Goal: Task Accomplishment & Management: Manage account settings

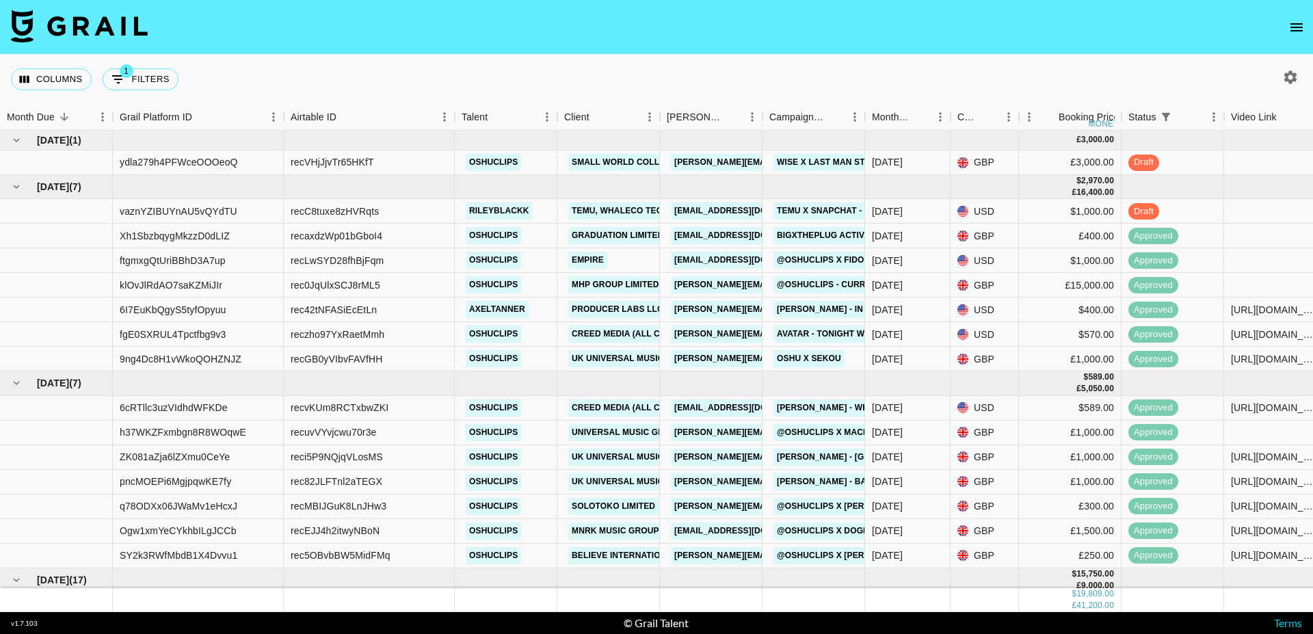
click at [1295, 27] on icon "open drawer" at bounding box center [1297, 27] width 12 height 8
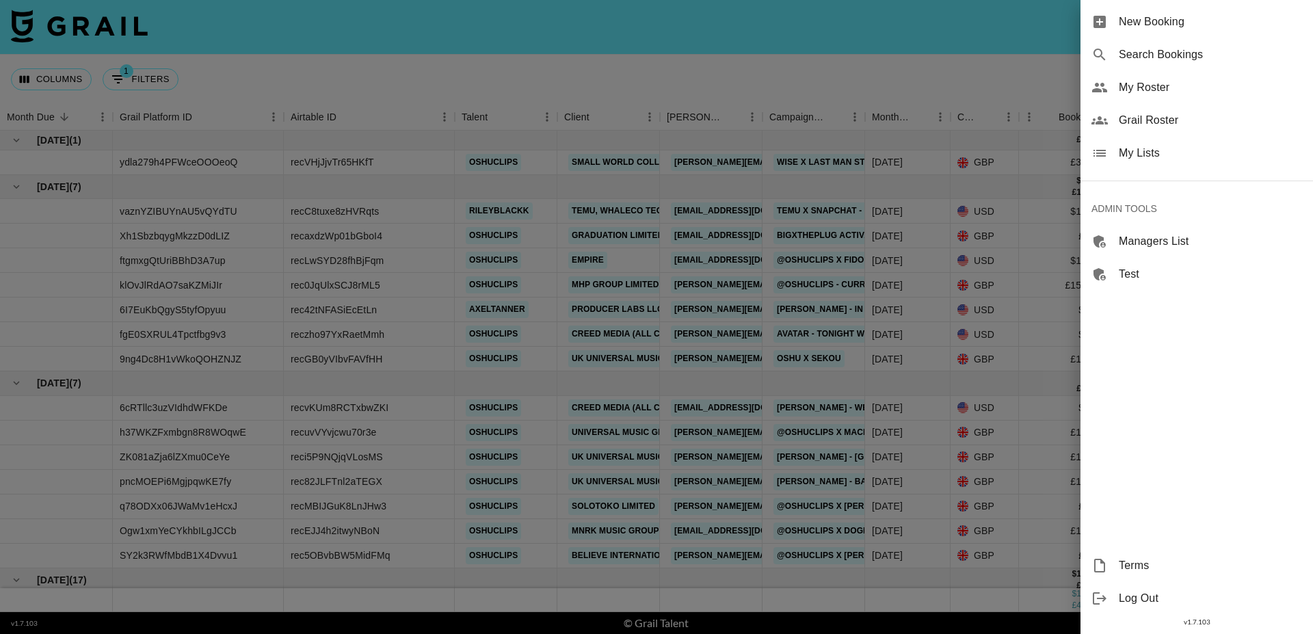
click at [1176, 64] on div "Search Bookings" at bounding box center [1197, 54] width 233 height 33
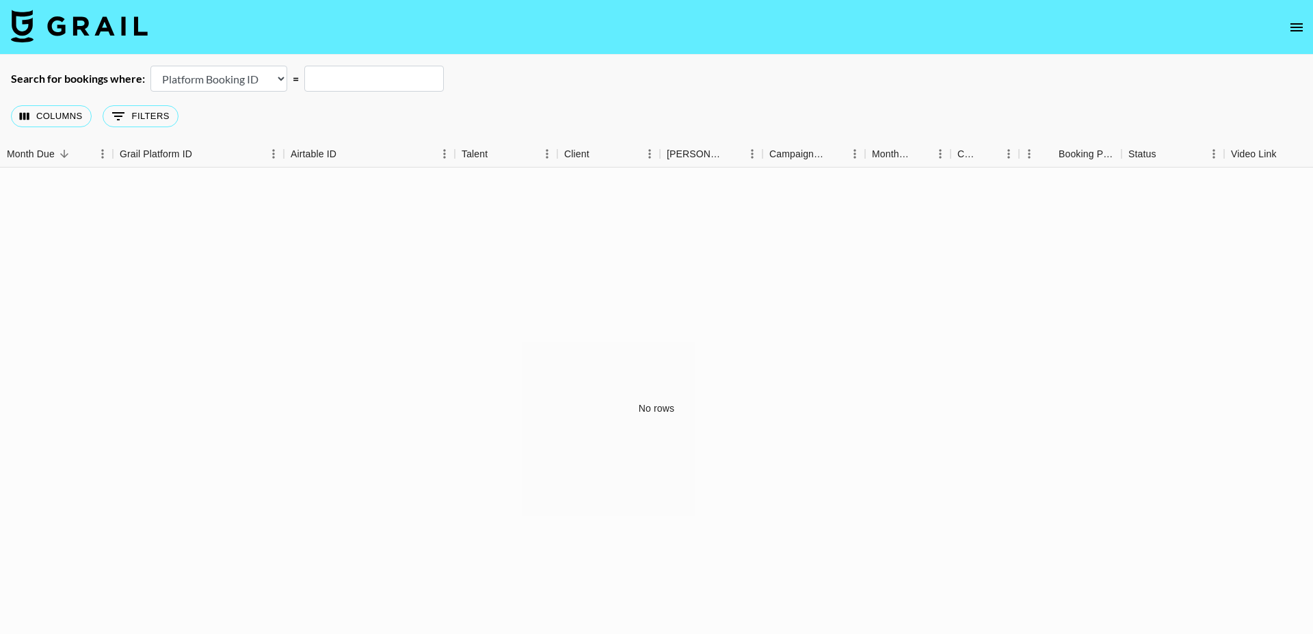
click at [220, 87] on select "Airtable Booking ID Platform Booking ID Platform Campaign ID" at bounding box center [218, 79] width 137 height 26
select select "airtableId"
click at [150, 66] on select "Airtable Booking ID Platform Booking ID Platform Campaign ID" at bounding box center [218, 79] width 137 height 26
click at [326, 79] on input "text" at bounding box center [374, 79] width 140 height 26
paste input "recPvEPoRr7CKoGQV"
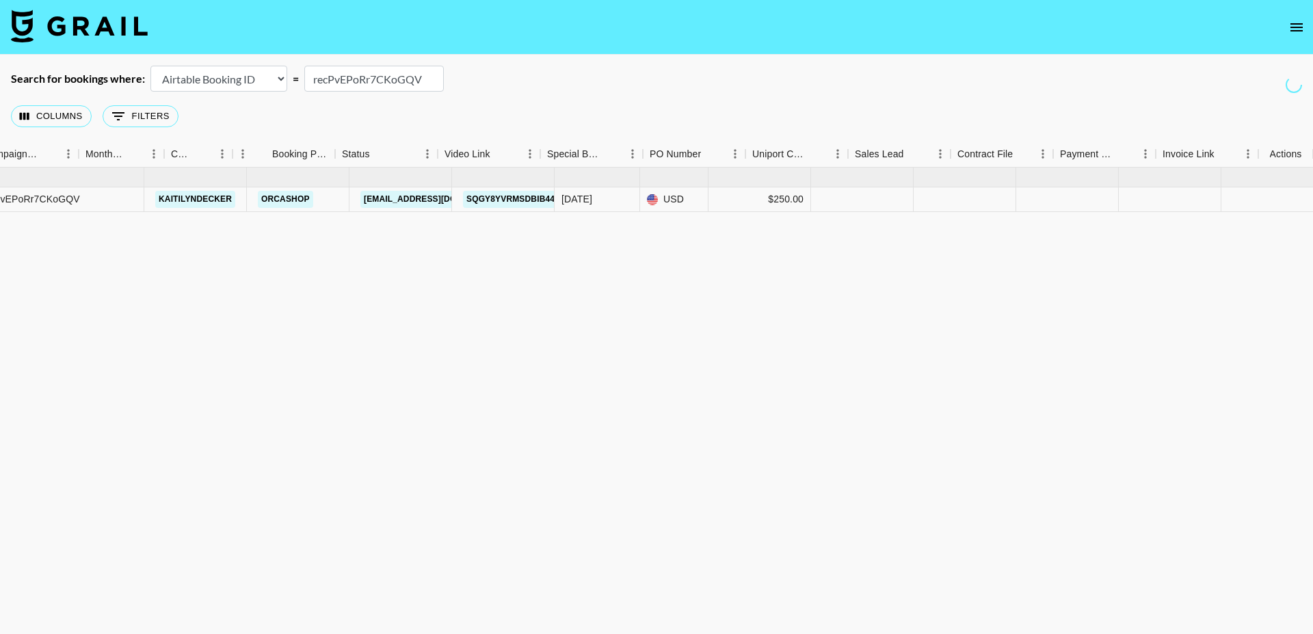
scroll to position [0, 787]
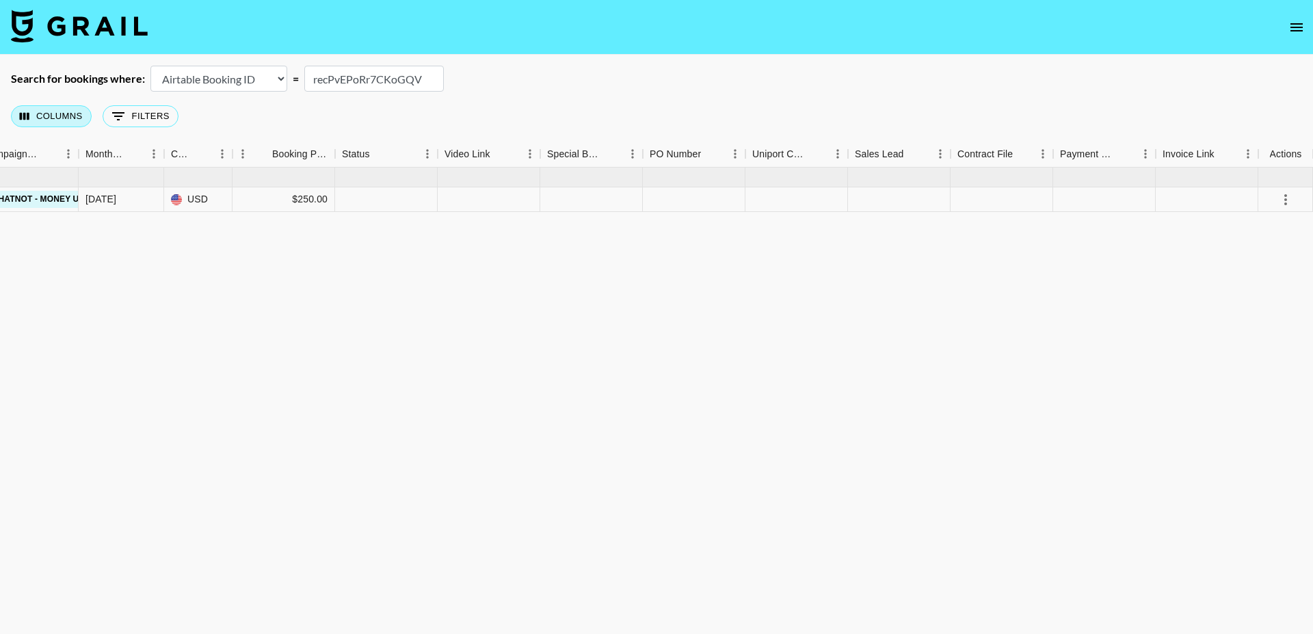
type input "recPvEPoRr7CKoGQV"
click at [68, 118] on button "Columns" at bounding box center [51, 116] width 81 height 22
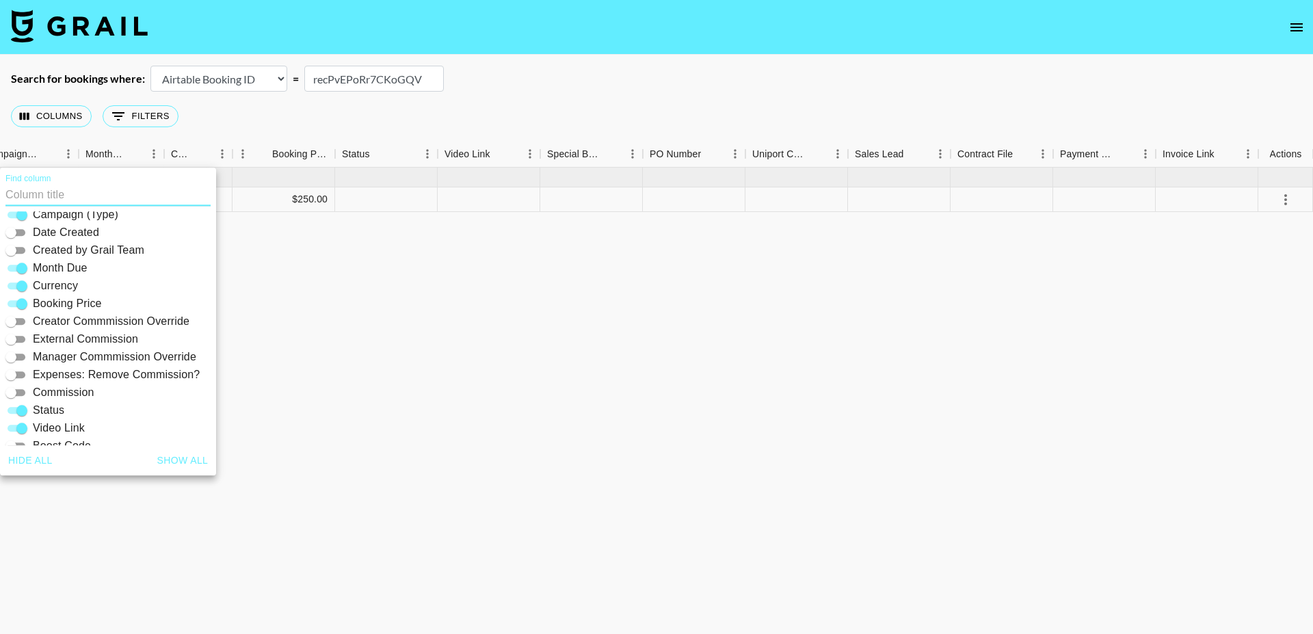
scroll to position [137, 0]
click at [112, 318] on span "Creator Commmission Override" at bounding box center [111, 320] width 157 height 16
click at [36, 318] on input "Creator Commmission Override" at bounding box center [10, 320] width 49 height 16
checkbox input "true"
click at [109, 372] on span "Expenses: Remove Commission?" at bounding box center [116, 373] width 167 height 16
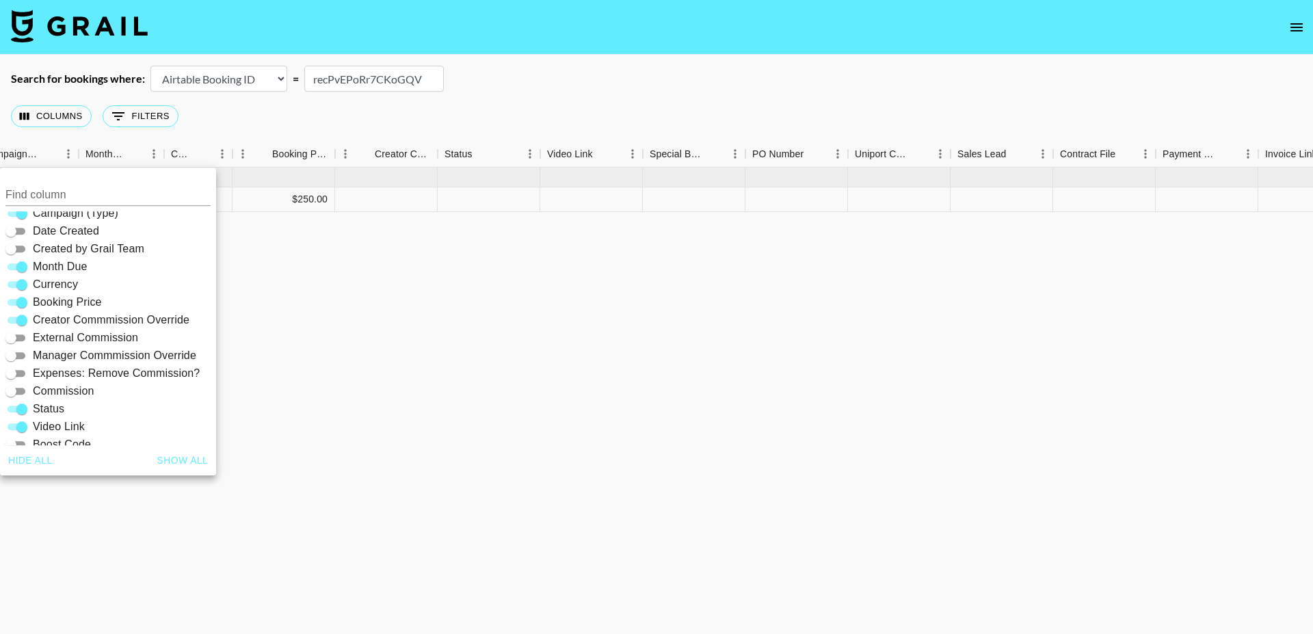
click at [36, 372] on input "Expenses: Remove Commission?" at bounding box center [10, 373] width 49 height 16
checkbox input "true"
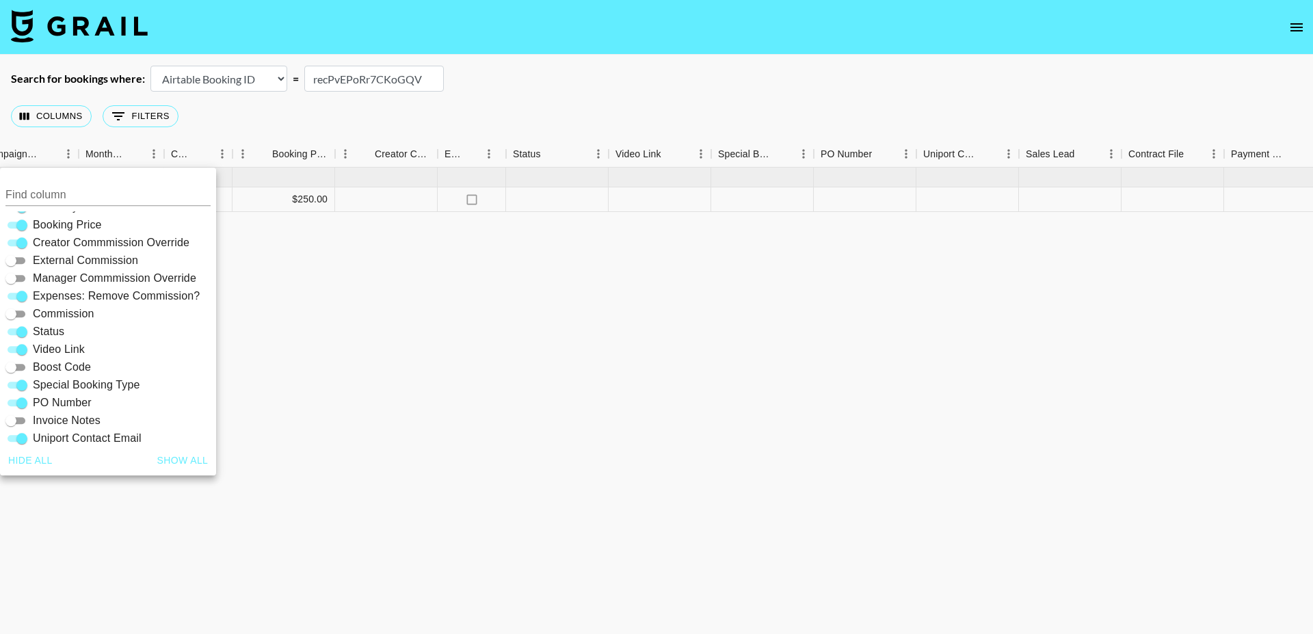
scroll to position [220, 0]
click at [388, 304] on div "[DATE] ( 1 ) 8ZwDj5j1kILCRGahGnGH recPvEPoRr7CKoGQV kaitilyndecker Orcashop [EM…" at bounding box center [348, 409] width 2271 height 482
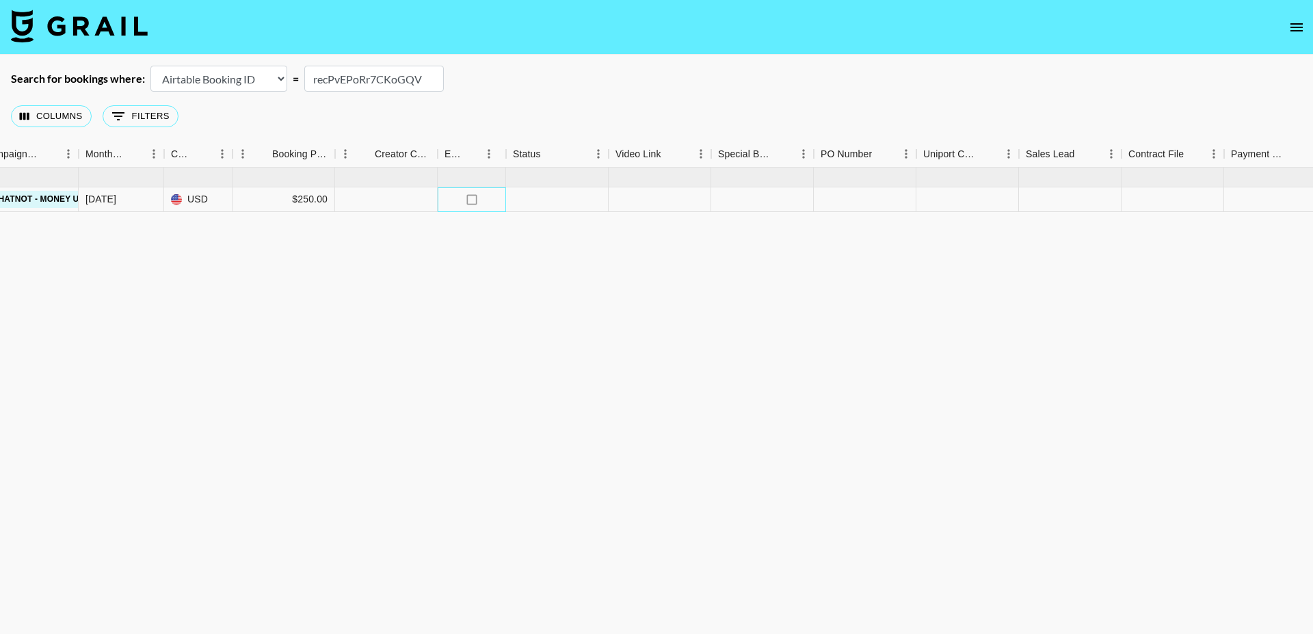
click at [482, 197] on div "no" at bounding box center [472, 199] width 68 height 25
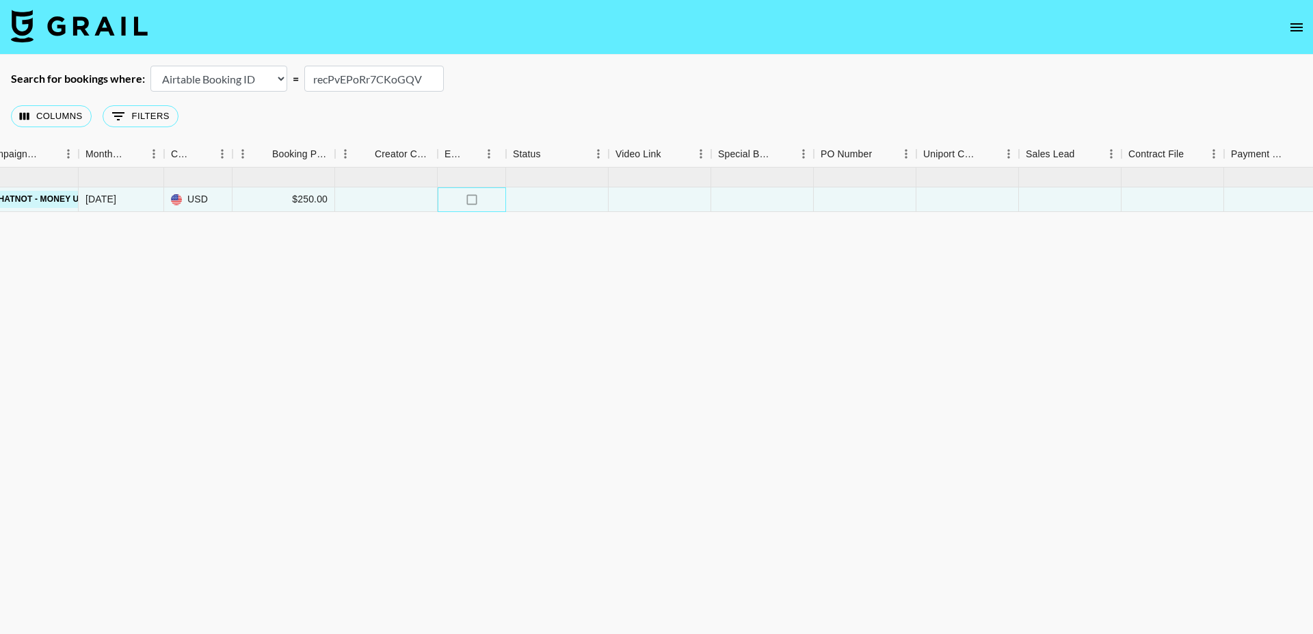
click at [482, 197] on div "no" at bounding box center [472, 199] width 68 height 25
click at [471, 201] on input "checkbox" at bounding box center [472, 200] width 26 height 26
checkbox input "true"
click at [381, 198] on div at bounding box center [386, 199] width 103 height 25
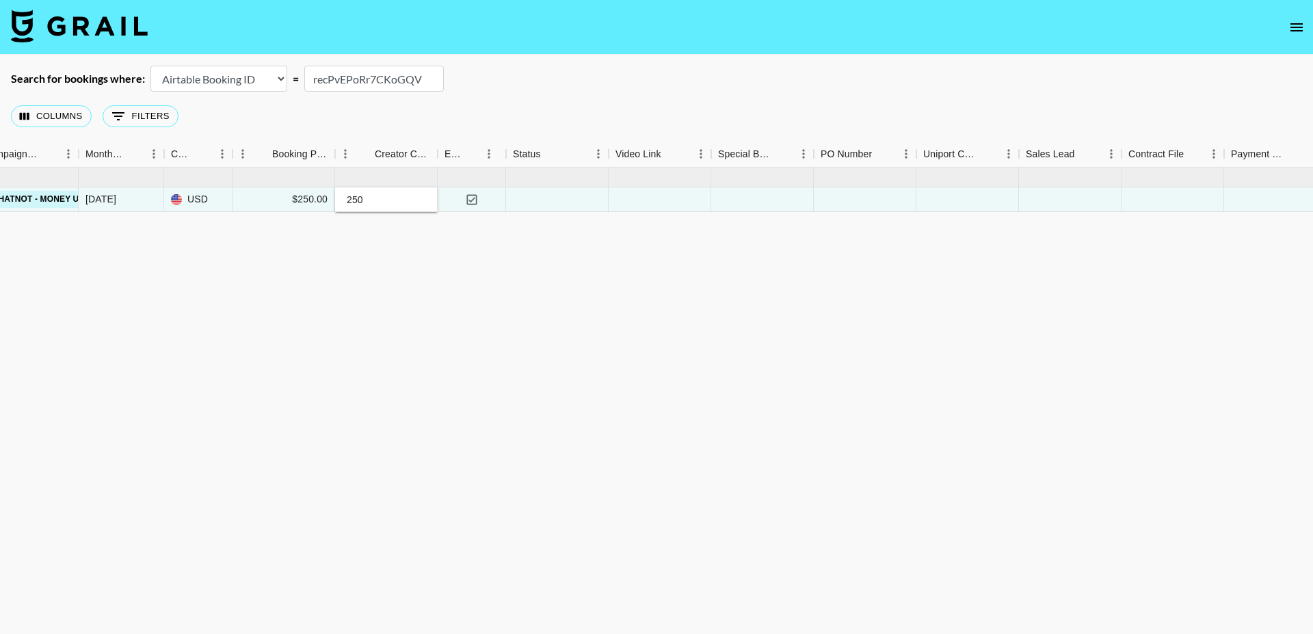
type input "250"
click at [490, 406] on div "[DATE] ( 1 ) 8ZwDj5j1kILCRGahGnGH recPvEPoRr7CKoGQV kaitilyndecker Orcashop [EM…" at bounding box center [348, 409] width 2271 height 482
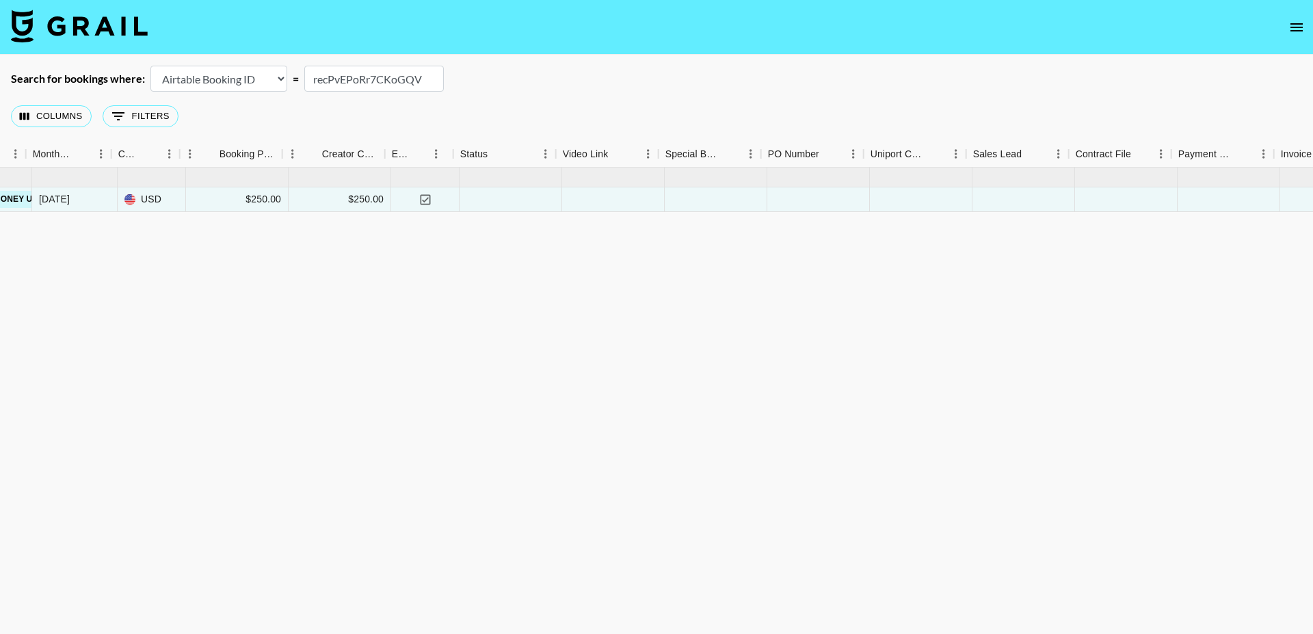
scroll to position [0, 839]
click at [720, 202] on div at bounding box center [710, 199] width 103 height 25
click at [704, 301] on li "expenses" at bounding box center [709, 310] width 194 height 25
type input "expenses"
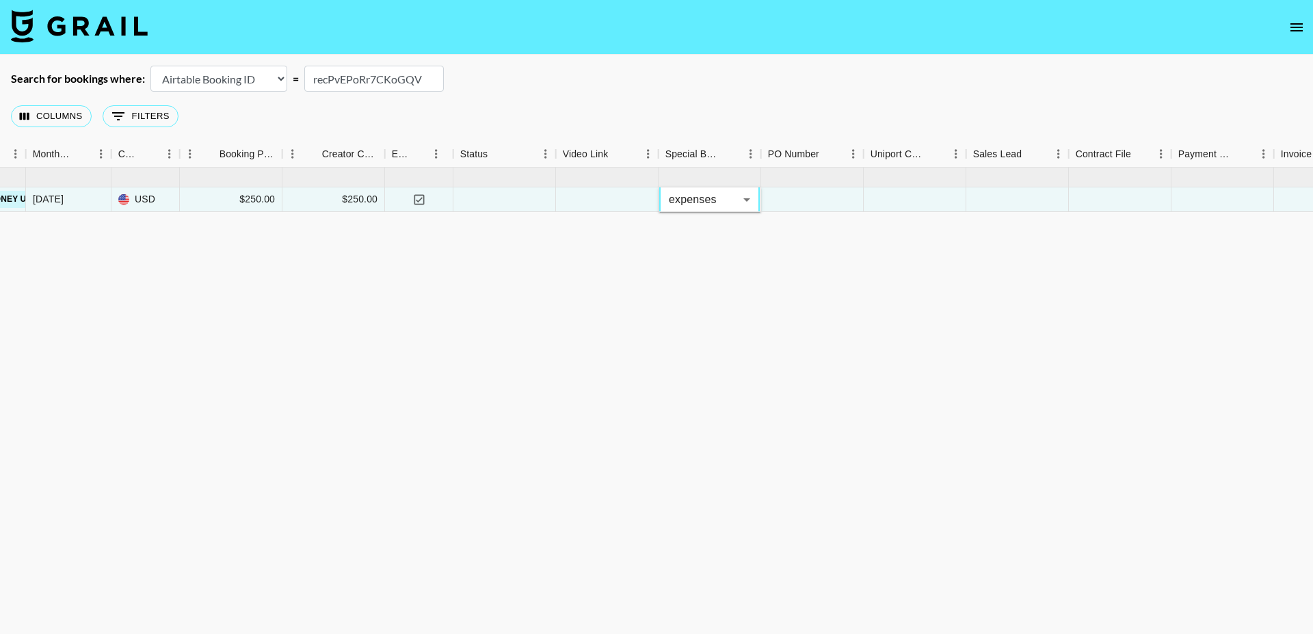
click at [704, 301] on div "[DATE] ( 1 ) 8ZwDj5j1kILCRGahGnGH recPvEPoRr7CKoGQV kaitilyndecker Orcashop [EM…" at bounding box center [296, 409] width 2271 height 482
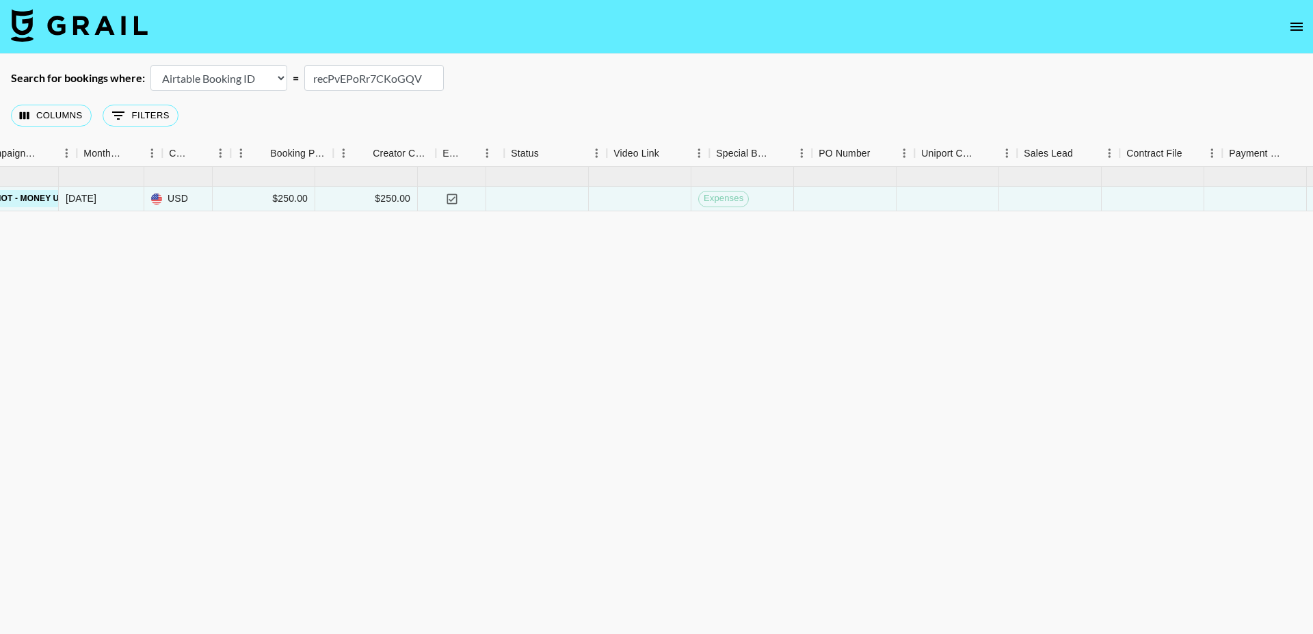
scroll to position [0, 780]
click at [68, 117] on button "Columns" at bounding box center [51, 116] width 81 height 22
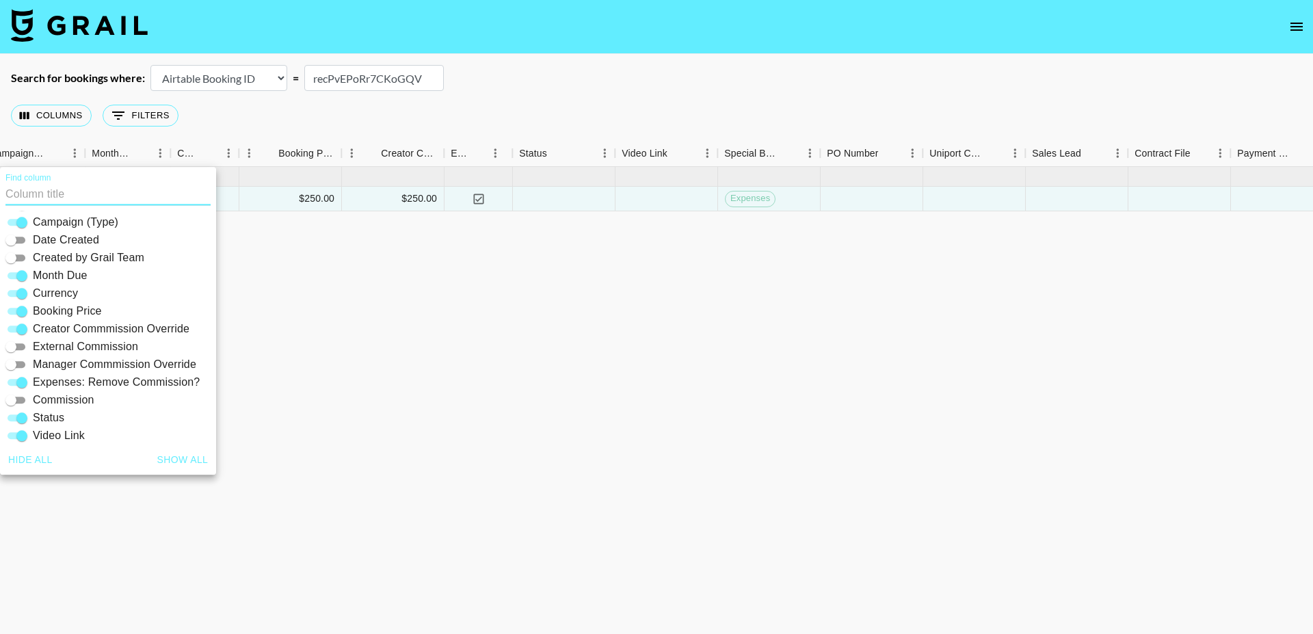
scroll to position [130, 0]
click at [63, 359] on span "Manager Commmission Override" at bounding box center [114, 362] width 163 height 16
click at [36, 359] on input "Manager Commmission Override" at bounding box center [10, 362] width 49 height 16
checkbox input "true"
click at [492, 196] on div at bounding box center [496, 199] width 103 height 25
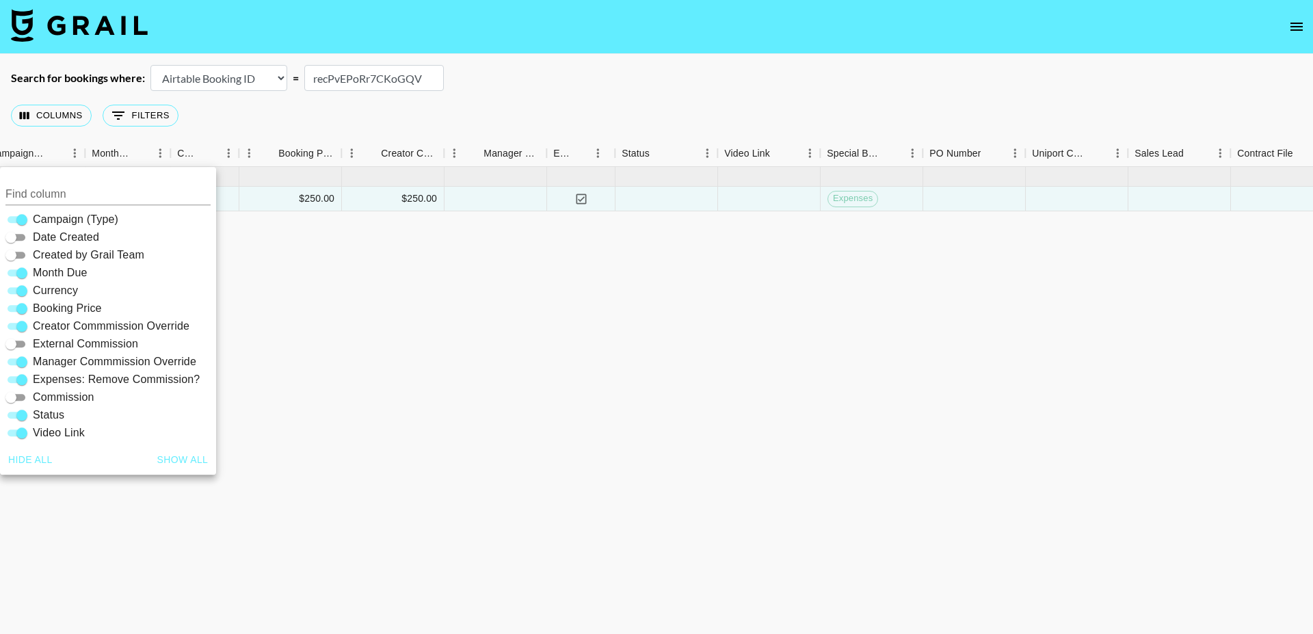
click at [492, 196] on div at bounding box center [496, 199] width 103 height 25
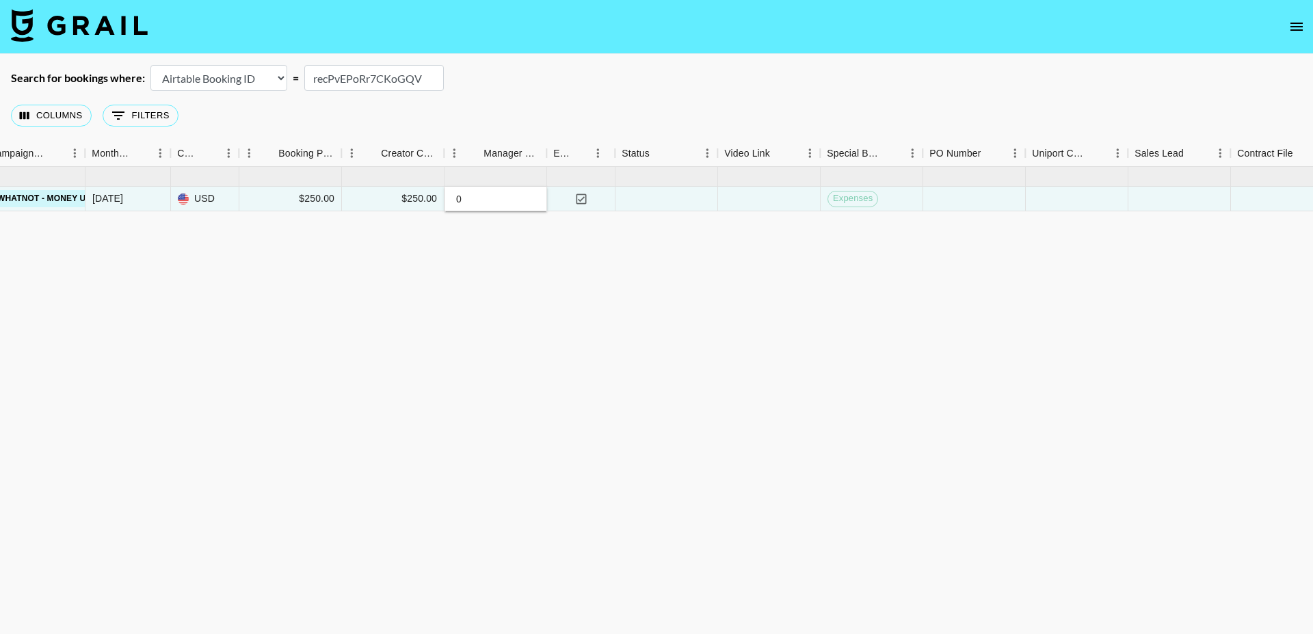
type input "0"
click at [478, 308] on div "[DATE] ( 1 ) 8ZwDj5j1kILCRGahGnGH recPvEPoRr7CKoGQV kaitilyndecker Orcashop [EM…" at bounding box center [406, 408] width 2373 height 482
click at [50, 120] on button "Columns" at bounding box center [51, 116] width 81 height 22
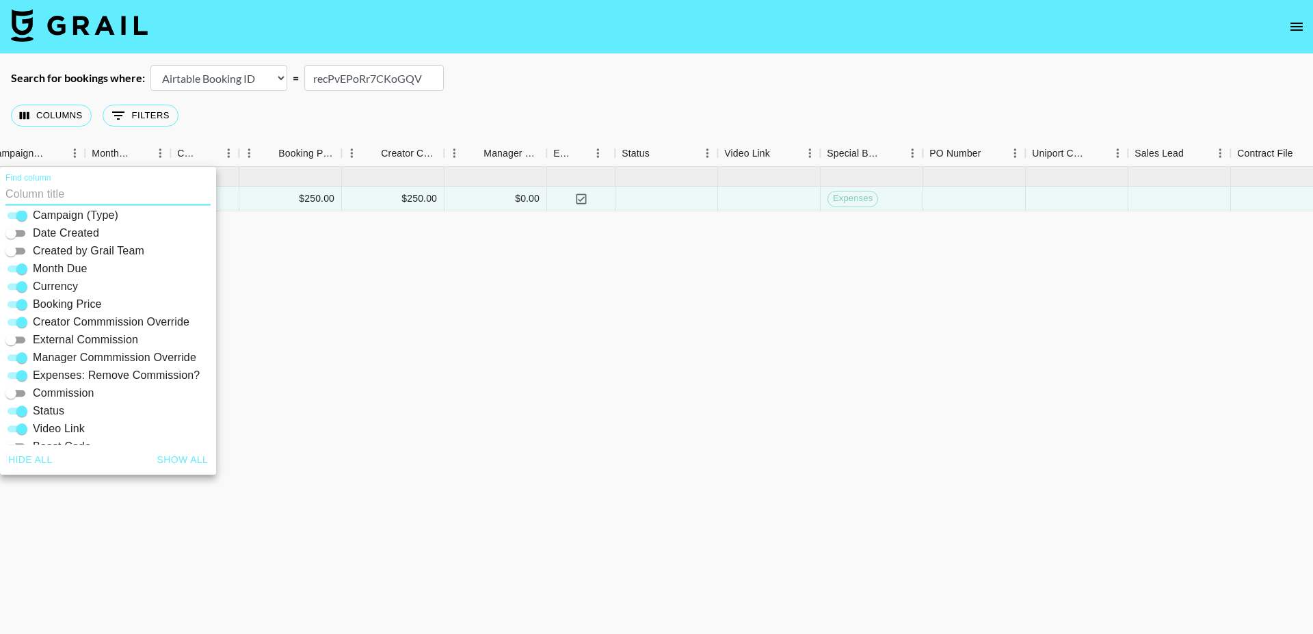
scroll to position [150, 0]
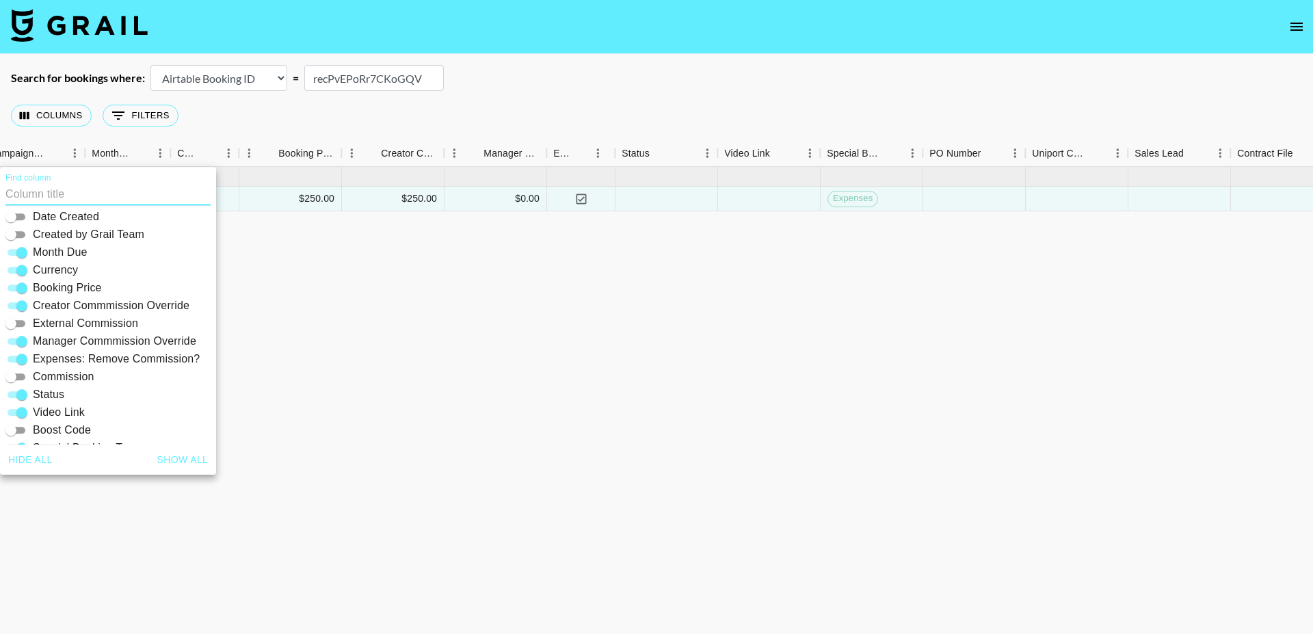
click at [83, 308] on span "Creator Commmission Override" at bounding box center [111, 306] width 157 height 16
click at [47, 308] on input "Creator Commmission Override" at bounding box center [21, 306] width 49 height 16
checkbox input "false"
click at [83, 358] on span "Expenses: Remove Commission?" at bounding box center [116, 359] width 167 height 16
click at [47, 358] on input "Expenses: Remove Commission?" at bounding box center [21, 359] width 49 height 16
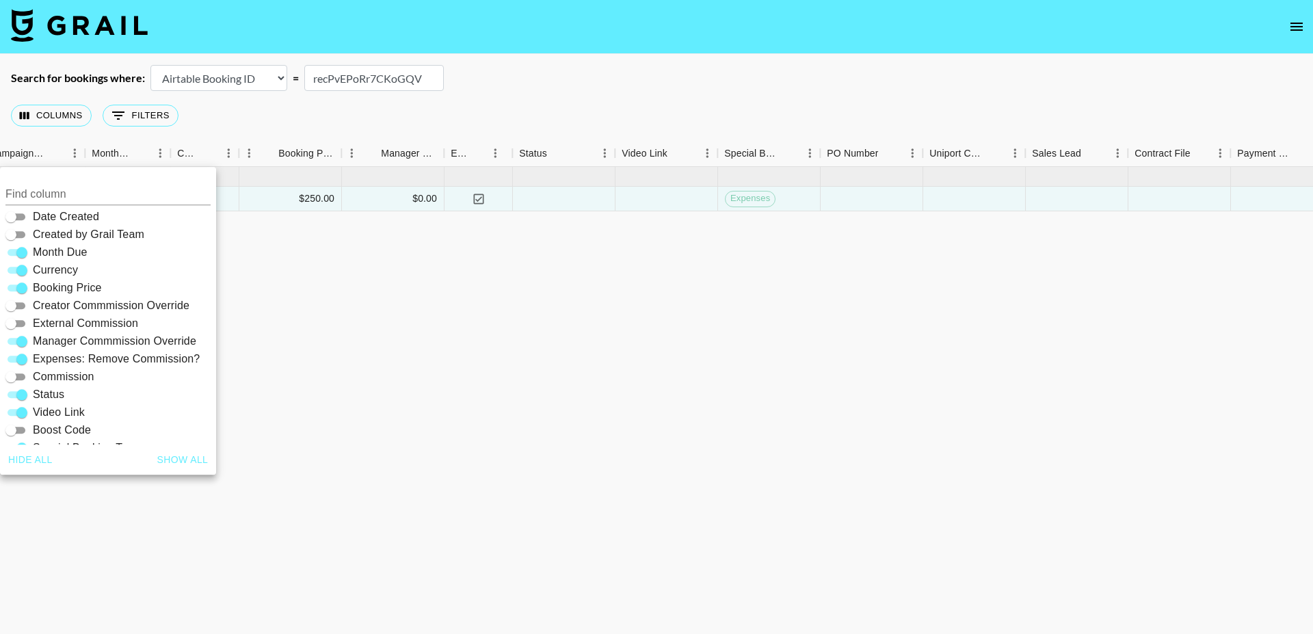
checkbox input "false"
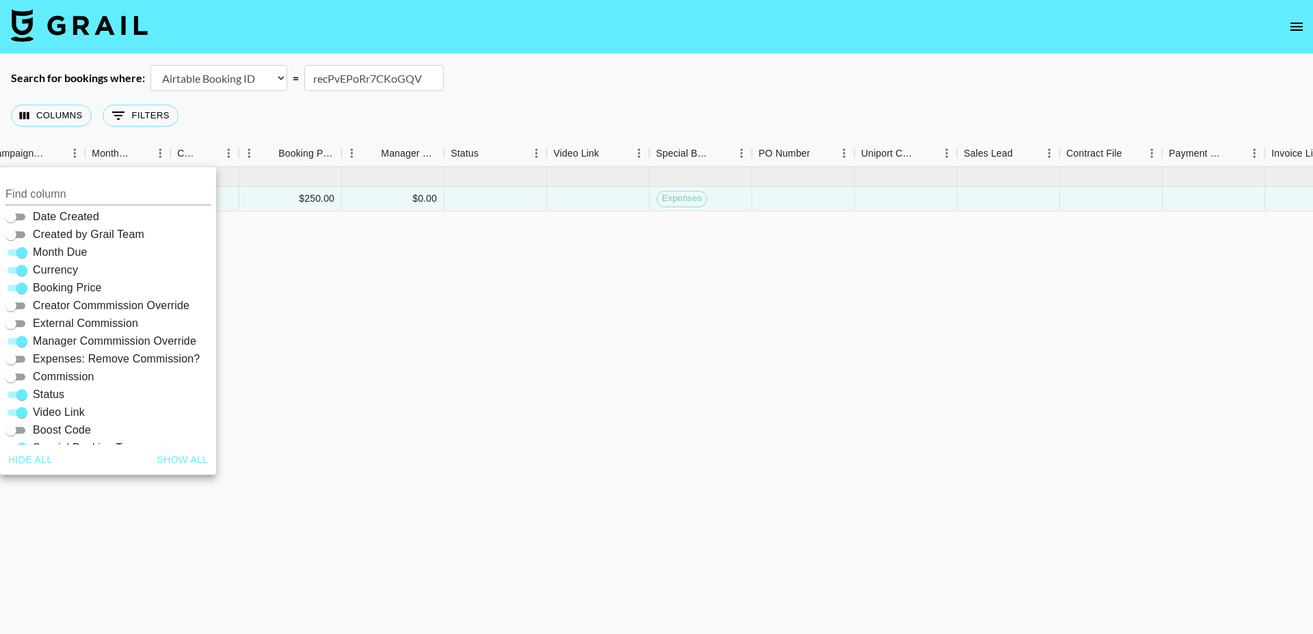
click at [453, 393] on div "[DATE] ( 1 ) 8ZwDj5j1kILCRGahGnGH recPvEPoRr7CKoGQV kaitilyndecker Orcashop [EM…" at bounding box center [321, 408] width 2202 height 482
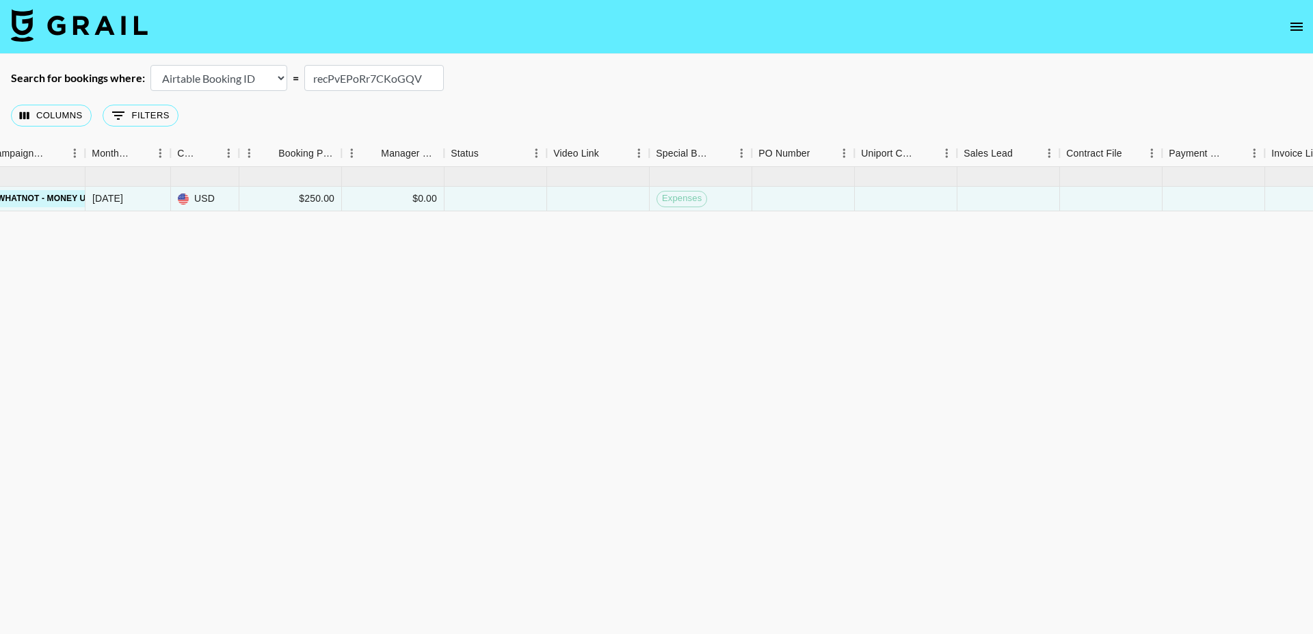
click at [86, 29] on img at bounding box center [79, 25] width 137 height 33
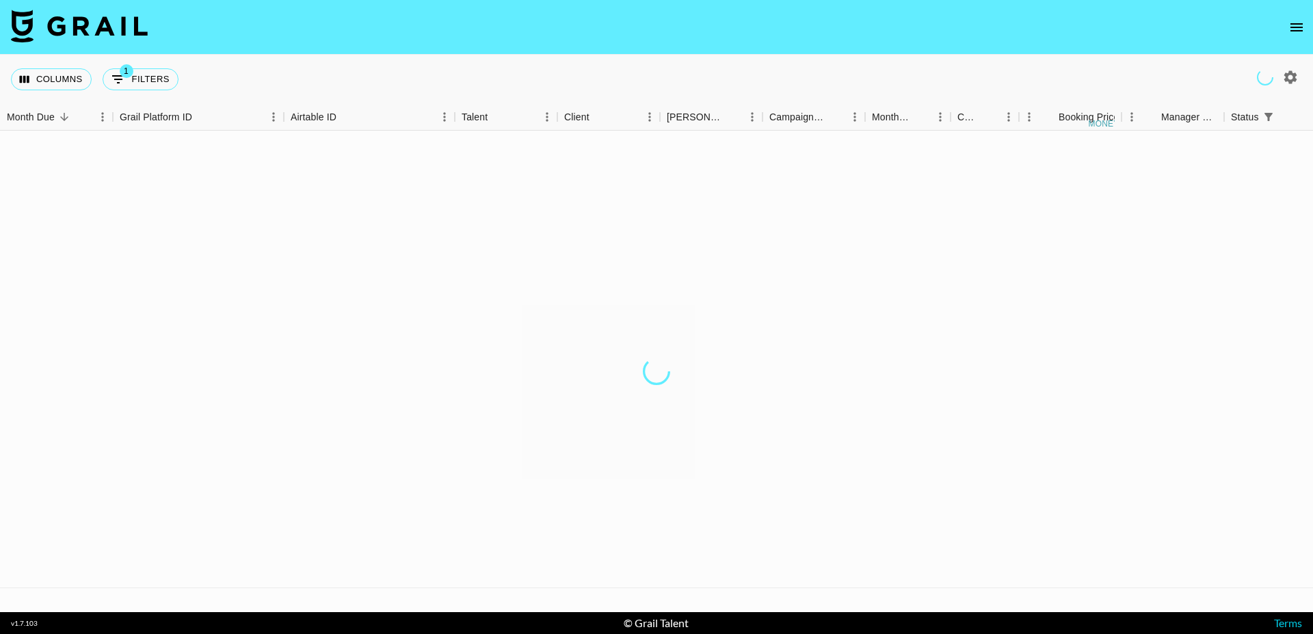
click at [1288, 23] on button "open drawer" at bounding box center [1296, 27] width 27 height 27
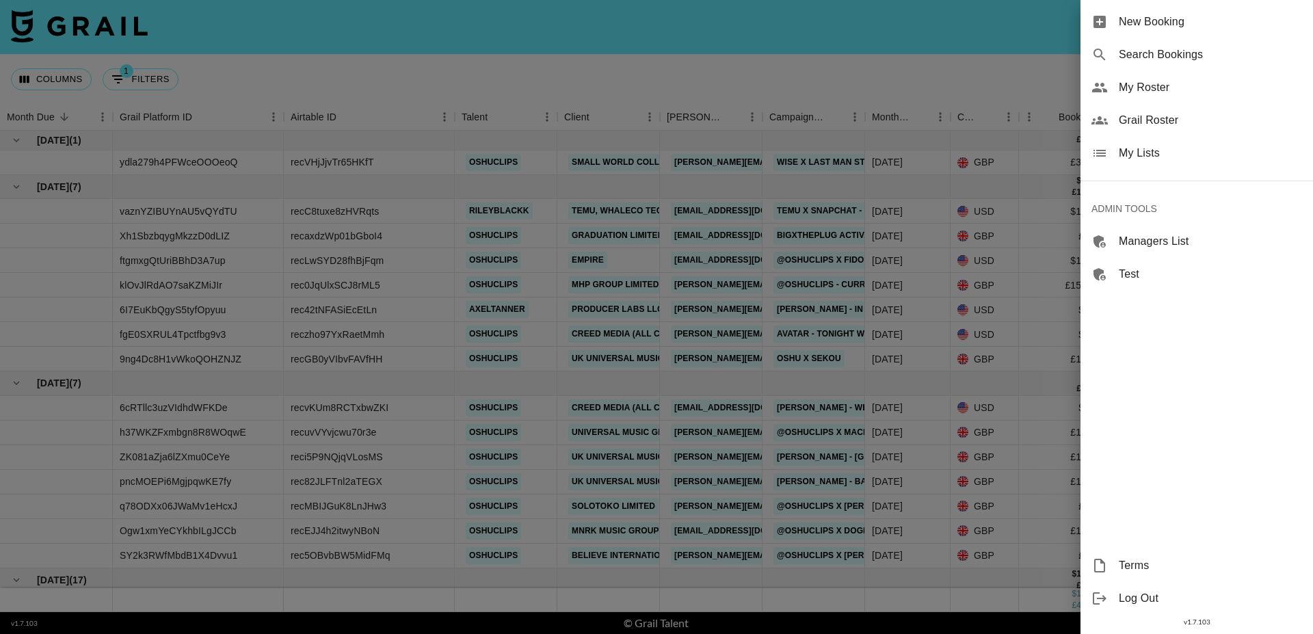
click at [1186, 25] on span "New Booking" at bounding box center [1210, 22] width 183 height 16
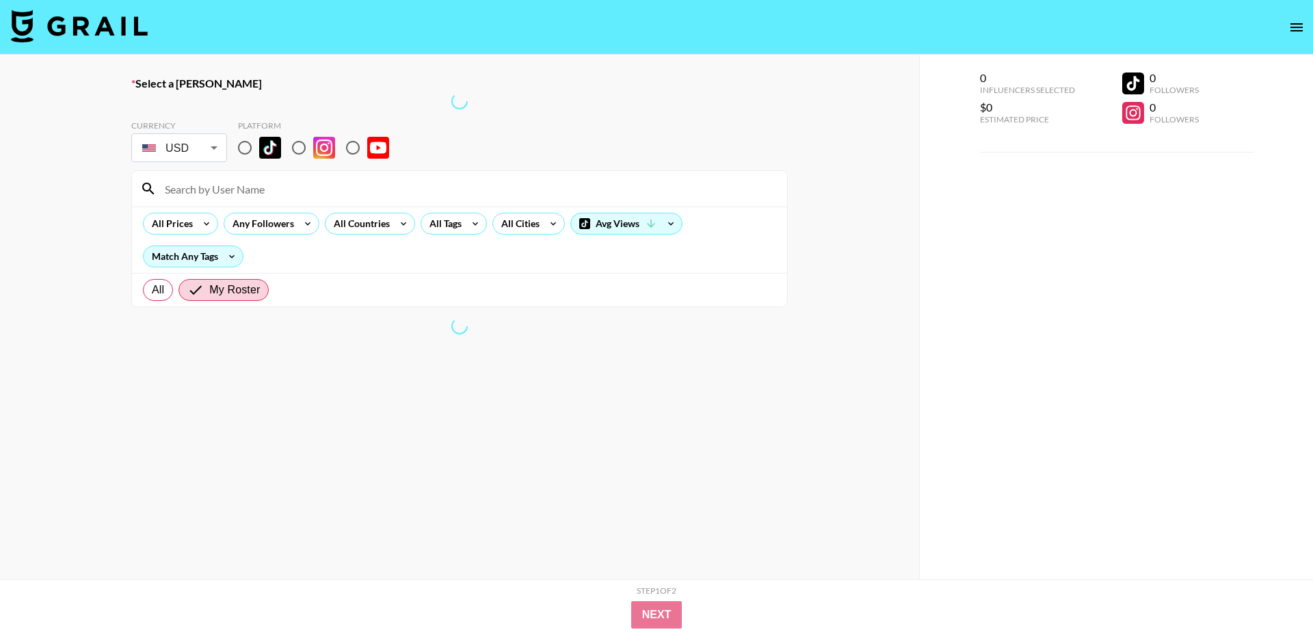
click at [1304, 28] on icon "open drawer" at bounding box center [1297, 27] width 16 height 16
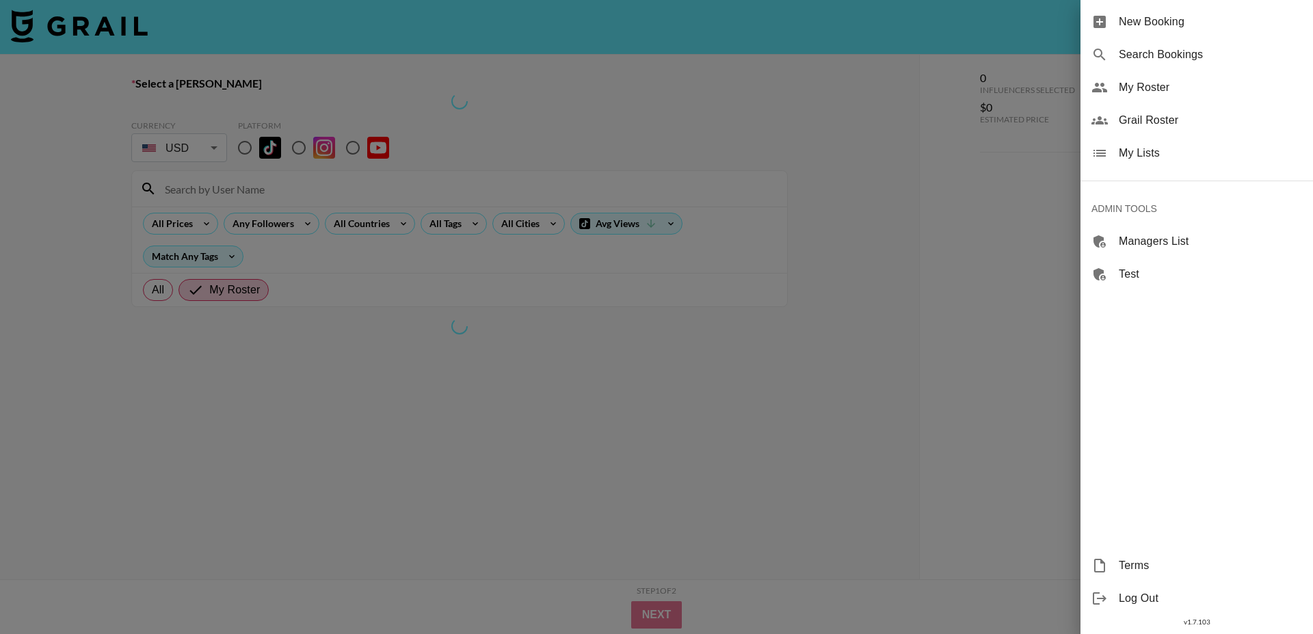
click at [1144, 157] on span "My Lists" at bounding box center [1210, 153] width 183 height 16
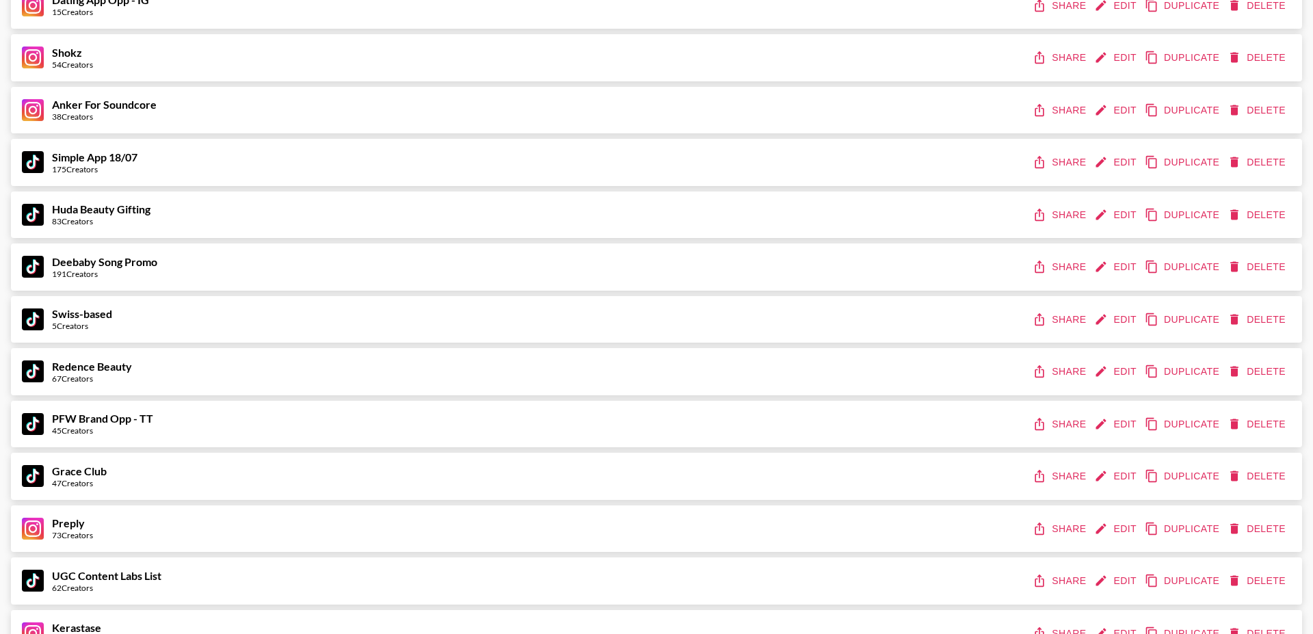
scroll to position [493, 0]
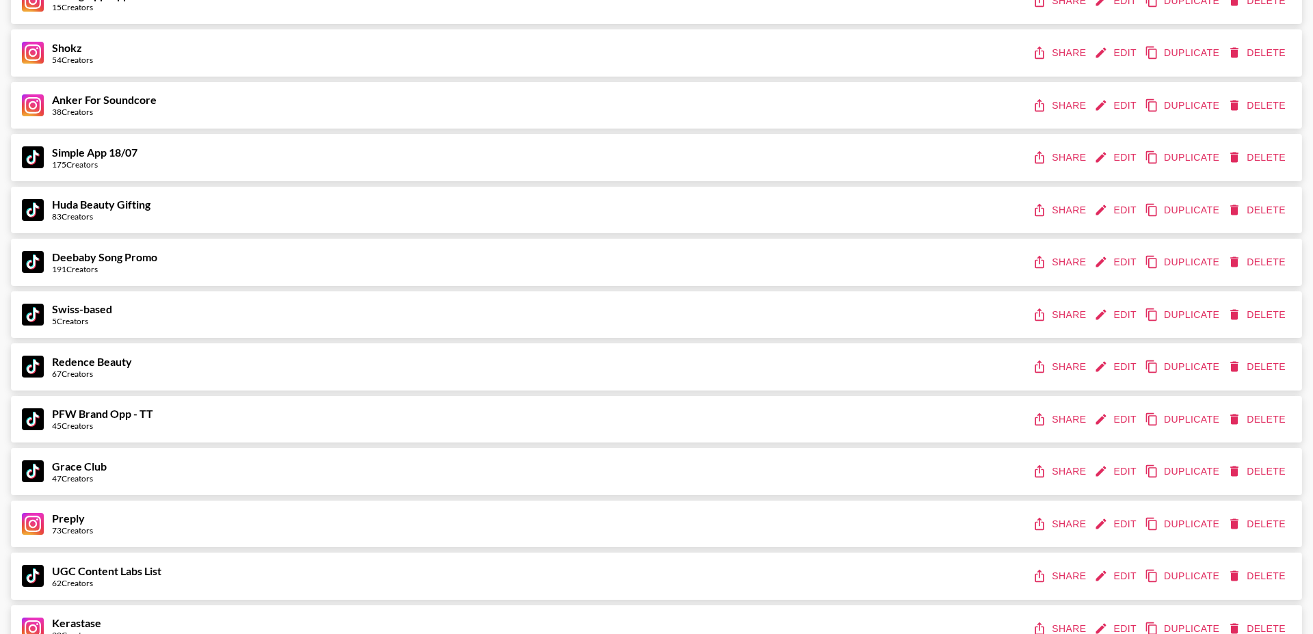
click at [1124, 421] on button "Edit" at bounding box center [1117, 419] width 51 height 25
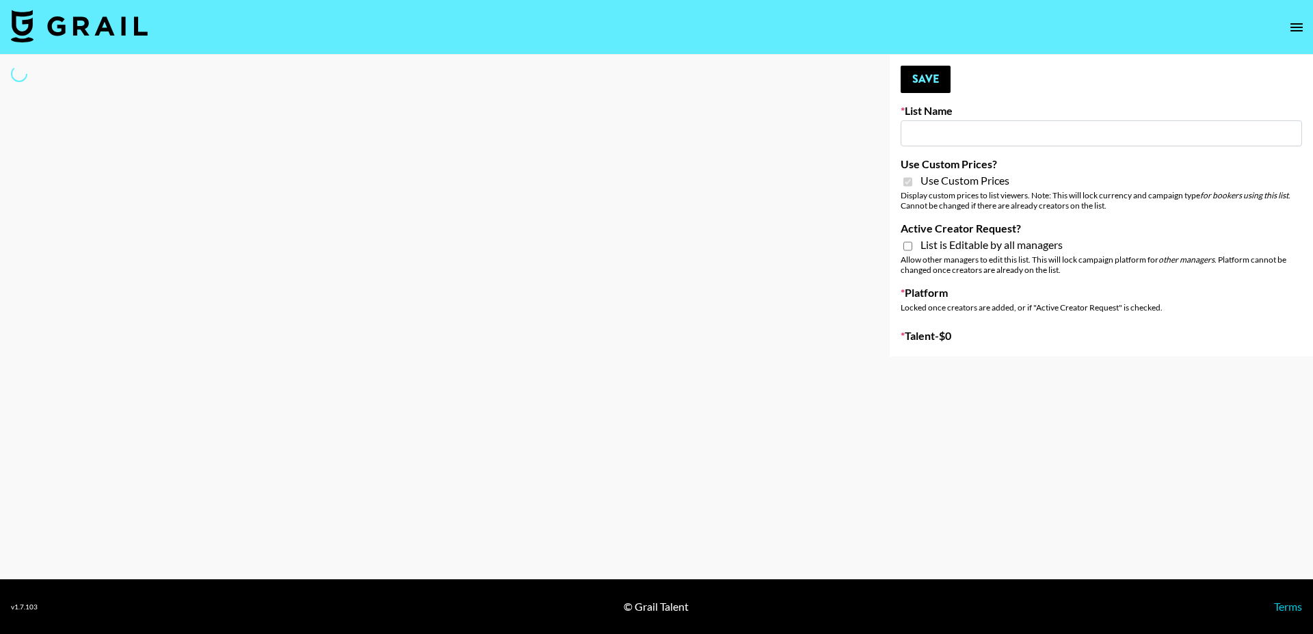
type input "PFW Brand Opp - TT"
checkbox input "true"
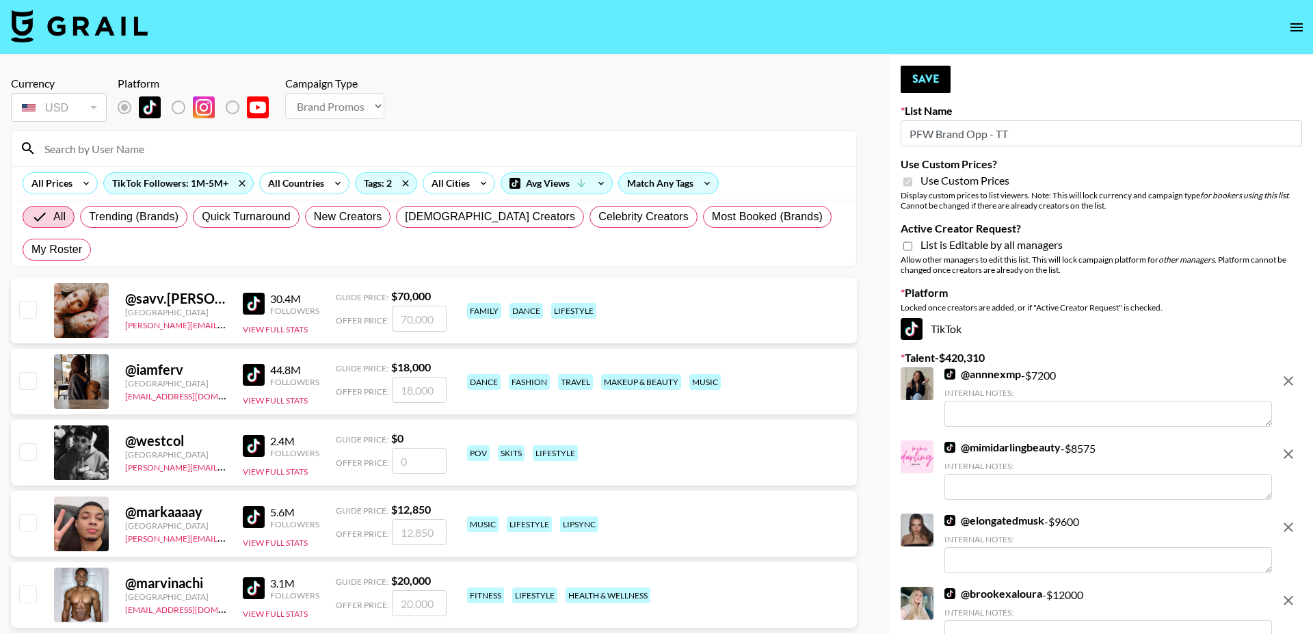
click at [970, 127] on input "PFW Brand Opp - TT" at bounding box center [1102, 133] width 402 height 26
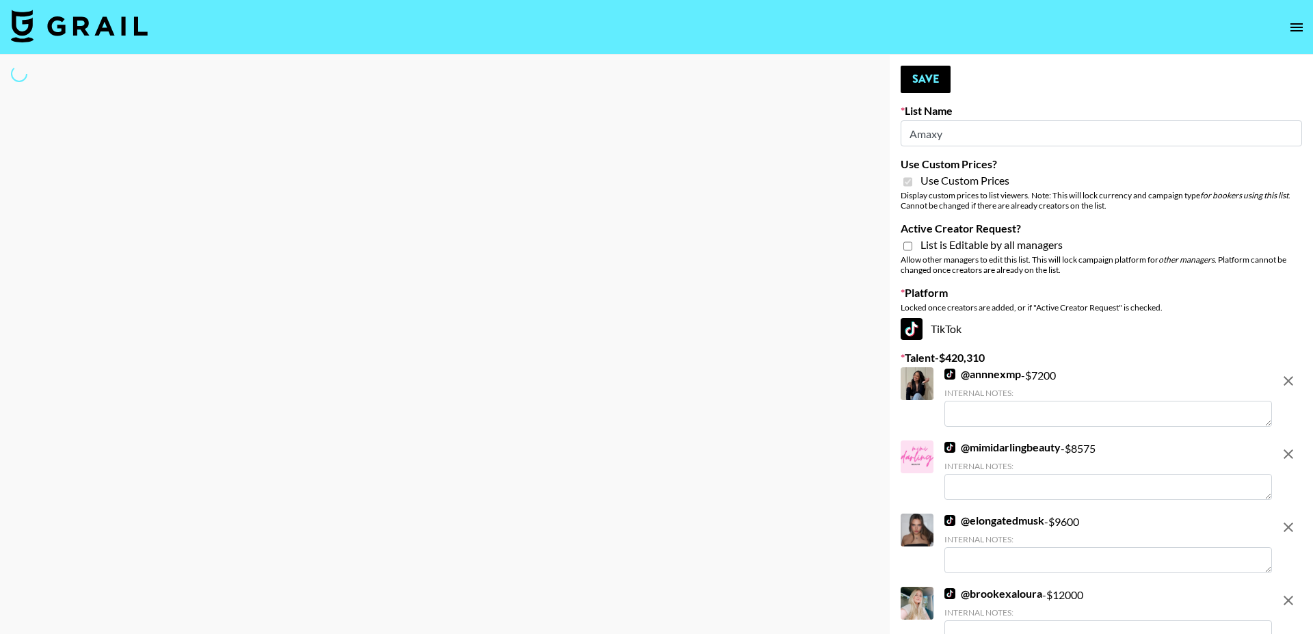
type input "Amaxy B"
select select "Brand"
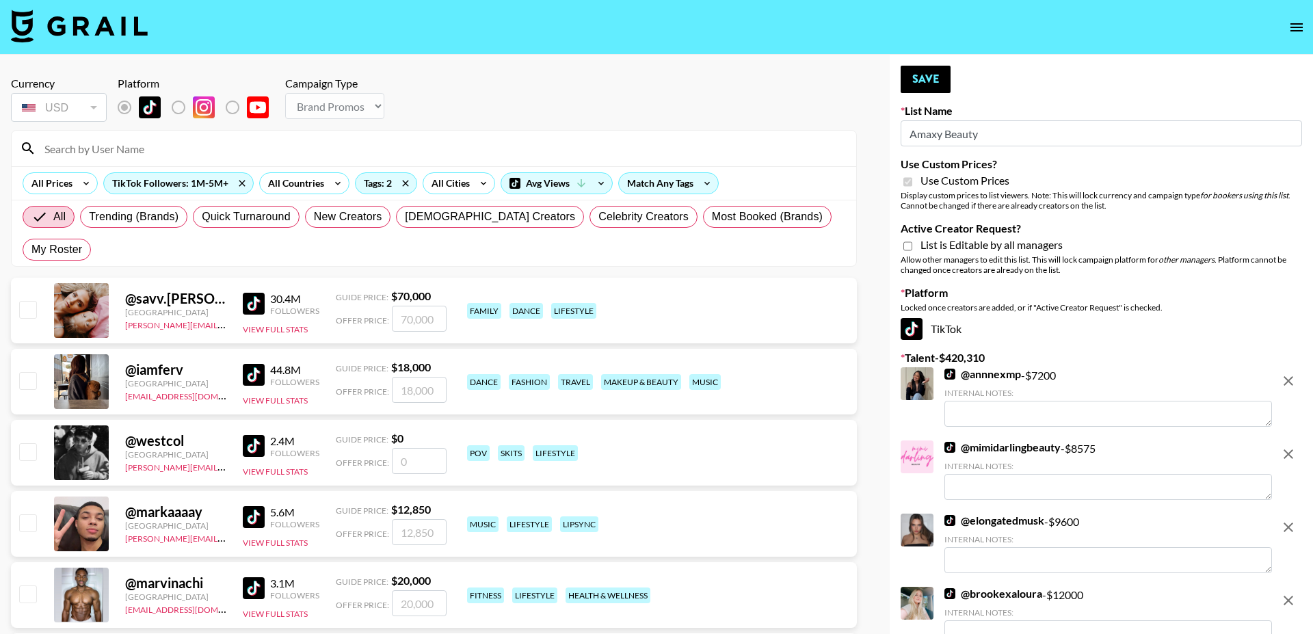
type input "Amaxy Beauty"
click at [1291, 380] on icon "remove" at bounding box center [1288, 381] width 16 height 16
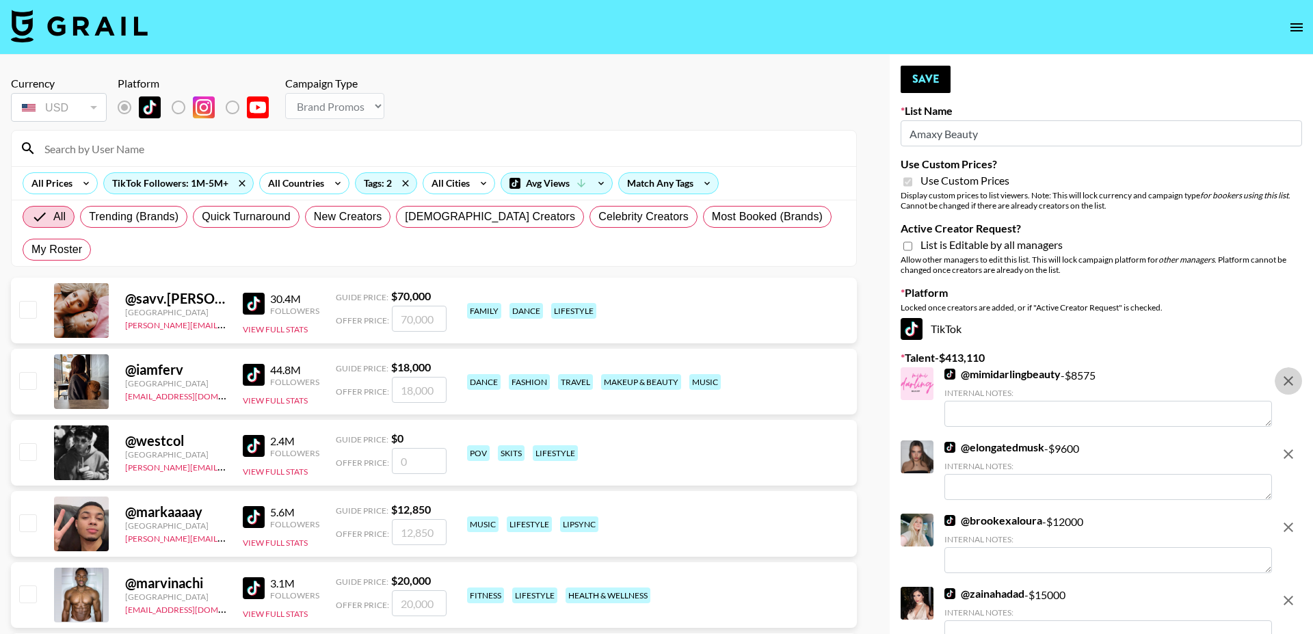
click at [1291, 380] on icon "remove" at bounding box center [1288, 381] width 16 height 16
click at [1291, 446] on icon "remove" at bounding box center [1288, 454] width 16 height 16
click at [1291, 380] on icon "remove" at bounding box center [1288, 381] width 16 height 16
click at [1291, 446] on icon "remove" at bounding box center [1288, 454] width 16 height 16
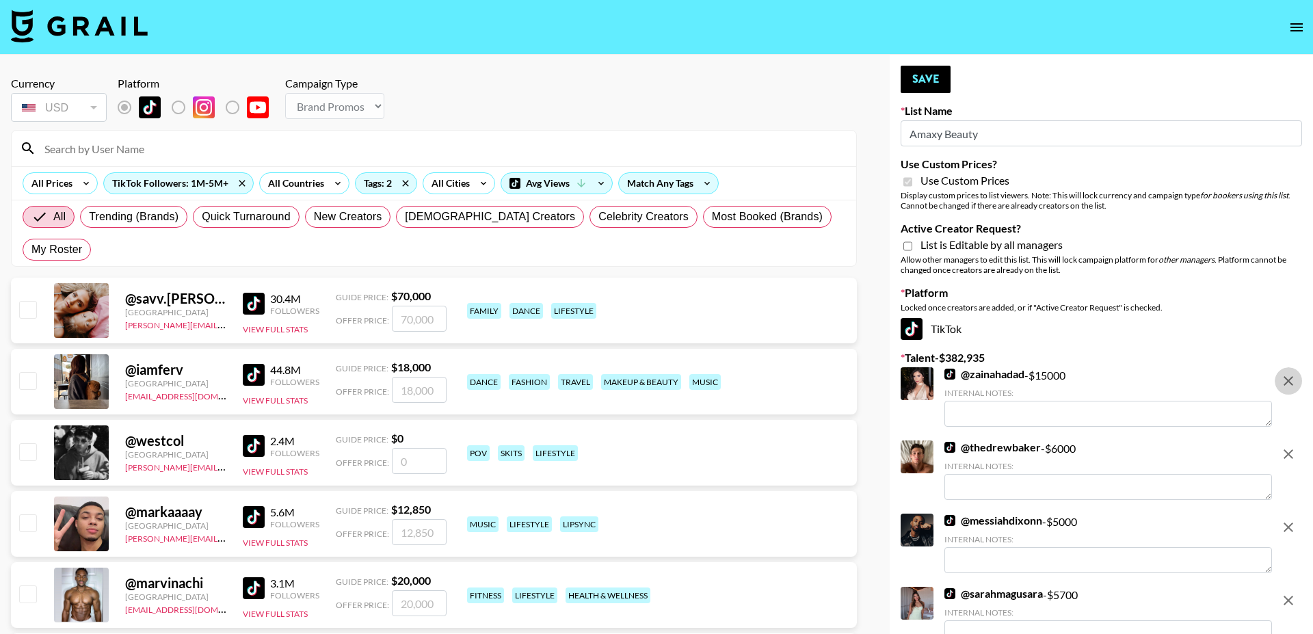
click at [1291, 519] on icon "remove" at bounding box center [1288, 527] width 16 height 16
click at [1291, 380] on icon "remove" at bounding box center [1288, 381] width 16 height 16
click at [1291, 446] on icon "remove" at bounding box center [1288, 454] width 16 height 16
click at [1291, 380] on icon "remove" at bounding box center [1288, 381] width 16 height 16
click at [1291, 446] on icon "remove" at bounding box center [1288, 454] width 16 height 16
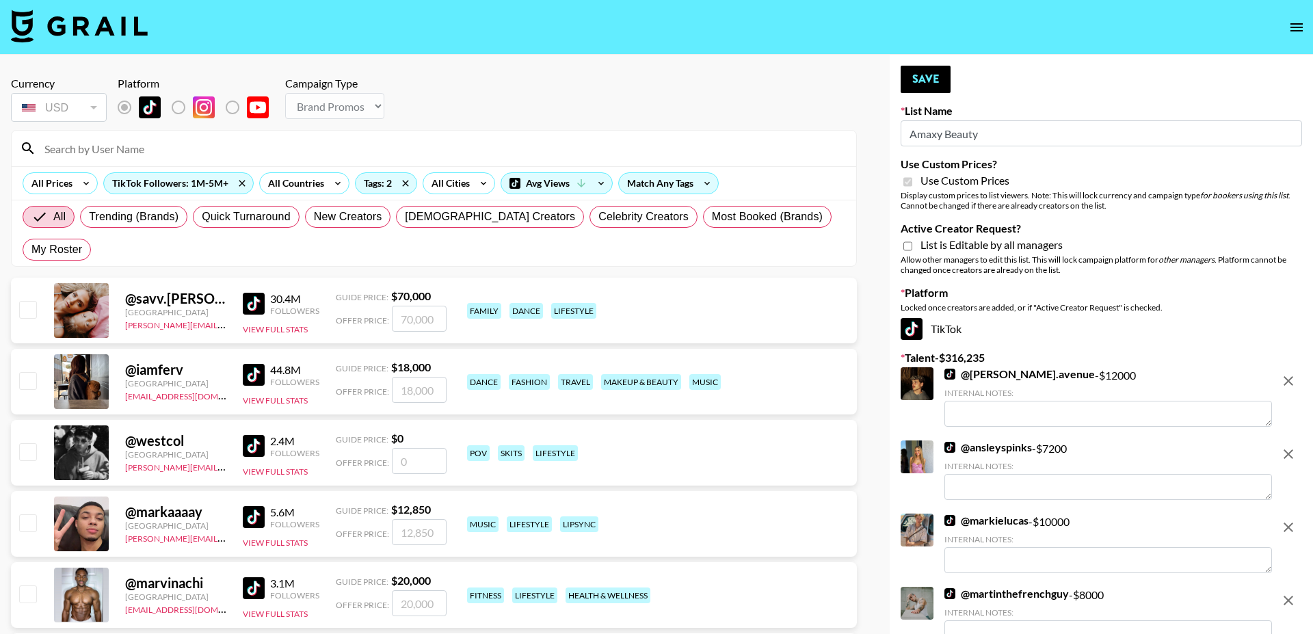
click at [1291, 380] on icon "remove" at bounding box center [1288, 381] width 16 height 16
click at [1291, 446] on icon "remove" at bounding box center [1288, 454] width 16 height 16
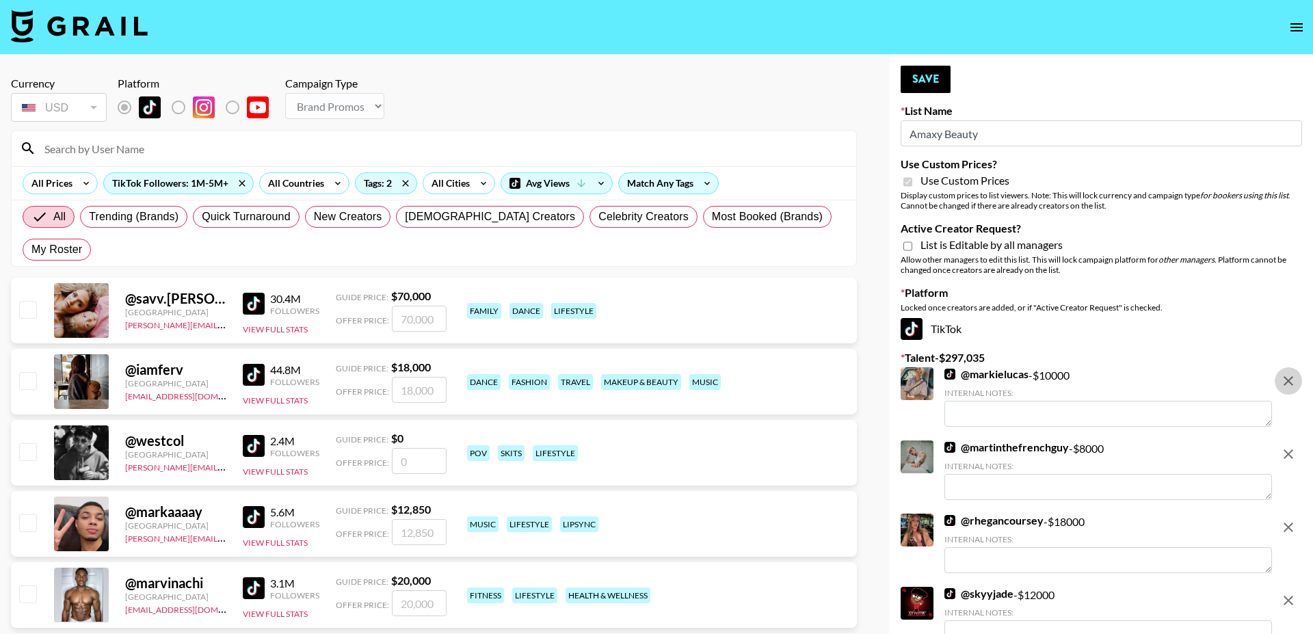
click at [1291, 380] on icon "remove" at bounding box center [1288, 381] width 16 height 16
click at [1291, 446] on icon "remove" at bounding box center [1288, 454] width 16 height 16
click at [1291, 519] on icon "remove" at bounding box center [1288, 527] width 16 height 16
click at [1291, 380] on icon "remove" at bounding box center [1288, 381] width 16 height 16
click at [1291, 446] on icon "remove" at bounding box center [1288, 454] width 16 height 16
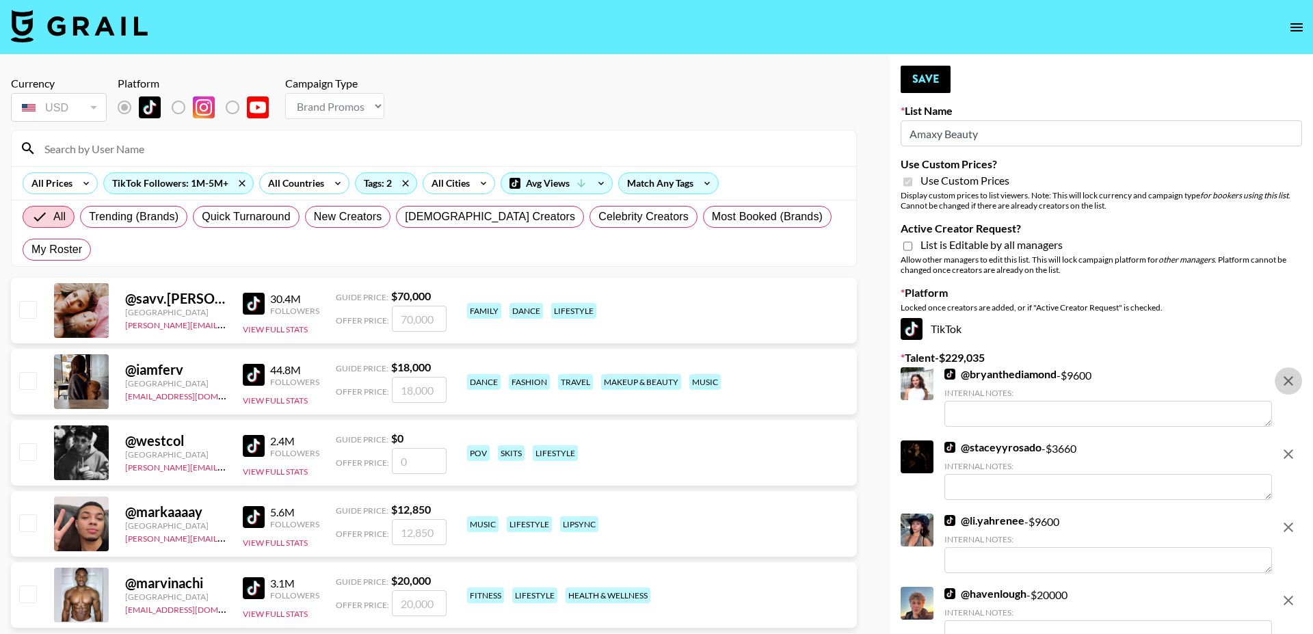
click at [1291, 380] on icon "remove" at bounding box center [1288, 381] width 16 height 16
click at [1291, 446] on icon "remove" at bounding box center [1288, 454] width 16 height 16
click at [1291, 380] on icon "remove" at bounding box center [1288, 381] width 16 height 16
click at [1291, 446] on icon "remove" at bounding box center [1288, 454] width 16 height 16
click at [1291, 380] on icon "remove" at bounding box center [1288, 381] width 16 height 16
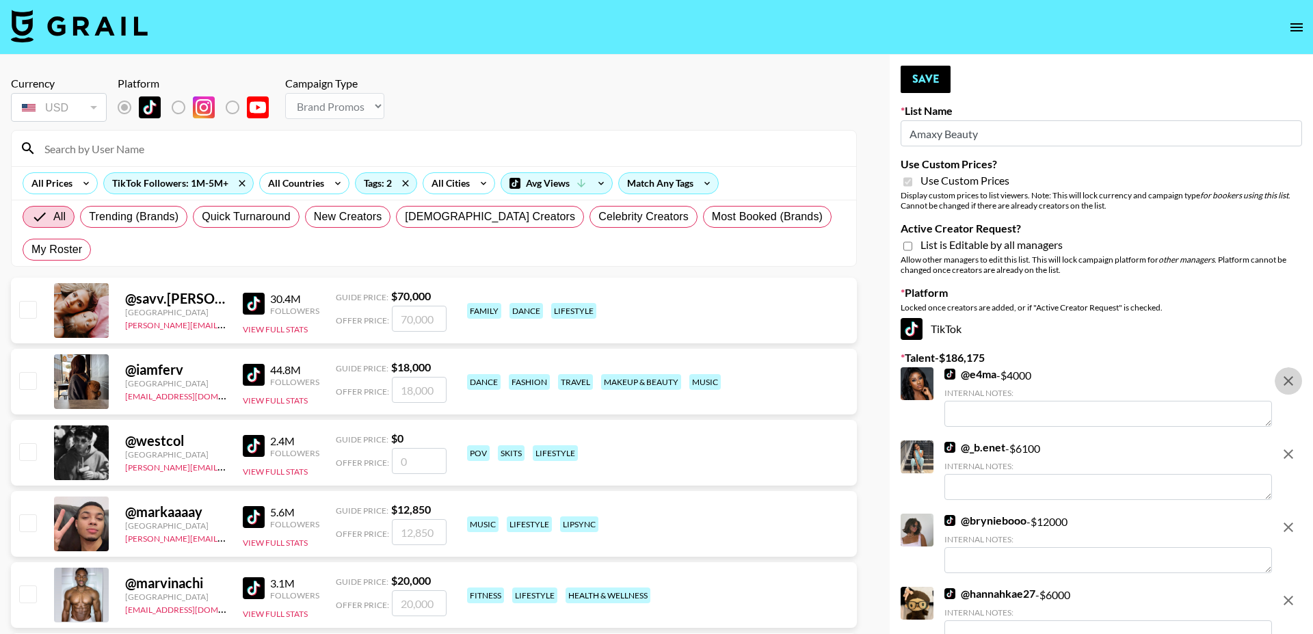
click at [1291, 446] on icon "remove" at bounding box center [1288, 454] width 16 height 16
click at [1291, 380] on icon "remove" at bounding box center [1288, 381] width 16 height 16
click at [1291, 446] on icon "remove" at bounding box center [1288, 454] width 16 height 16
click at [1291, 380] on icon "remove" at bounding box center [1288, 381] width 16 height 16
click at [1291, 446] on icon "remove" at bounding box center [1288, 454] width 16 height 16
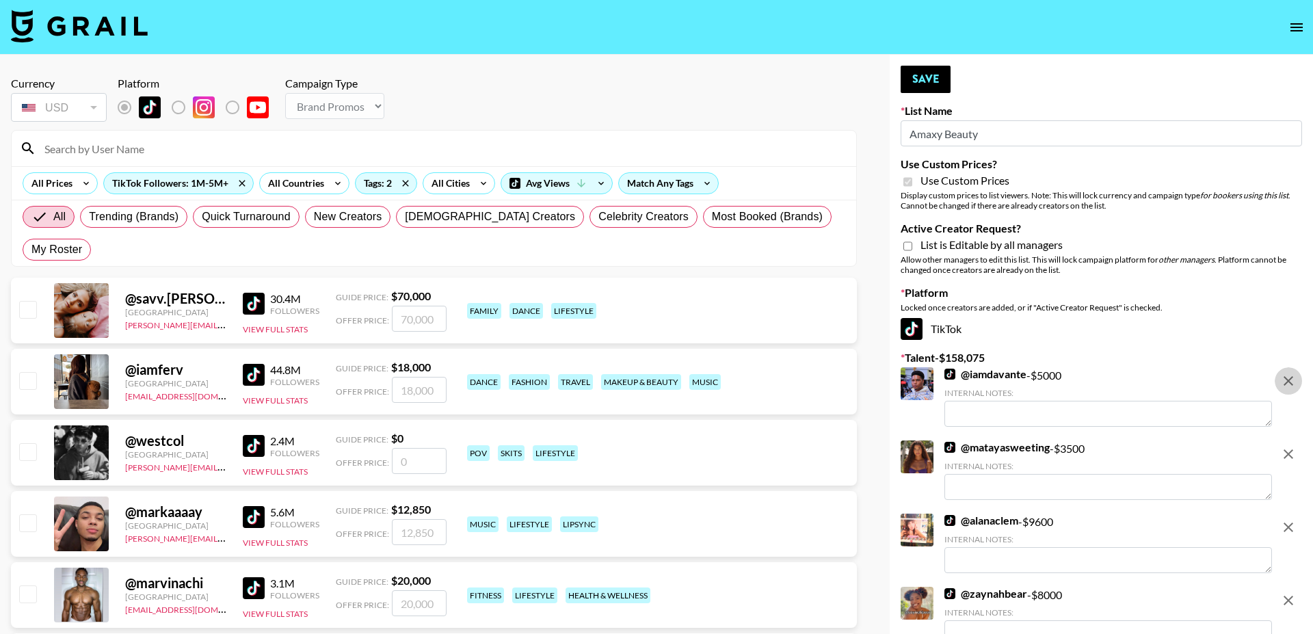
click at [1291, 519] on icon "remove" at bounding box center [1288, 527] width 16 height 16
click at [1291, 592] on icon "remove" at bounding box center [1288, 600] width 16 height 16
click at [1291, 380] on icon "remove" at bounding box center [1288, 381] width 16 height 16
click at [1291, 446] on icon "remove" at bounding box center [1288, 454] width 16 height 16
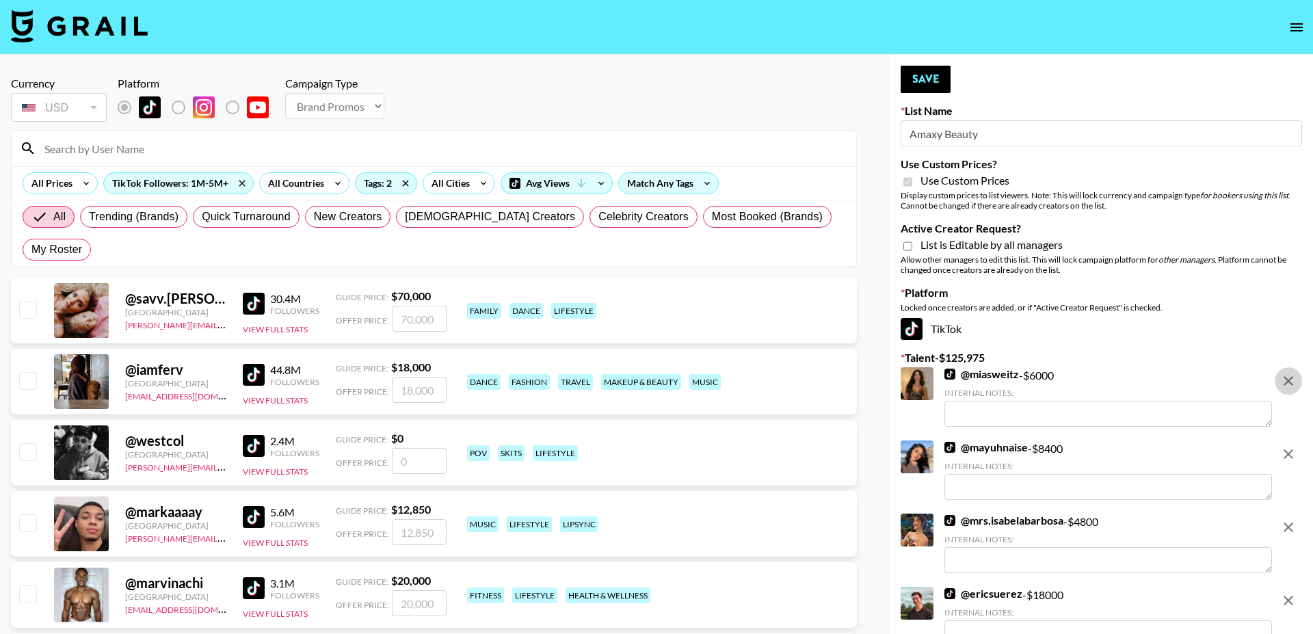
click at [1291, 519] on icon "remove" at bounding box center [1288, 527] width 16 height 16
click at [1291, 380] on icon "remove" at bounding box center [1288, 381] width 16 height 16
click at [1291, 446] on icon "remove" at bounding box center [1288, 454] width 16 height 16
click at [1291, 380] on icon "remove" at bounding box center [1288, 381] width 16 height 16
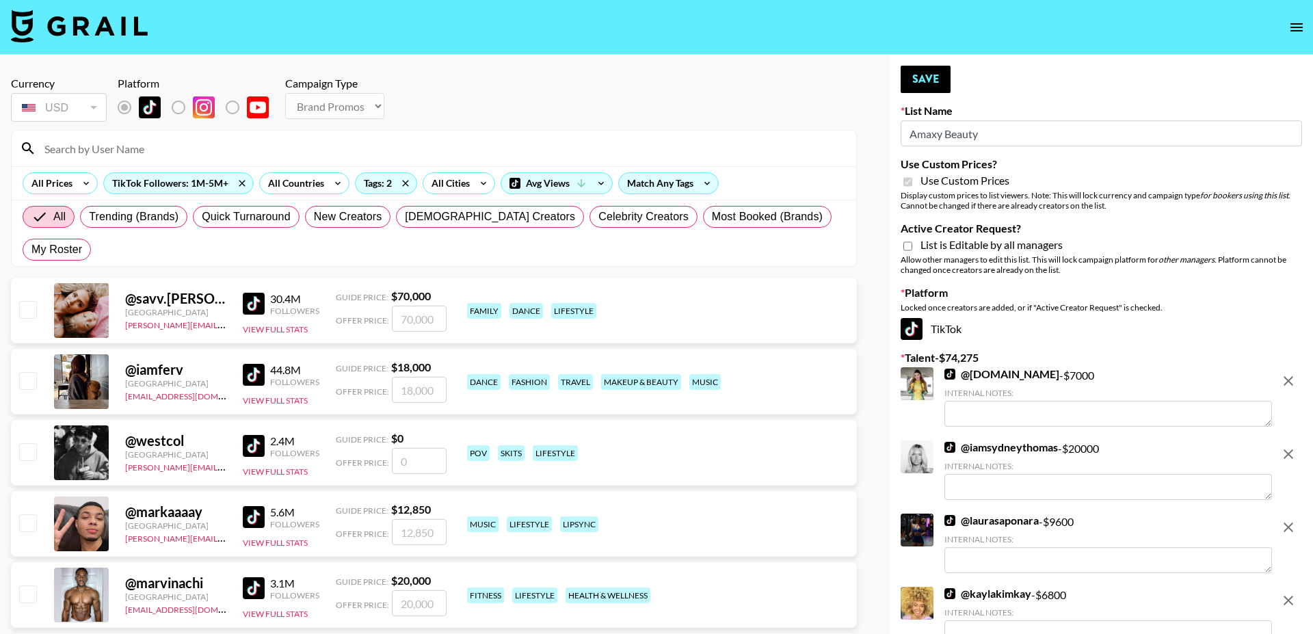
click at [1291, 380] on icon "remove" at bounding box center [1288, 381] width 16 height 16
click at [1291, 446] on icon "remove" at bounding box center [1288, 454] width 16 height 16
click at [1291, 380] on icon "remove" at bounding box center [1288, 381] width 16 height 16
click at [1291, 446] on icon "remove" at bounding box center [1288, 454] width 16 height 16
click at [1291, 380] on icon "remove" at bounding box center [1288, 381] width 16 height 16
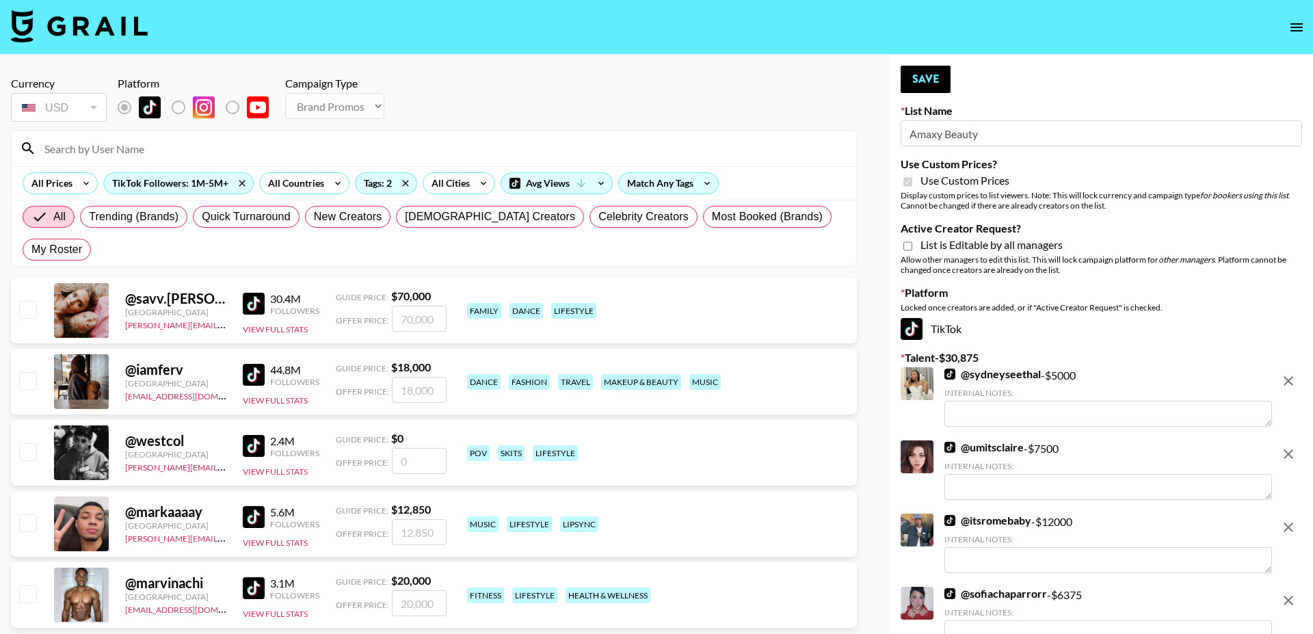
click at [1291, 446] on icon "remove" at bounding box center [1288, 454] width 16 height 16
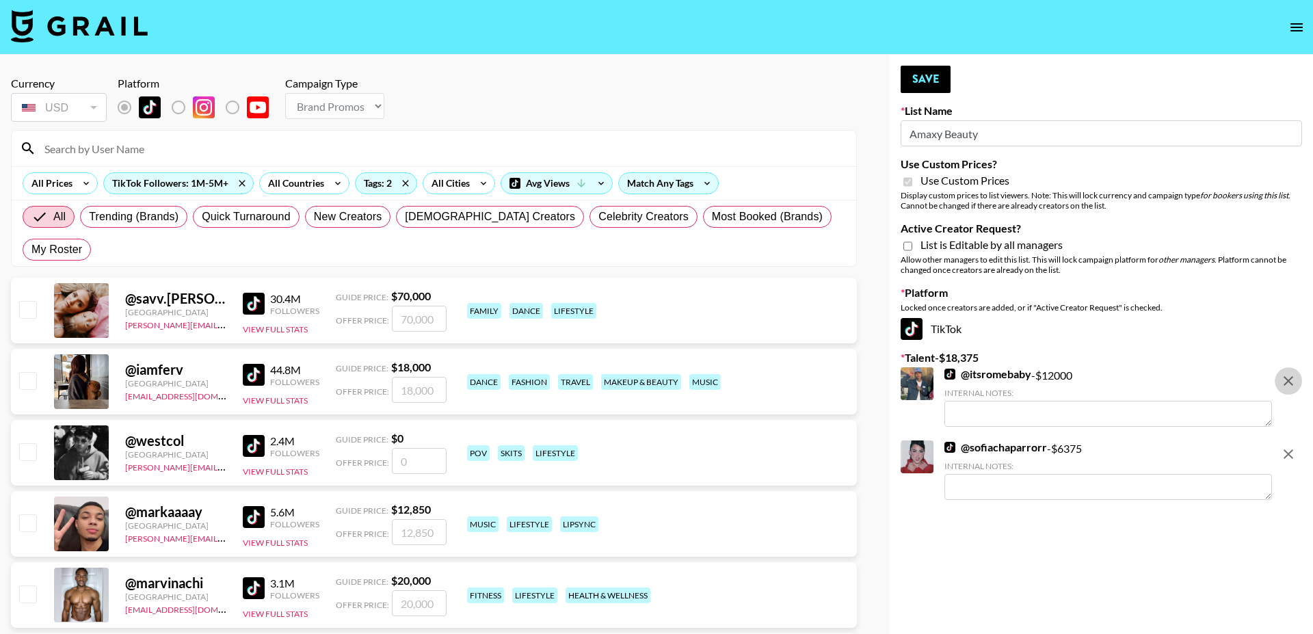
click at [1291, 380] on icon "remove" at bounding box center [1288, 381] width 16 height 16
click at [1291, 446] on icon "remove" at bounding box center [1288, 454] width 16 height 16
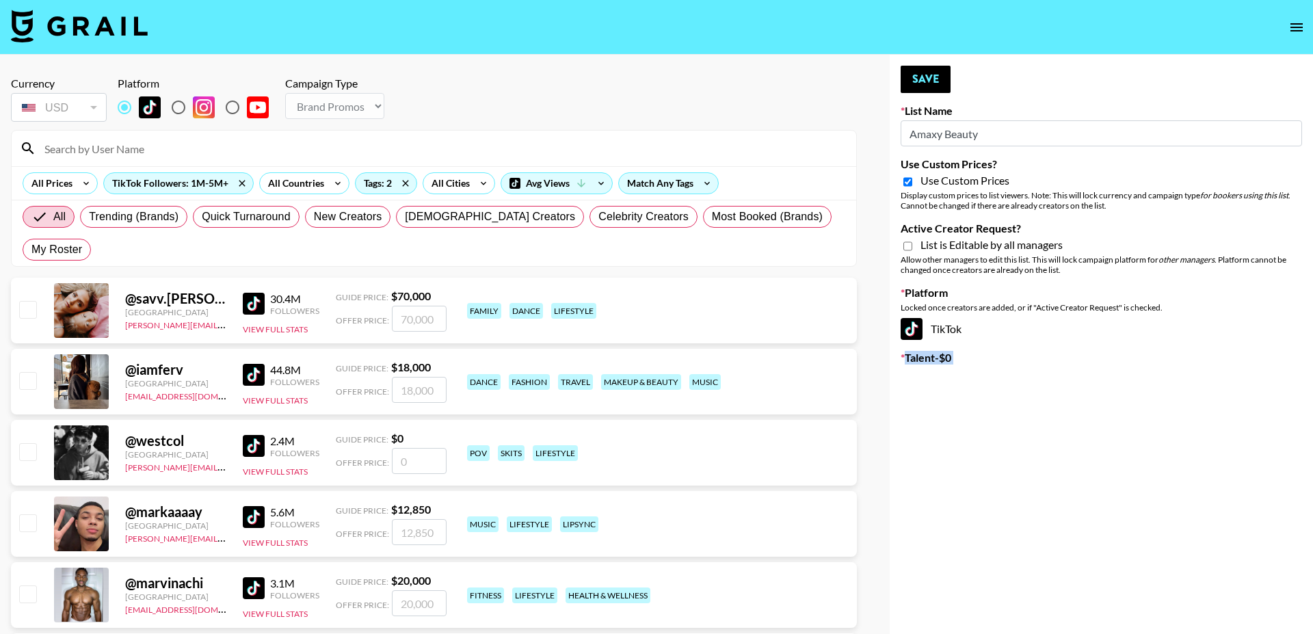
click at [905, 244] on input "Active Creator Request?" at bounding box center [908, 246] width 9 height 12
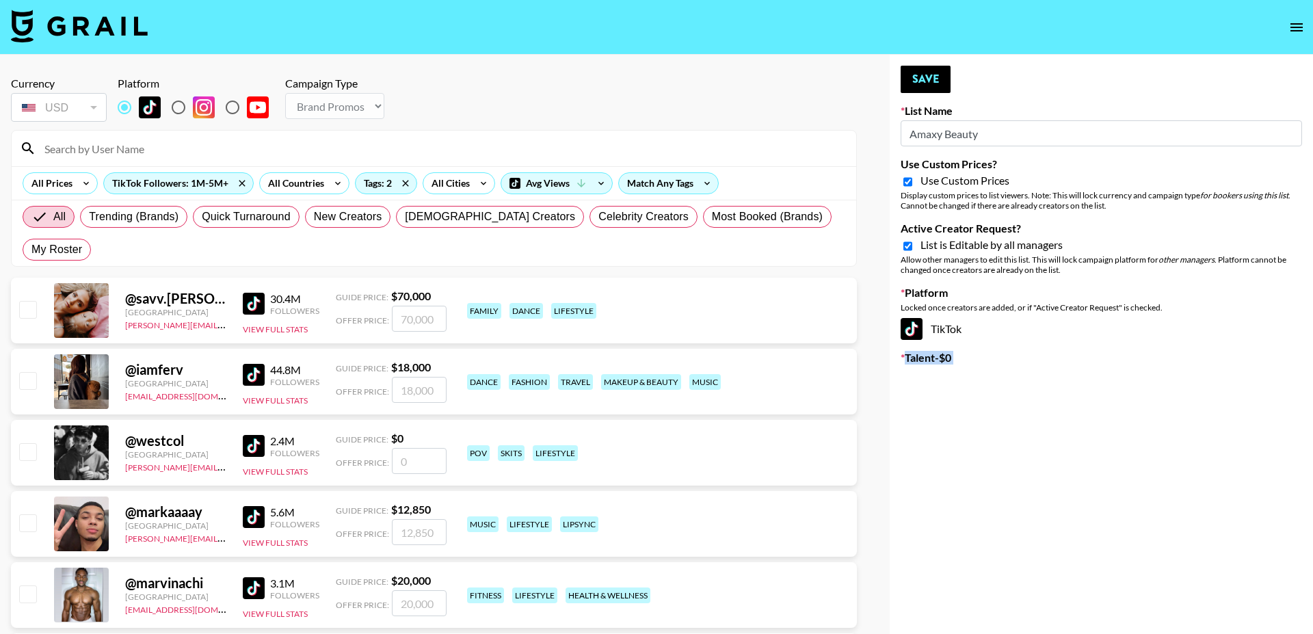
checkbox input "true"
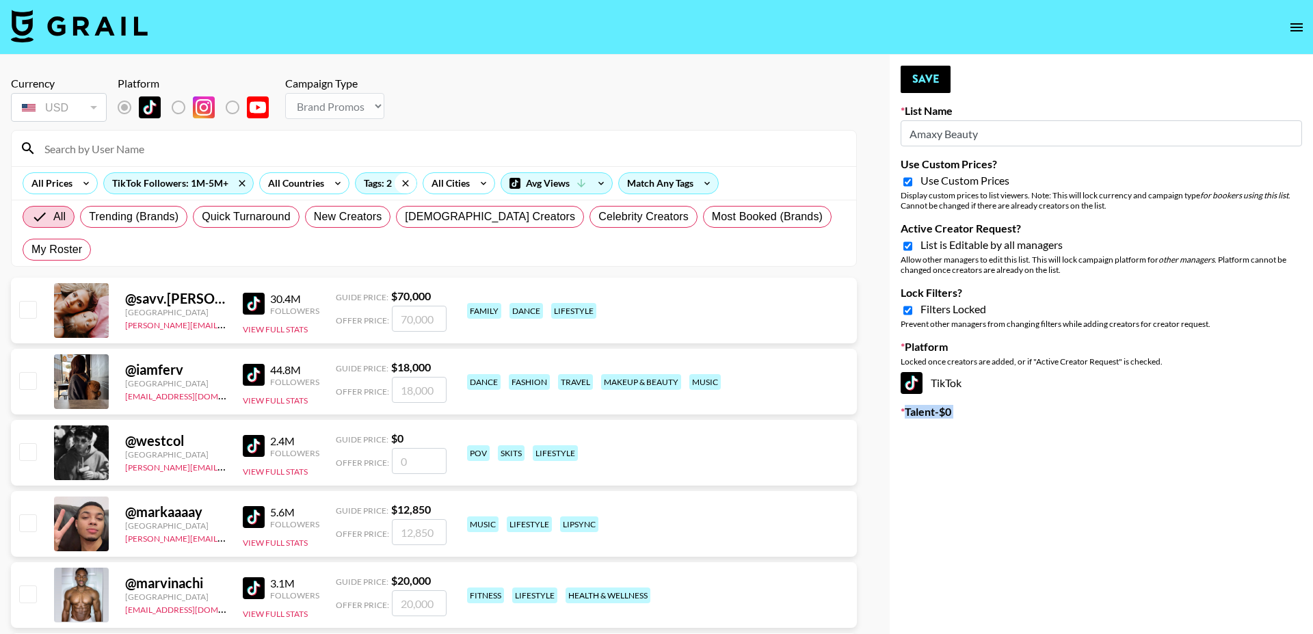
click at [406, 185] on icon at bounding box center [406, 183] width 22 height 21
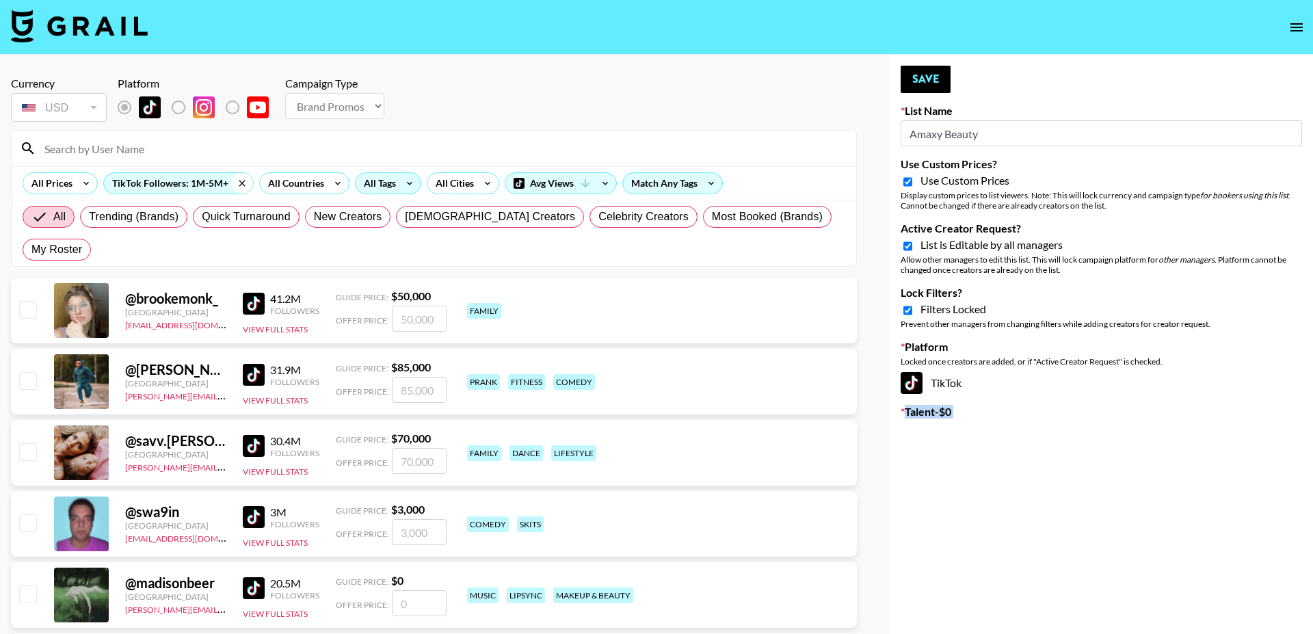
click at [243, 181] on icon at bounding box center [242, 183] width 22 height 21
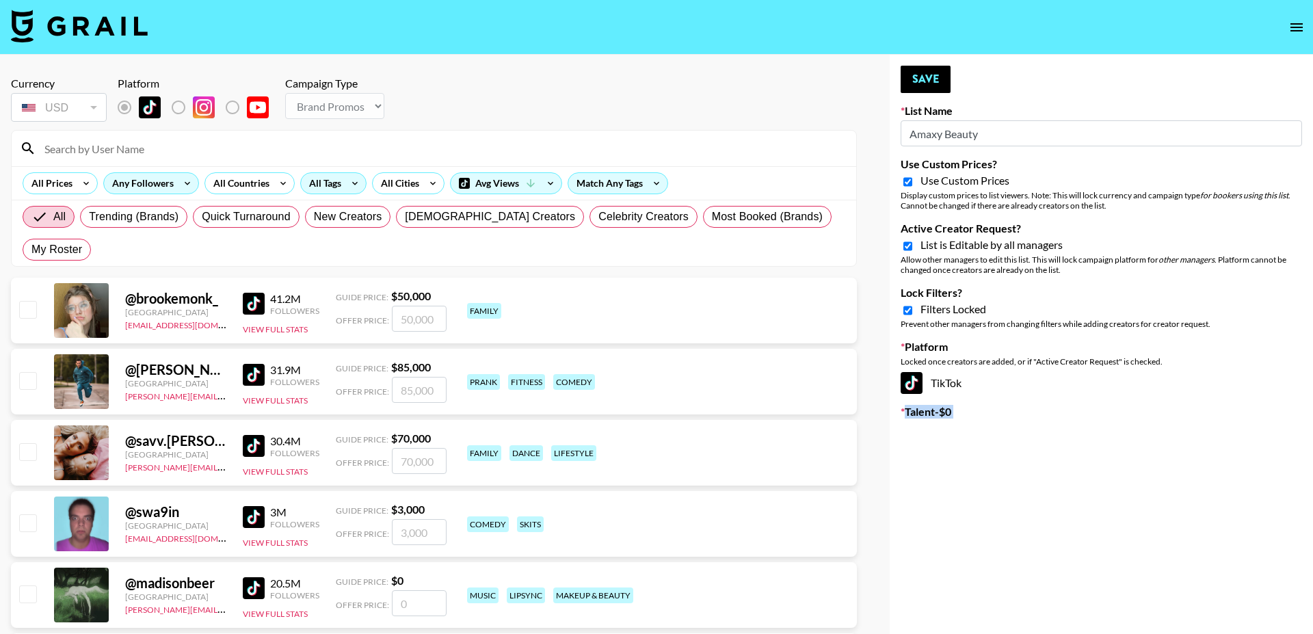
click at [908, 308] on input "Lock Filters?" at bounding box center [908, 310] width 9 height 12
checkbox input "false"
click at [928, 81] on button "Save" at bounding box center [926, 79] width 50 height 27
type input "PFW Brand Opp - TT"
checkbox input "false"
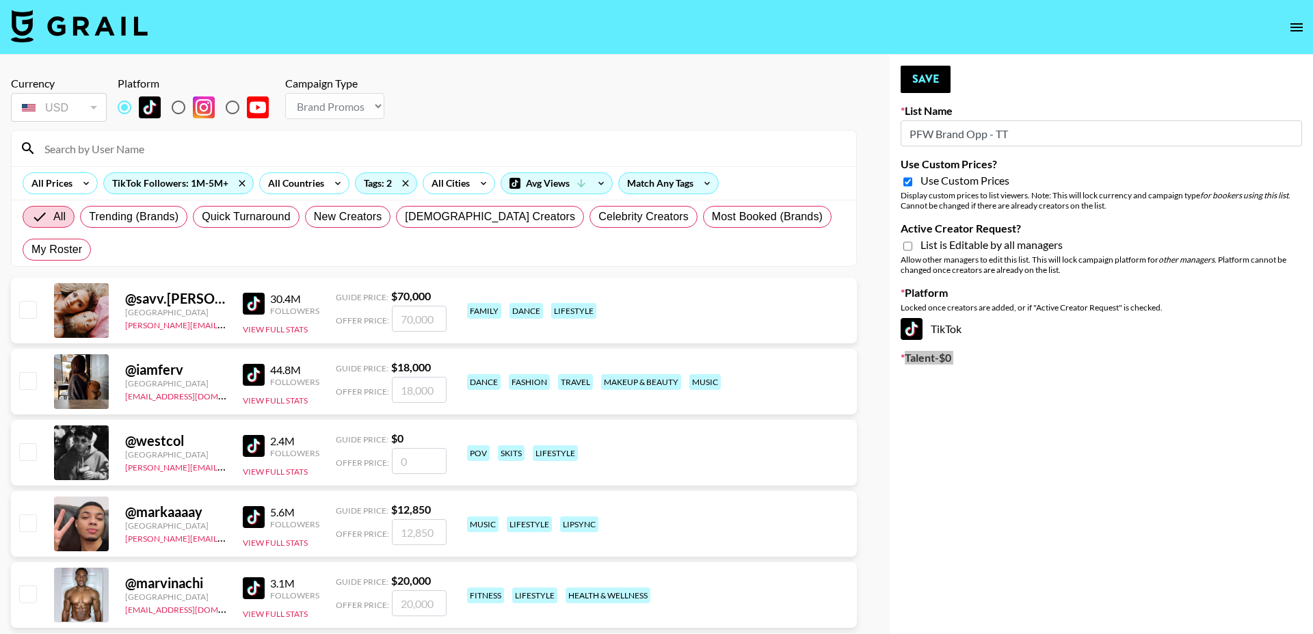
type input "Amaxy Beauty"
checkbox input "true"
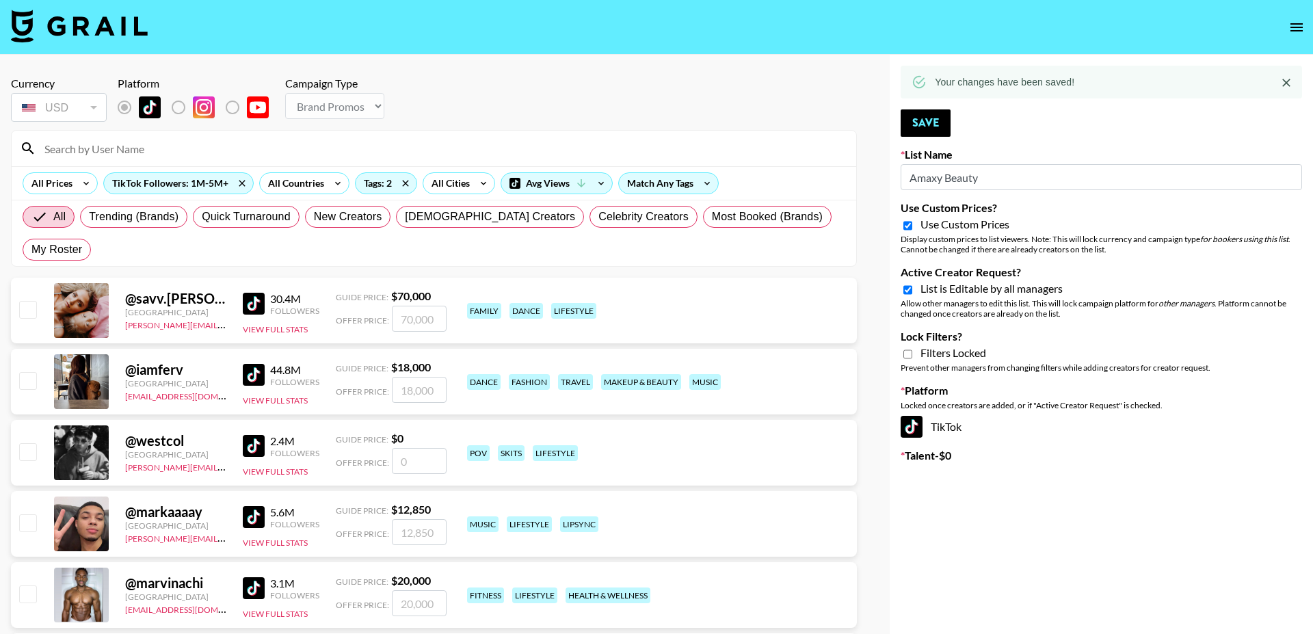
click at [553, 122] on div "Currency USD USD ​ Platform Campaign Type Choose Type... Song Promos Brand Prom…" at bounding box center [434, 101] width 846 height 48
click at [404, 180] on icon at bounding box center [406, 183] width 22 height 21
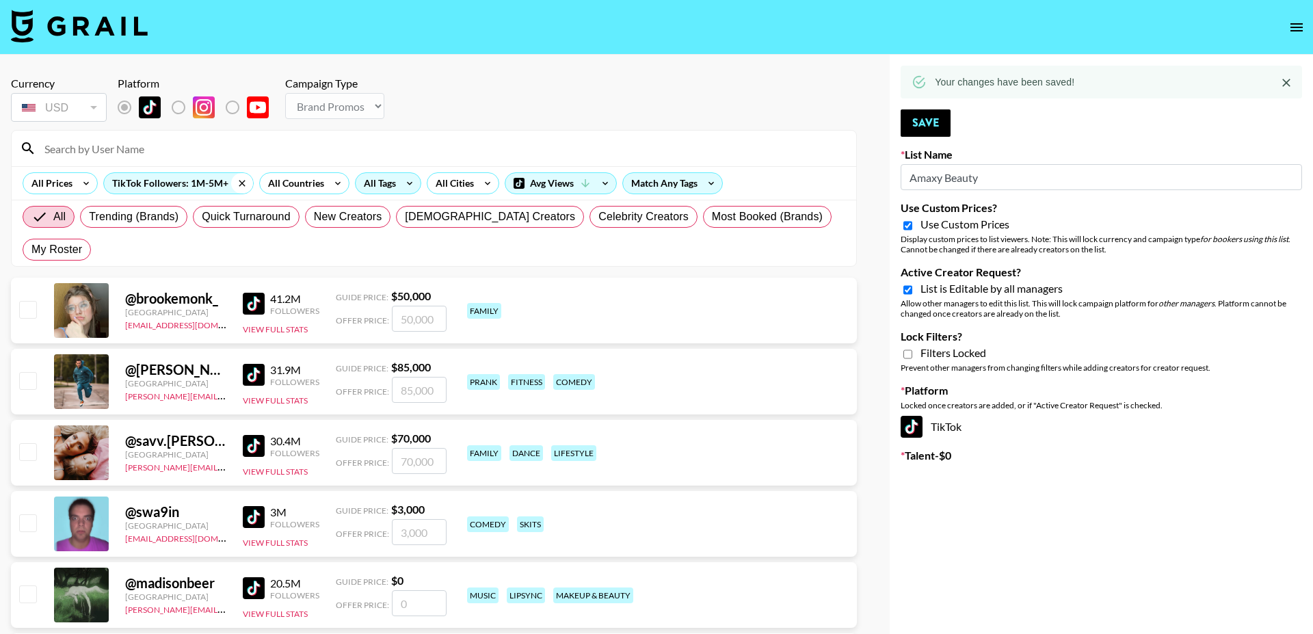
click at [239, 186] on icon at bounding box center [242, 183] width 22 height 21
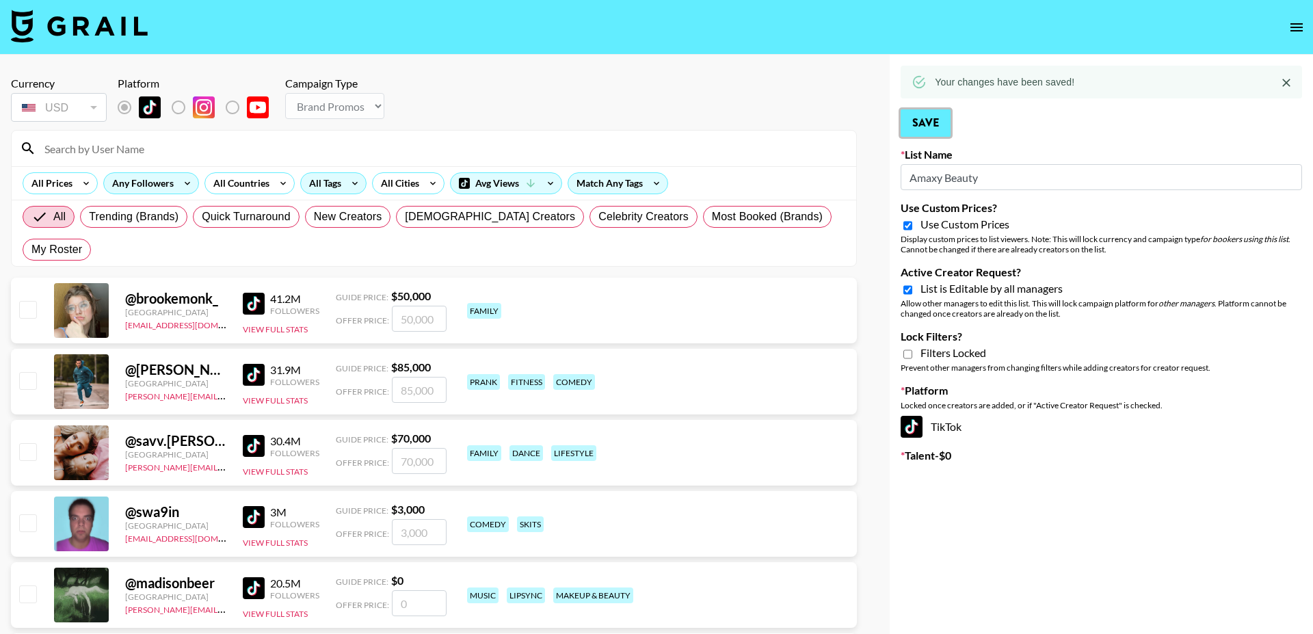
click at [918, 121] on button "Save" at bounding box center [926, 122] width 50 height 27
click at [1294, 23] on icon "open drawer" at bounding box center [1297, 27] width 16 height 16
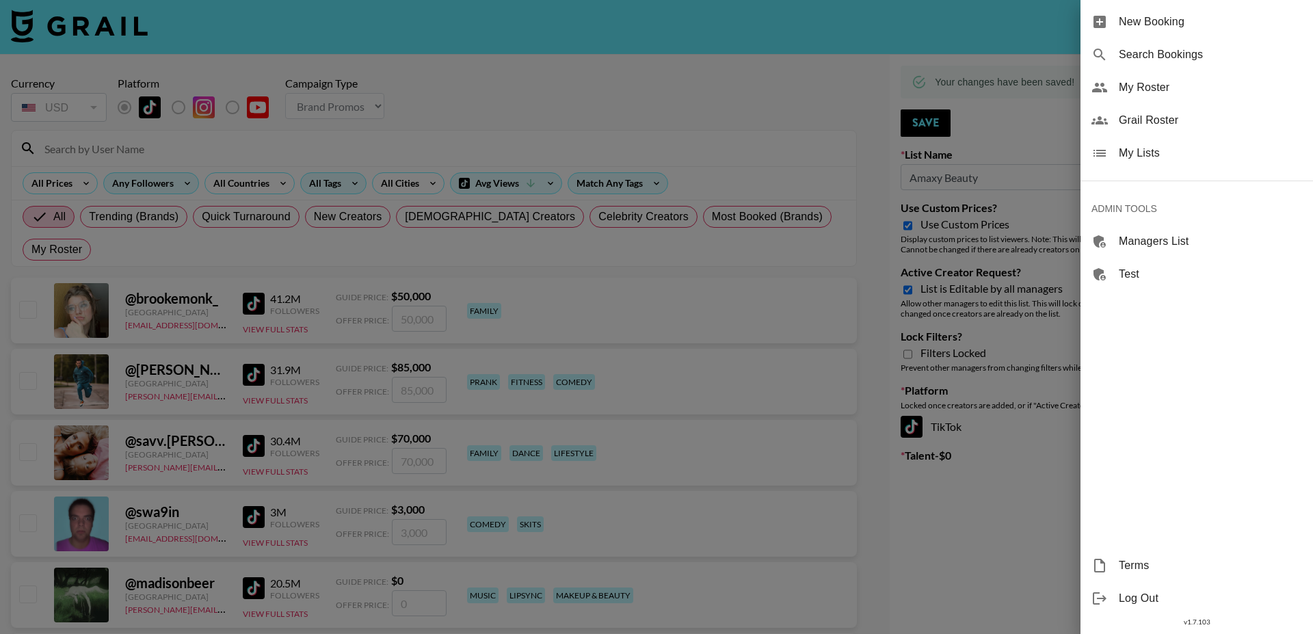
click at [1157, 159] on span "My Lists" at bounding box center [1210, 153] width 183 height 16
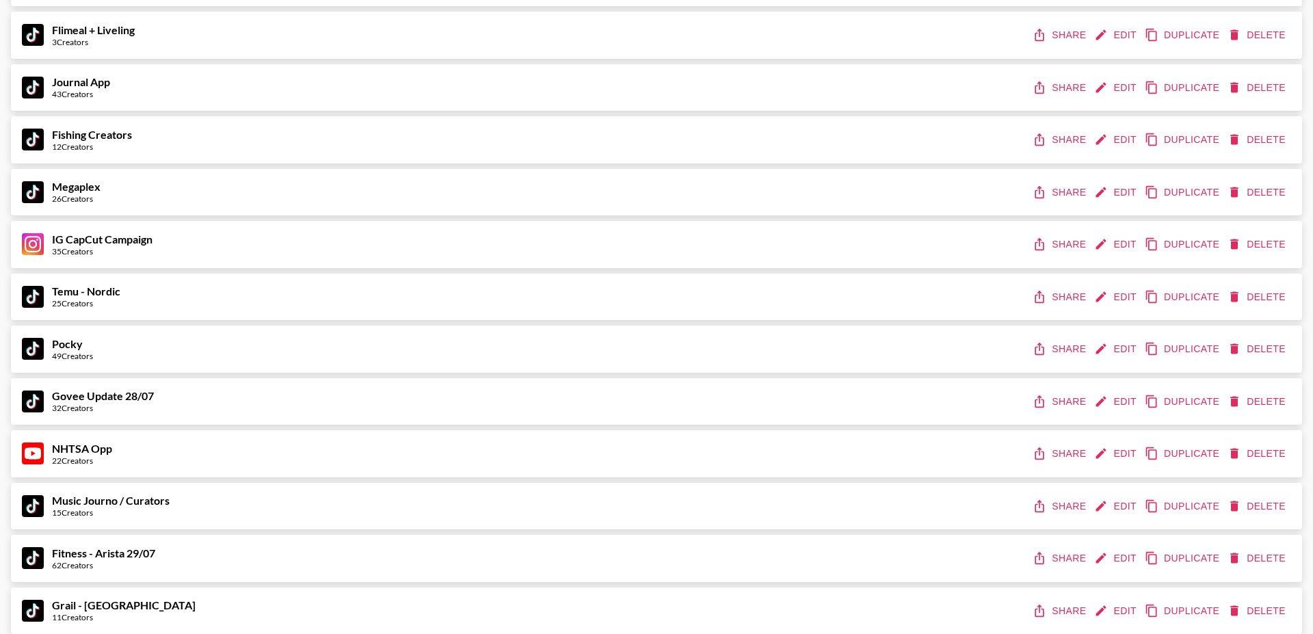
scroll to position [2521, 0]
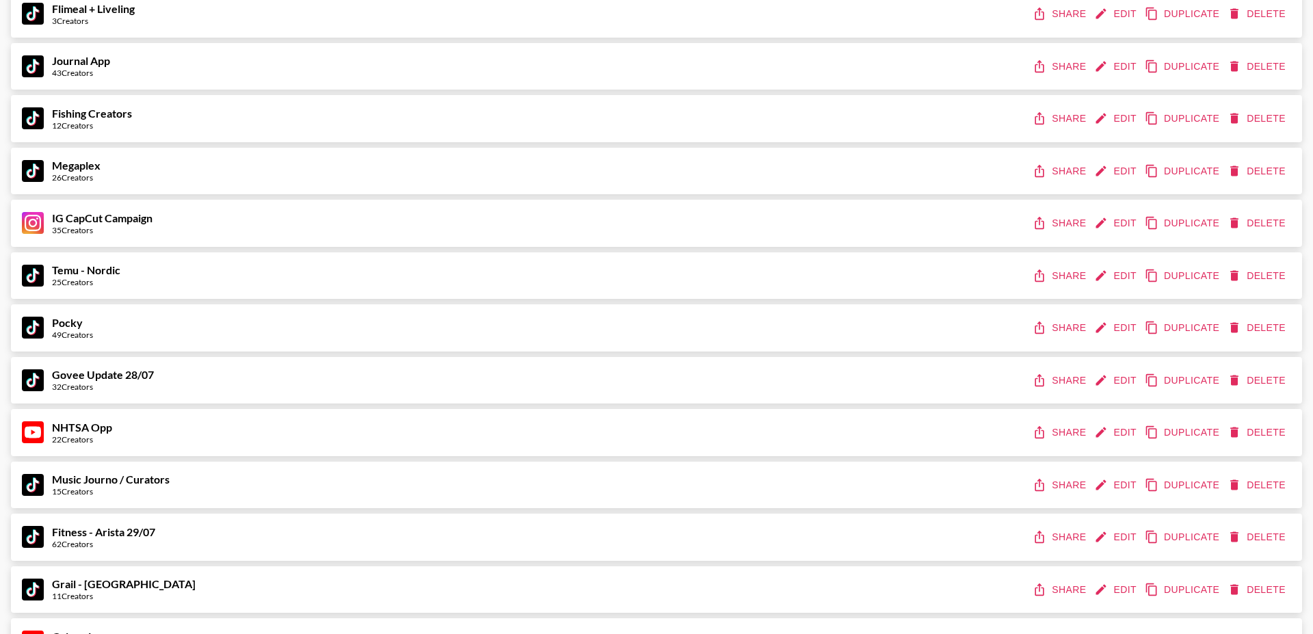
click at [1116, 165] on button "Edit" at bounding box center [1117, 171] width 51 height 25
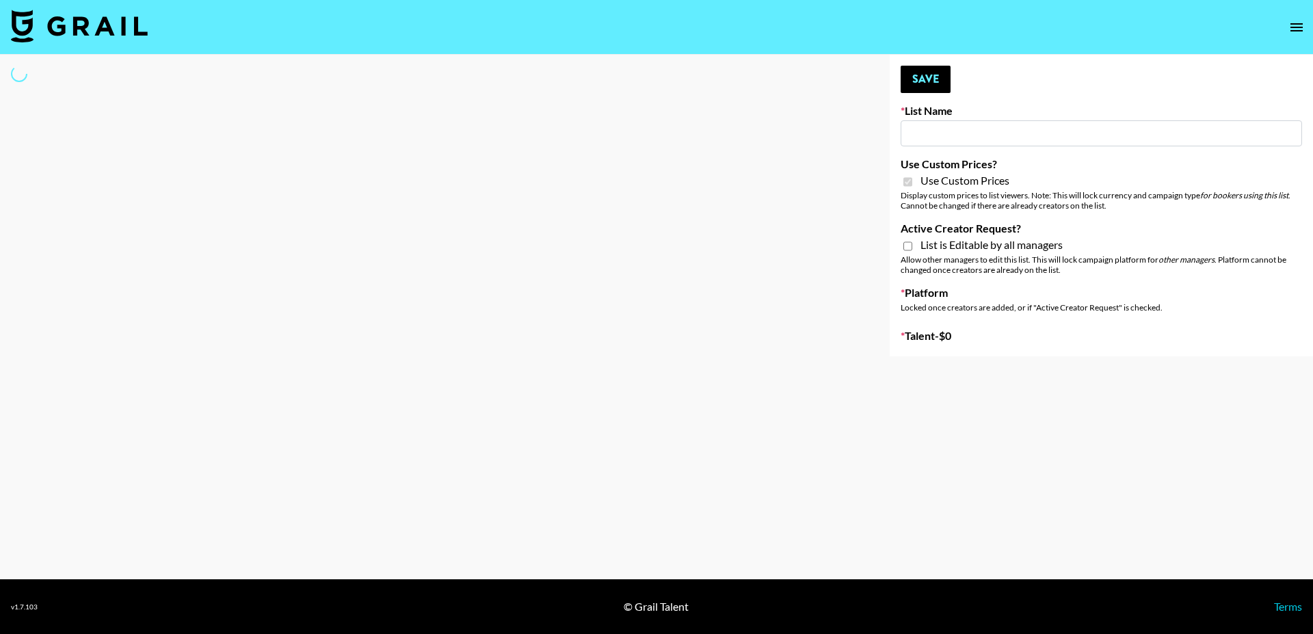
type input "Megaplex"
checkbox input "true"
select select "Brand"
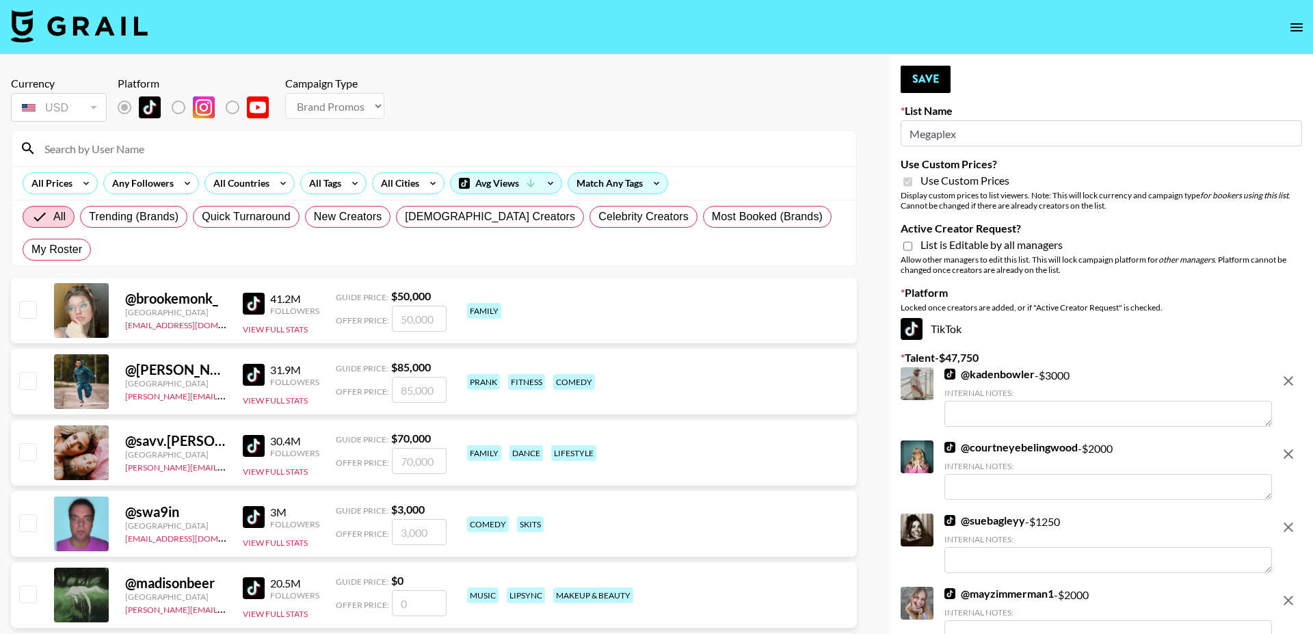
click at [961, 133] on input "Megaplex" at bounding box center [1102, 133] width 402 height 26
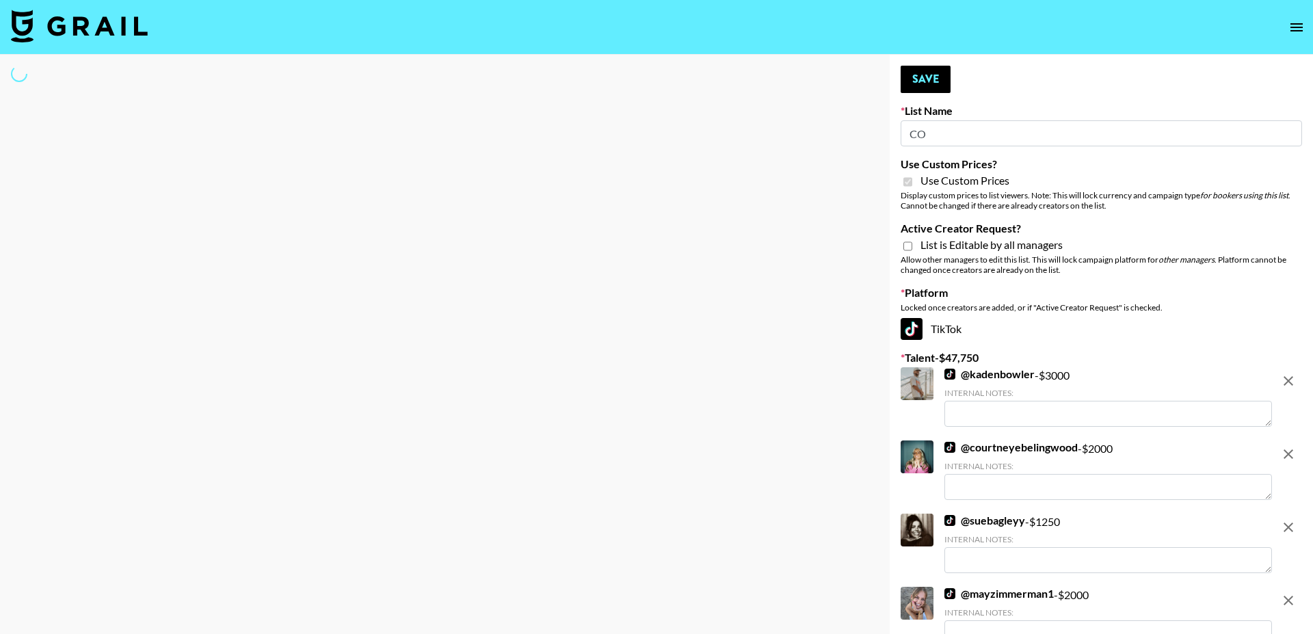
type input "[PERSON_NAME]"
select select "Brand"
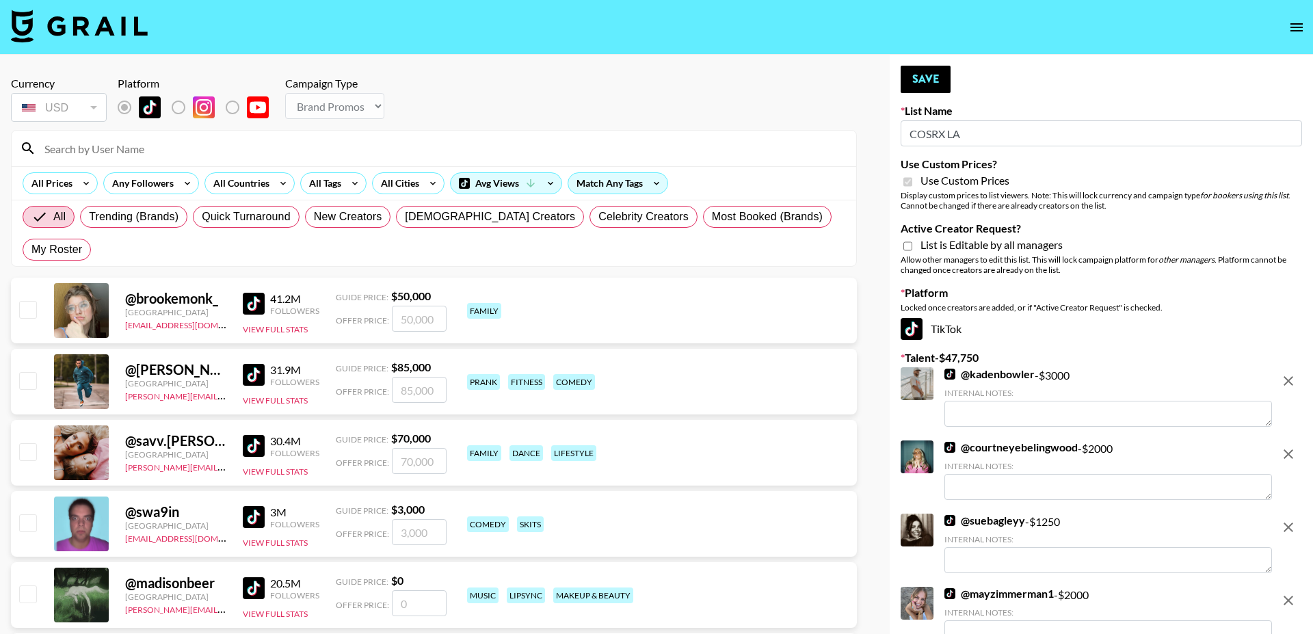
type input "COSRX LA"
click at [1293, 383] on icon "remove" at bounding box center [1288, 381] width 16 height 16
click at [1293, 446] on icon "remove" at bounding box center [1288, 454] width 16 height 16
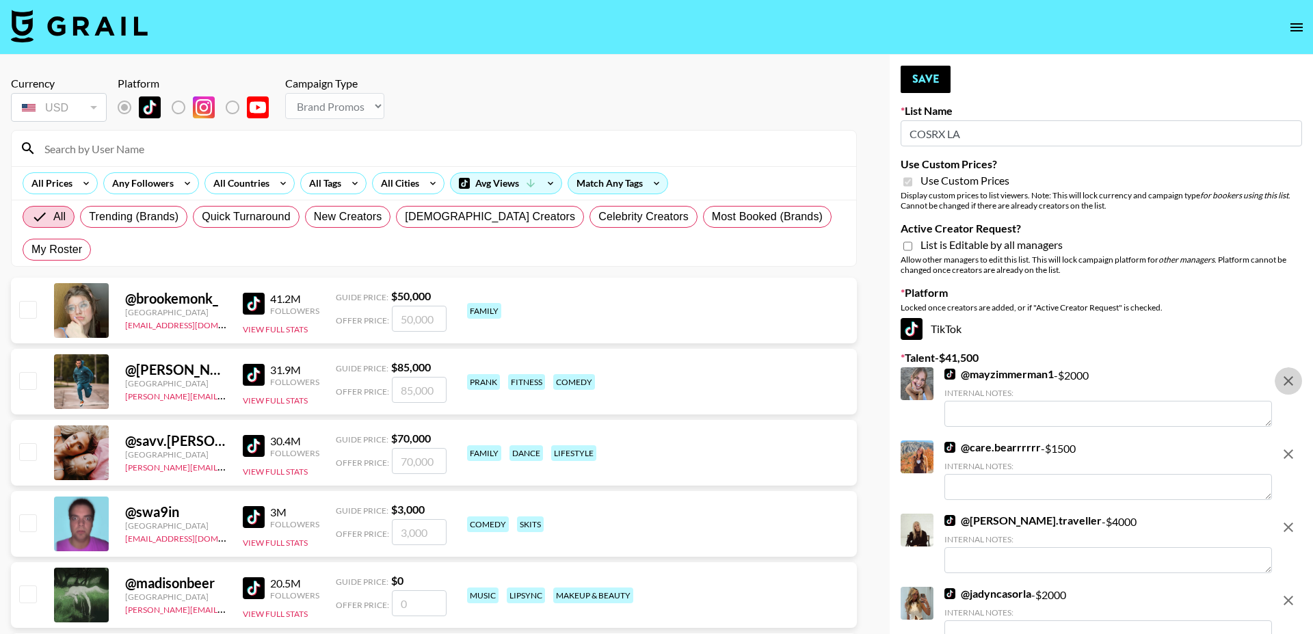
click at [1293, 383] on icon "remove" at bounding box center [1288, 381] width 16 height 16
click at [1293, 446] on icon "remove" at bounding box center [1288, 454] width 16 height 16
click at [1293, 519] on icon "remove" at bounding box center [1288, 527] width 16 height 16
click at [1293, 592] on icon "remove" at bounding box center [1288, 600] width 16 height 16
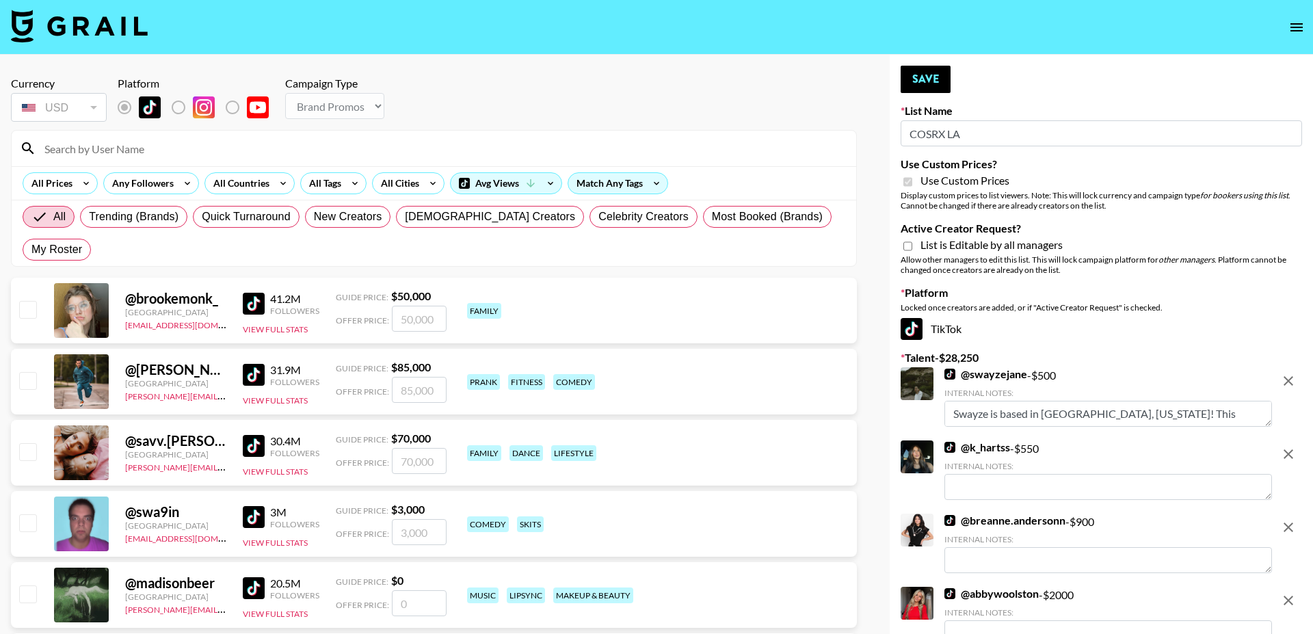
click at [1293, 383] on icon "remove" at bounding box center [1288, 381] width 16 height 16
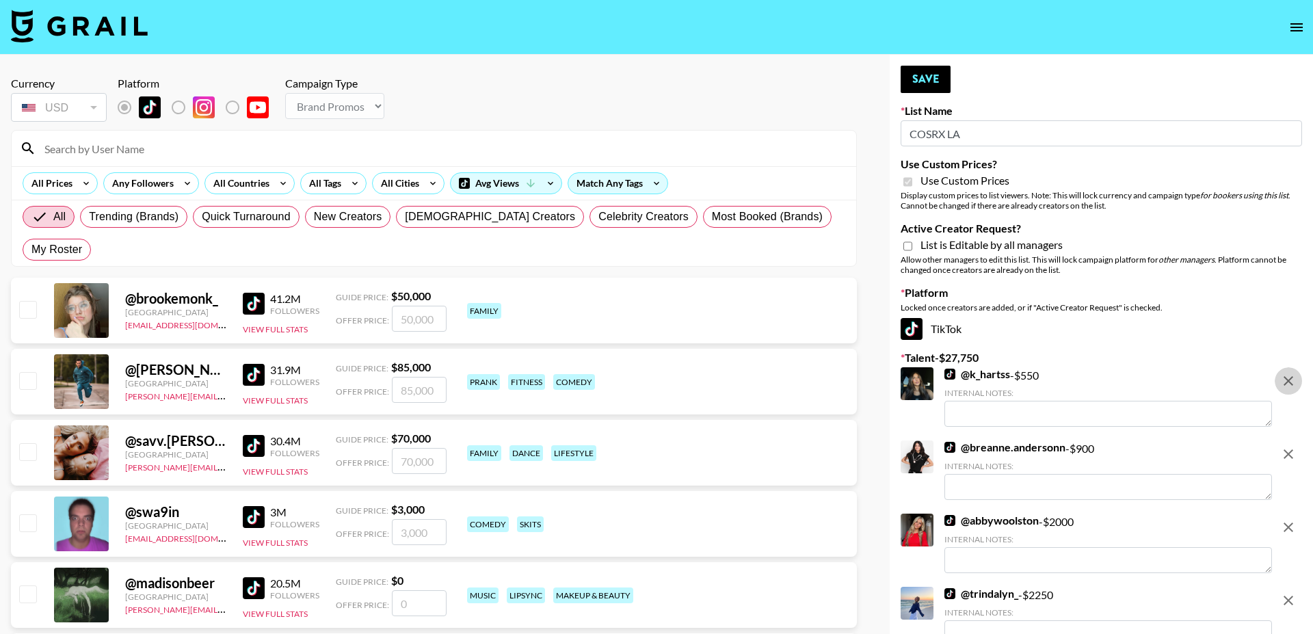
click at [1293, 383] on icon "remove" at bounding box center [1288, 381] width 16 height 16
click at [1293, 446] on icon "remove" at bounding box center [1288, 454] width 16 height 16
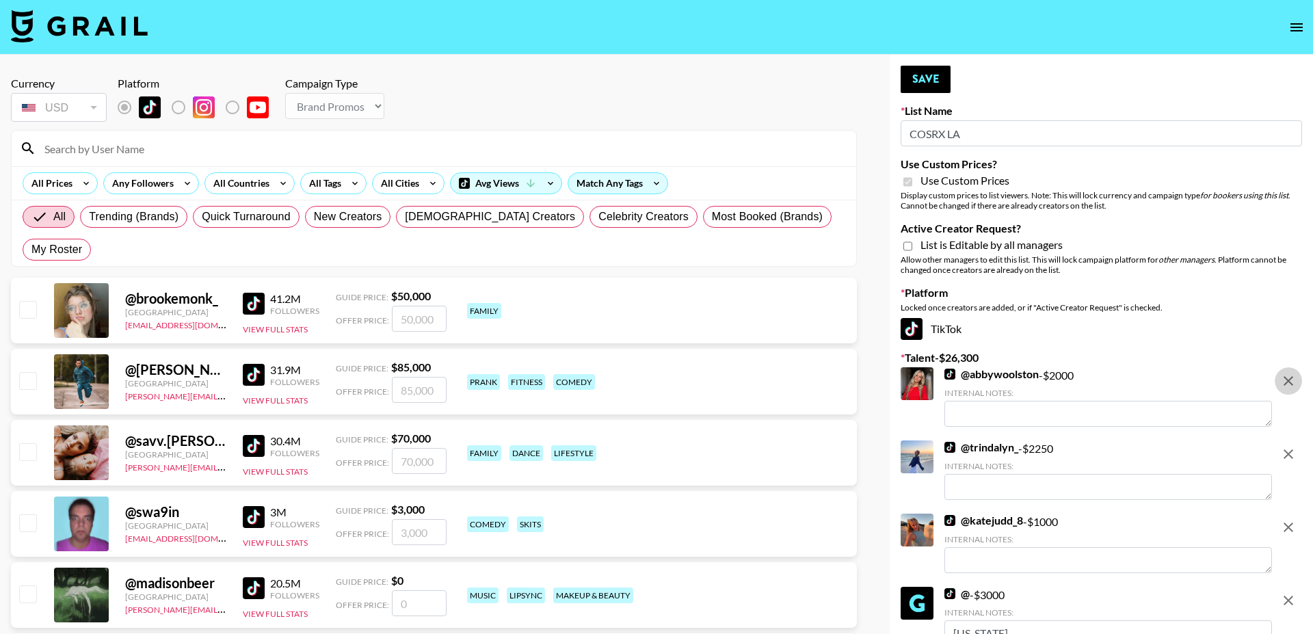
click at [1293, 383] on icon "remove" at bounding box center [1288, 381] width 16 height 16
click at [1293, 446] on icon "remove" at bounding box center [1288, 454] width 16 height 16
click at [1293, 519] on icon "remove" at bounding box center [1288, 527] width 16 height 16
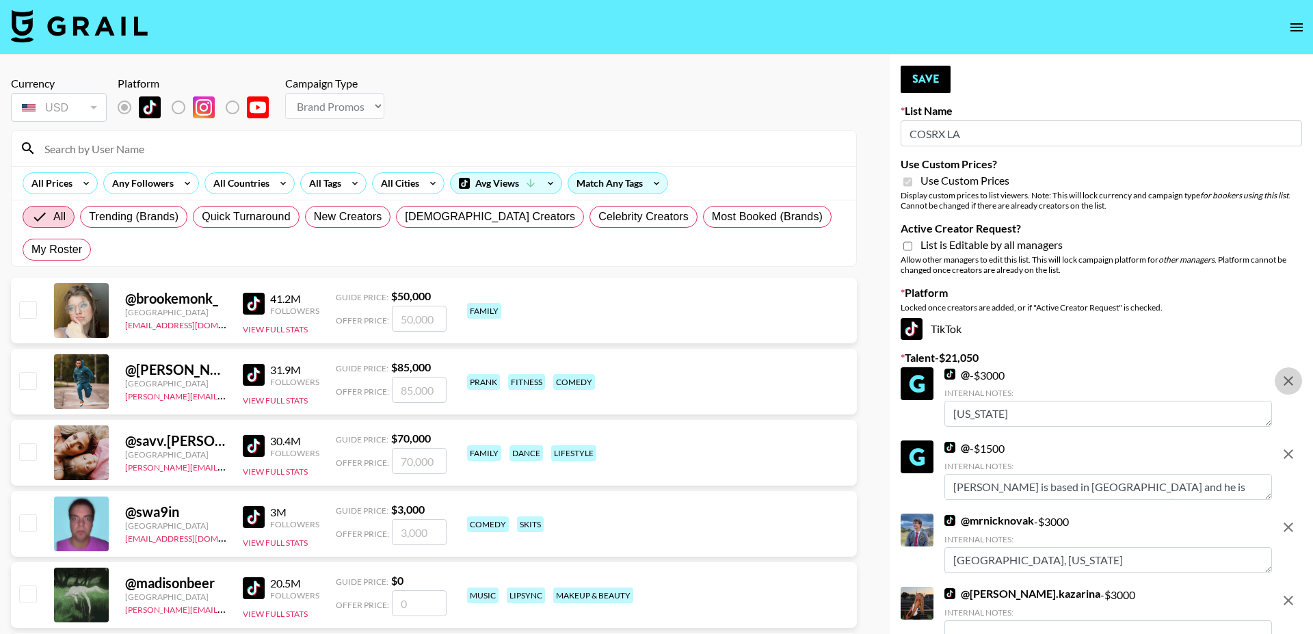
click at [1293, 383] on icon "remove" at bounding box center [1288, 381] width 16 height 16
click at [1293, 446] on icon "remove" at bounding box center [1288, 454] width 16 height 16
click at [1293, 519] on icon "remove" at bounding box center [1288, 527] width 16 height 16
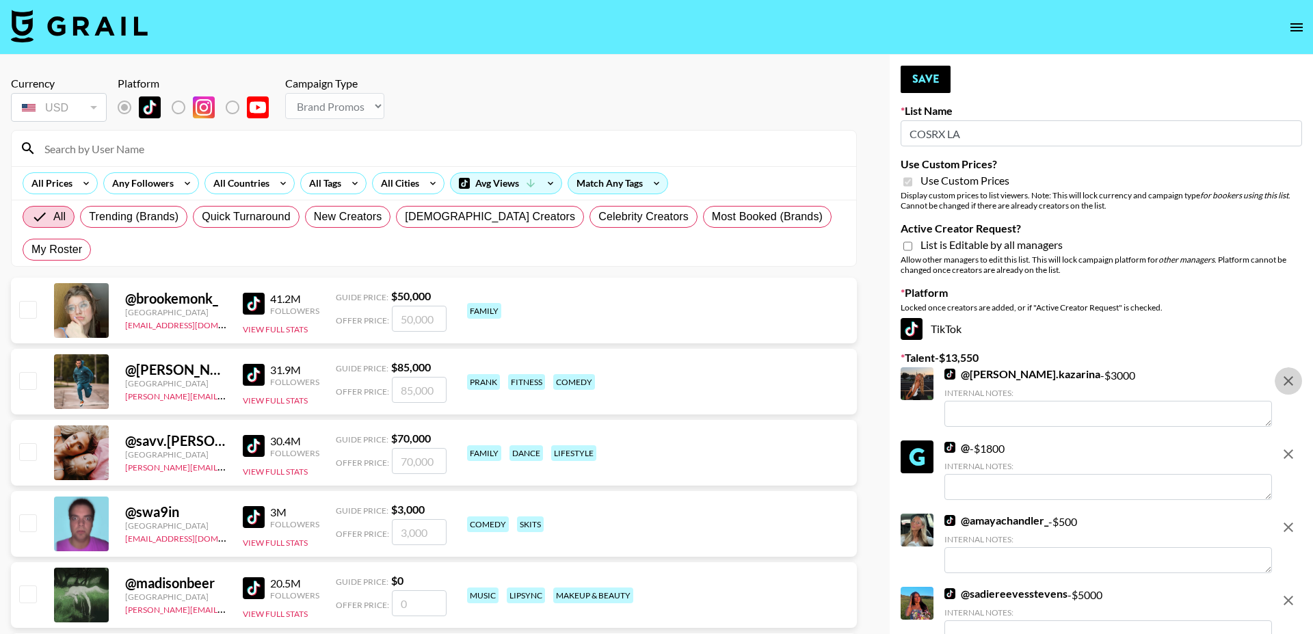
click at [1293, 383] on icon "remove" at bounding box center [1288, 381] width 16 height 16
click at [1293, 446] on icon "remove" at bounding box center [1288, 454] width 16 height 16
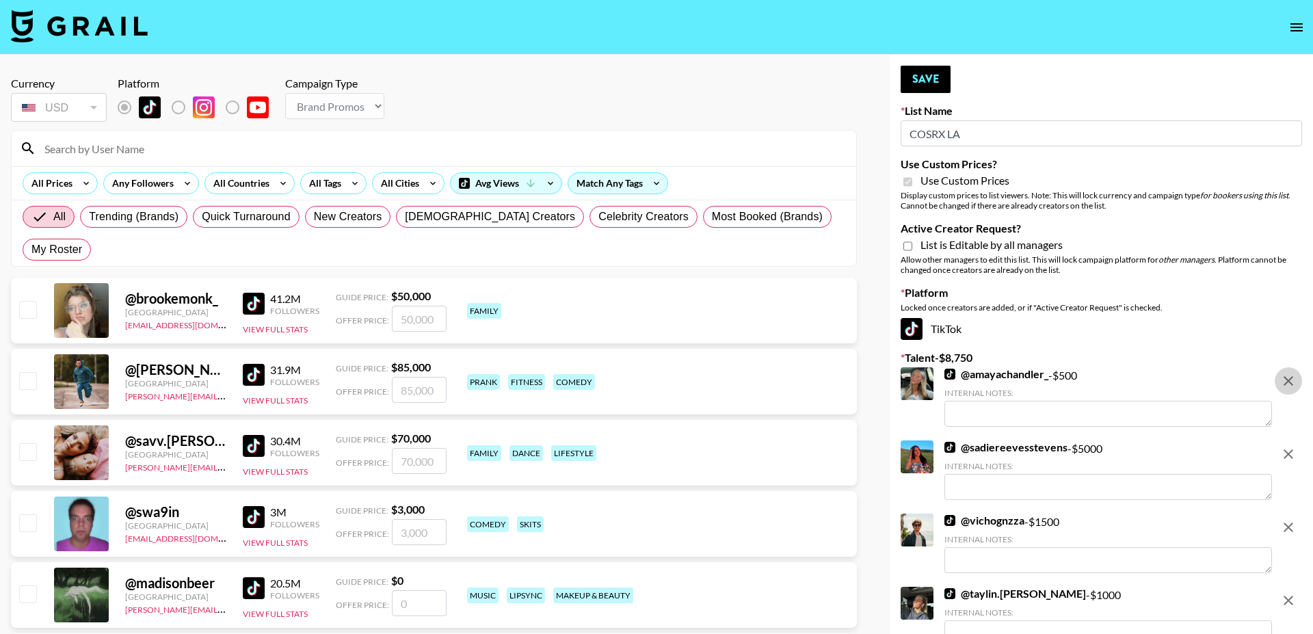
click at [1293, 383] on icon "remove" at bounding box center [1288, 381] width 16 height 16
click at [1293, 446] on icon "remove" at bounding box center [1288, 454] width 16 height 16
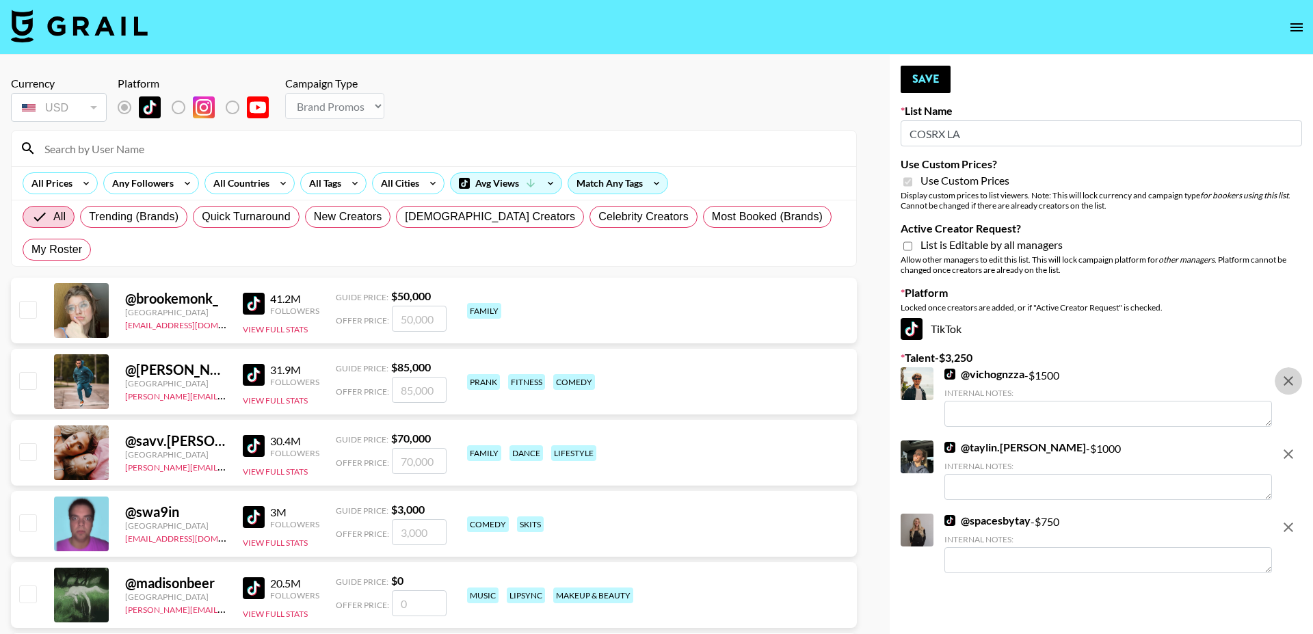
click at [1293, 383] on icon "remove" at bounding box center [1288, 381] width 16 height 16
click at [1293, 446] on icon "remove" at bounding box center [1288, 454] width 16 height 16
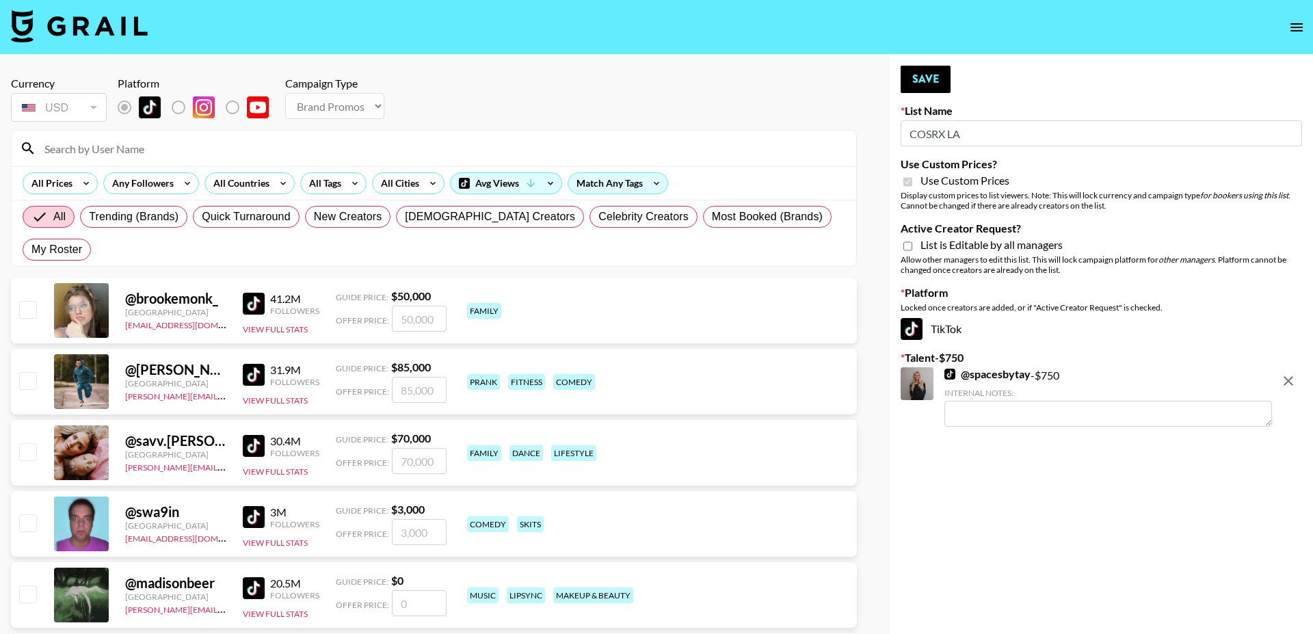
click at [1293, 383] on icon "remove" at bounding box center [1288, 381] width 16 height 16
click at [907, 243] on input "Active Creator Request?" at bounding box center [908, 246] width 9 height 12
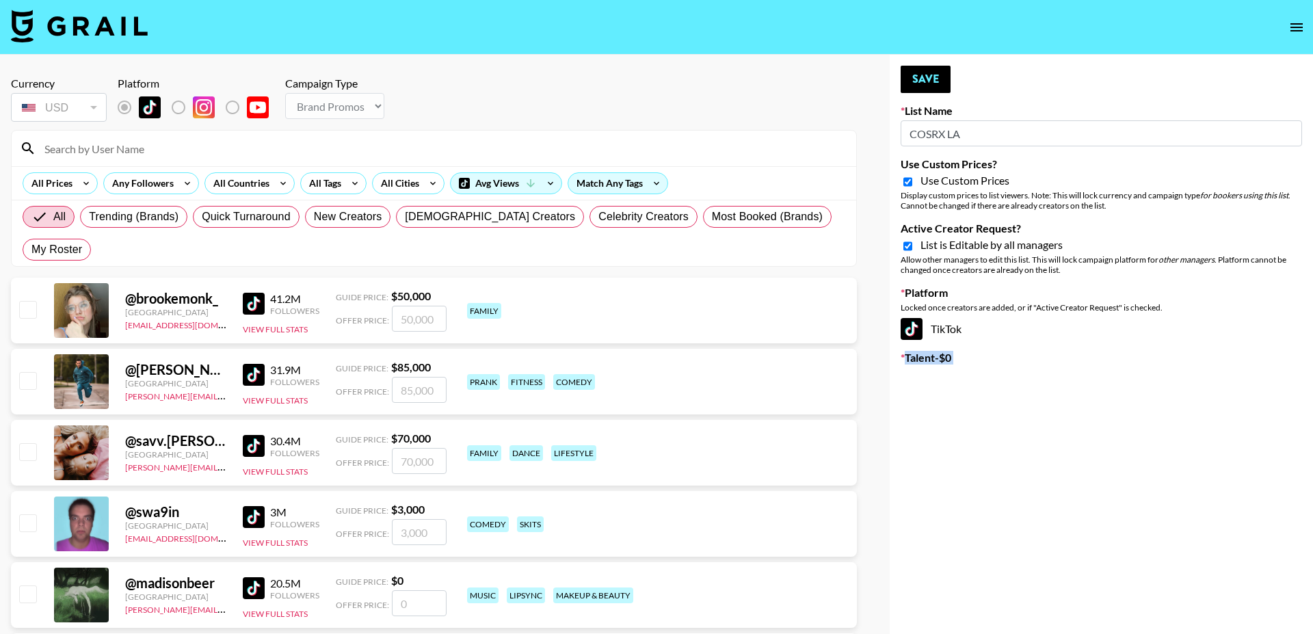
checkbox input "true"
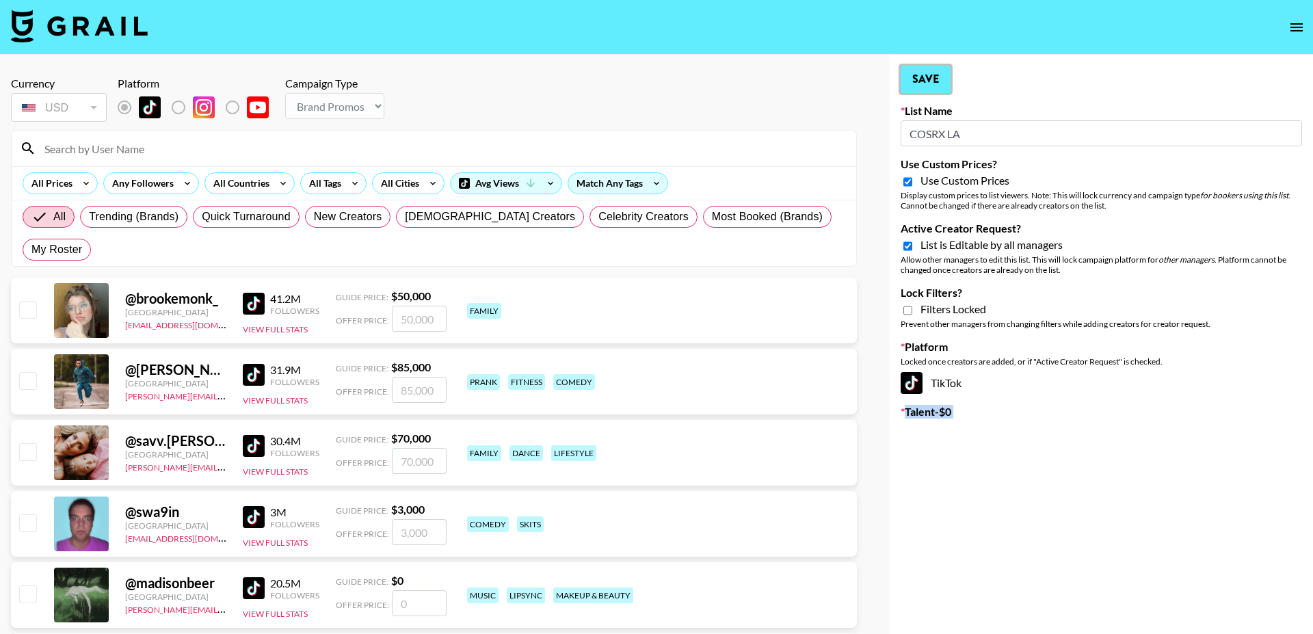
click at [931, 91] on button "Save" at bounding box center [926, 79] width 50 height 27
type input "Megaplex"
checkbox input "false"
type input "COSRX LA"
checkbox input "true"
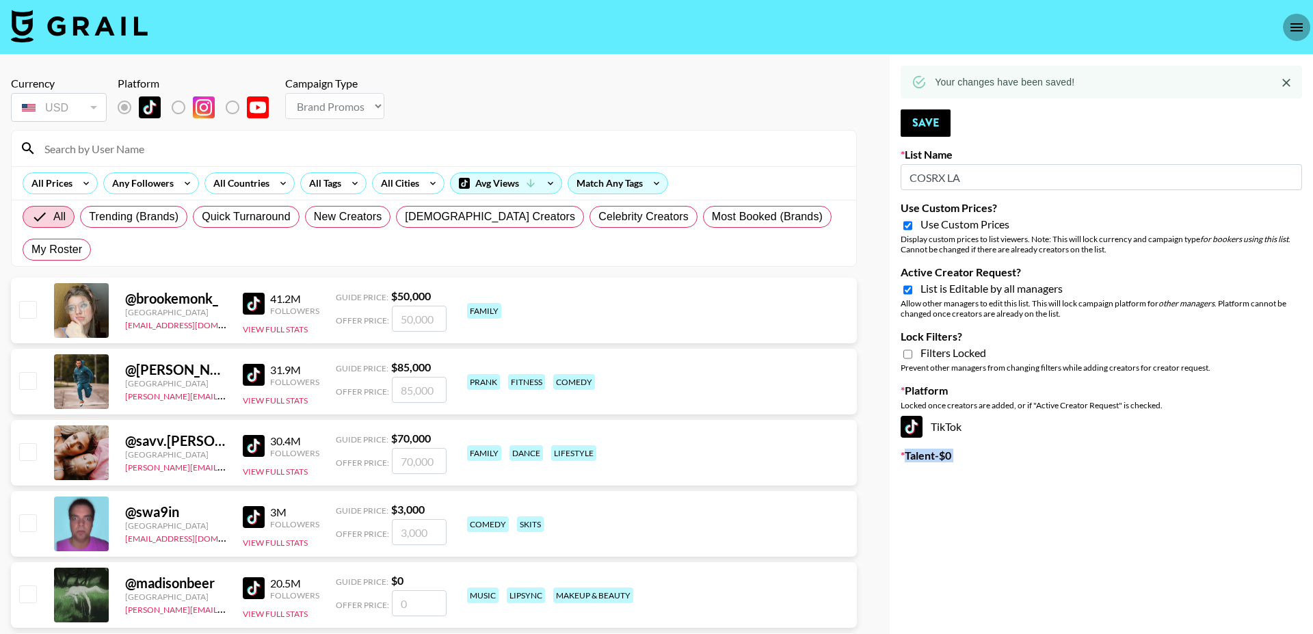
click at [1296, 30] on icon "open drawer" at bounding box center [1297, 27] width 12 height 8
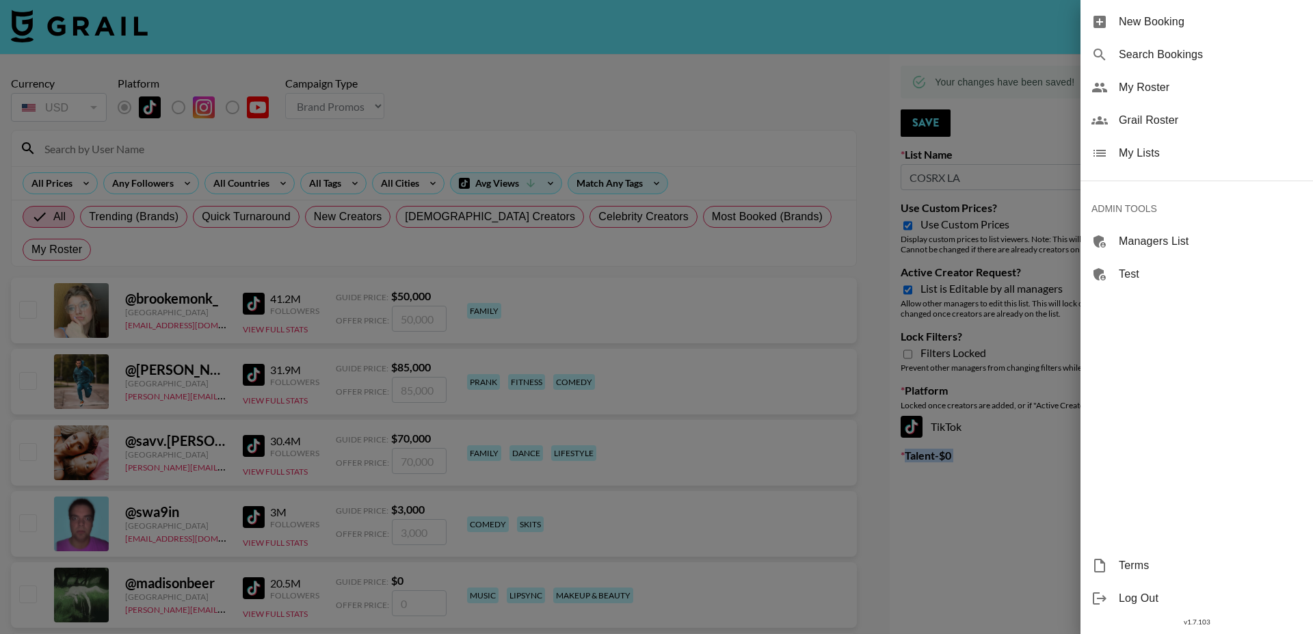
click at [1209, 161] on div "My Lists" at bounding box center [1197, 153] width 233 height 33
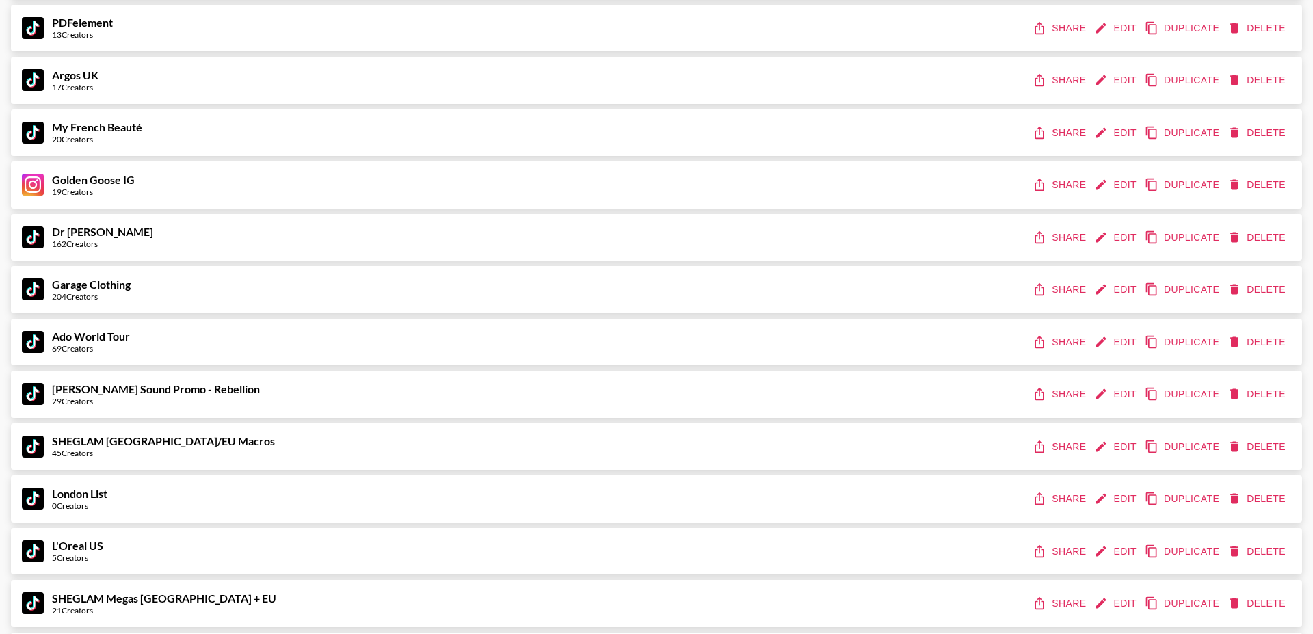
scroll to position [5579, 0]
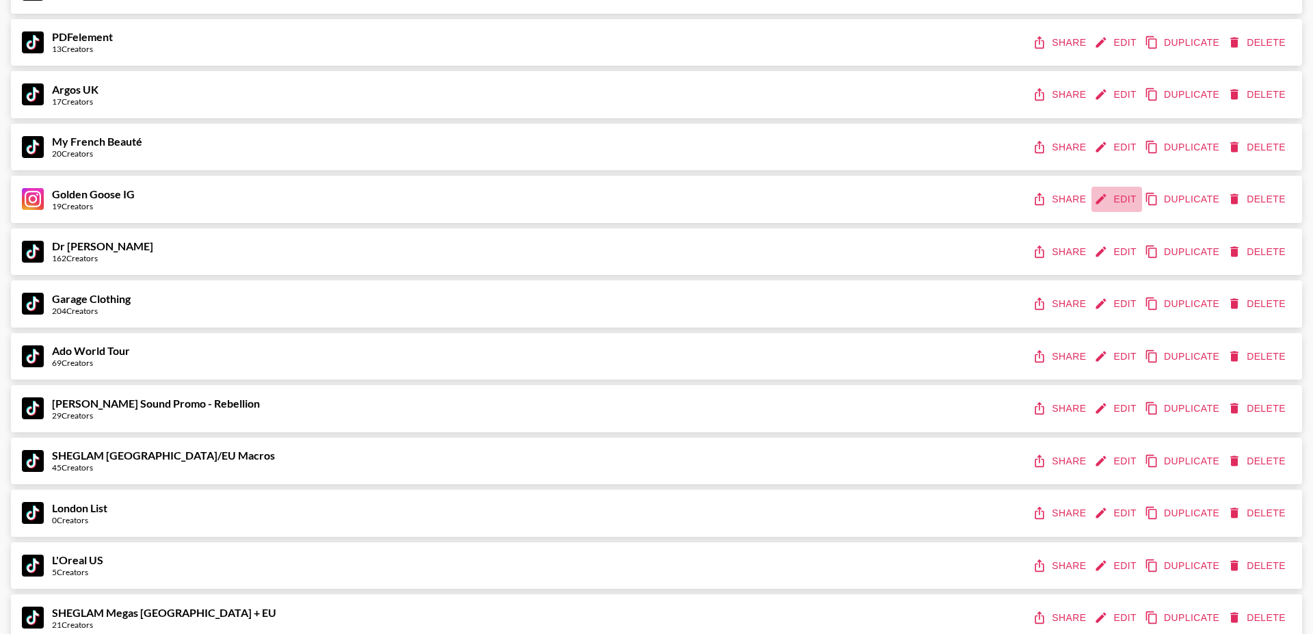
click at [1112, 197] on button "Edit" at bounding box center [1117, 199] width 51 height 25
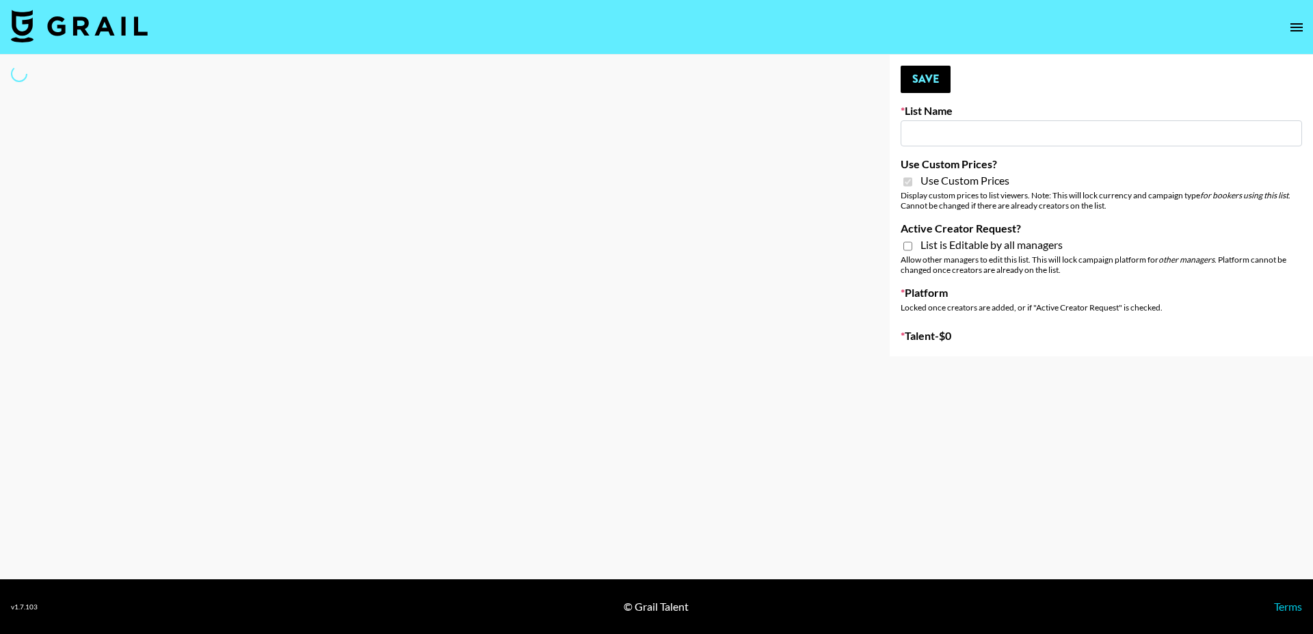
select select "Brand"
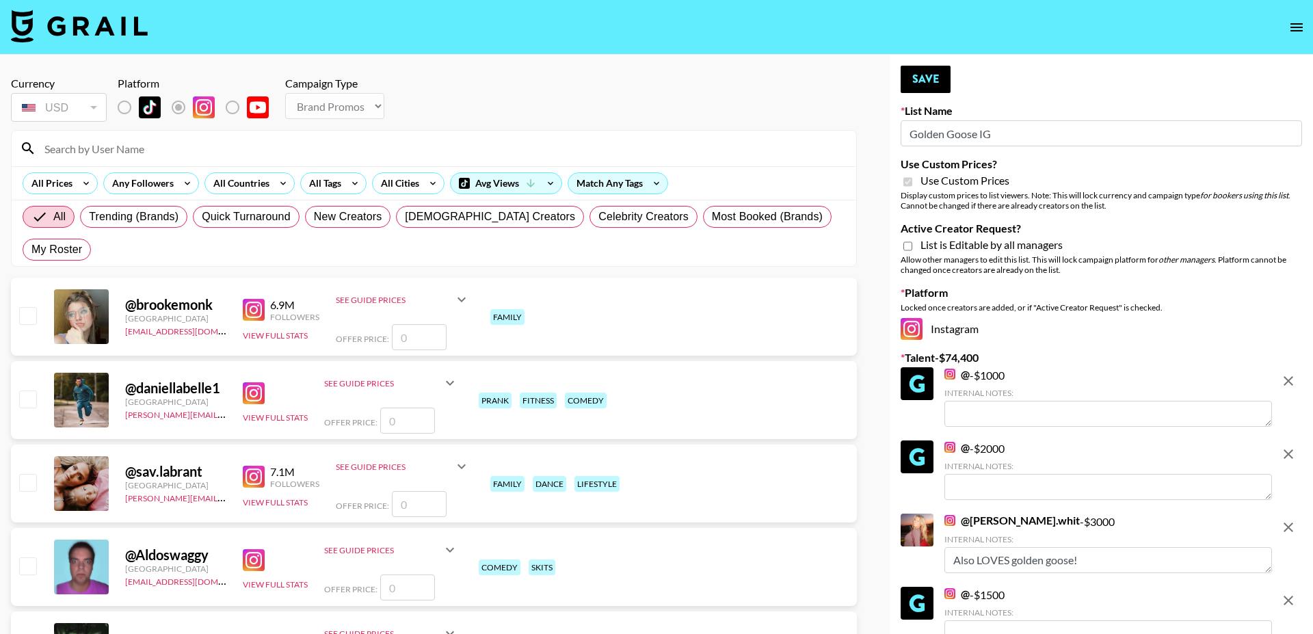
type input "Golden Goose IG"
checkbox input "true"
click at [1287, 373] on icon "remove" at bounding box center [1288, 381] width 16 height 16
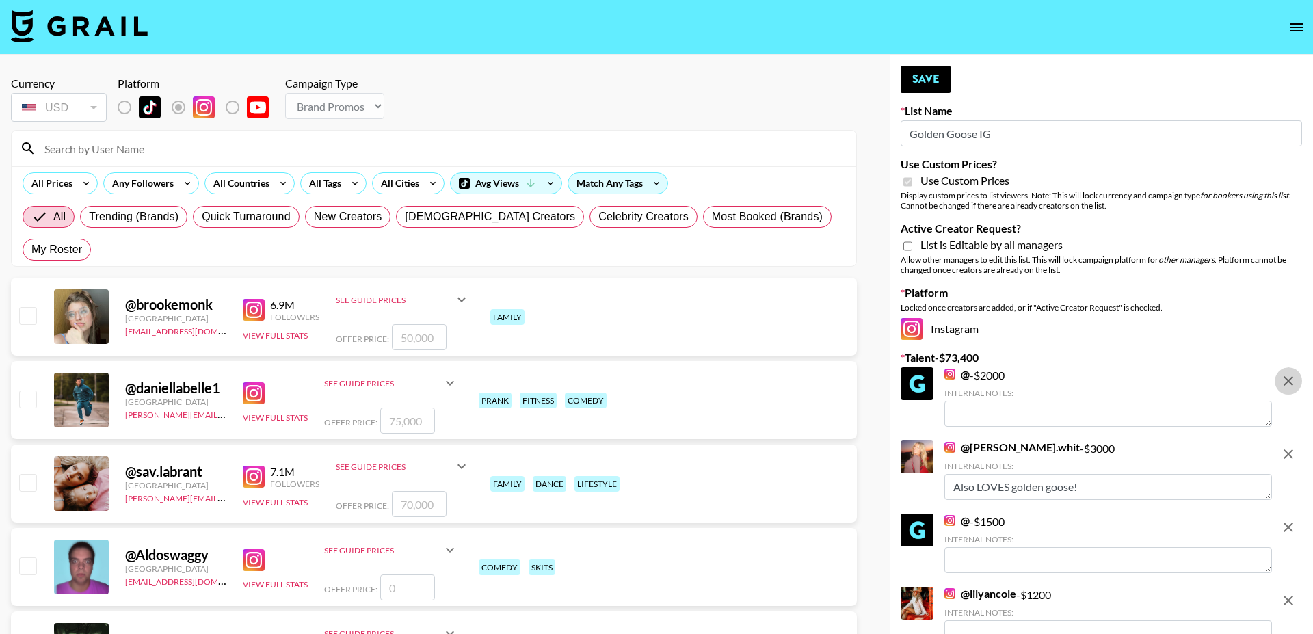
click at [1287, 373] on icon "remove" at bounding box center [1288, 381] width 16 height 16
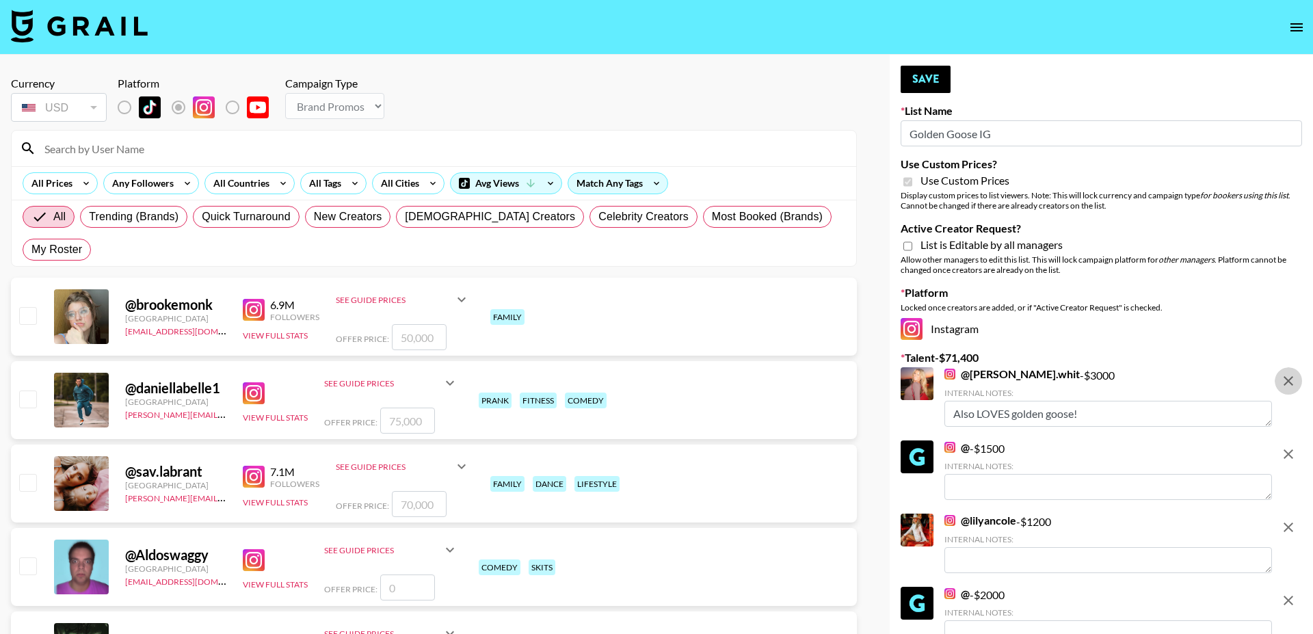
click at [1287, 373] on icon "remove" at bounding box center [1288, 381] width 16 height 16
click at [1287, 446] on icon "remove" at bounding box center [1288, 454] width 16 height 16
click at [1287, 519] on icon "remove" at bounding box center [1288, 527] width 16 height 16
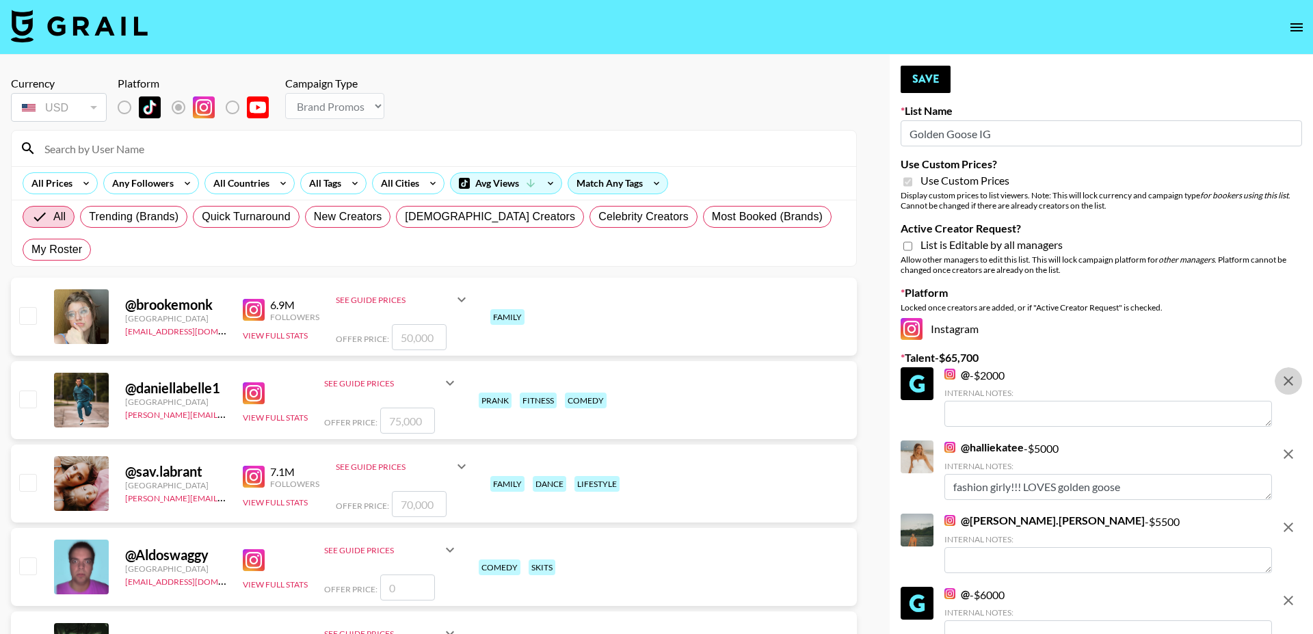
click at [1287, 373] on icon "remove" at bounding box center [1288, 381] width 16 height 16
click at [1287, 446] on icon "remove" at bounding box center [1288, 454] width 16 height 16
click at [1287, 519] on icon "remove" at bounding box center [1288, 527] width 16 height 16
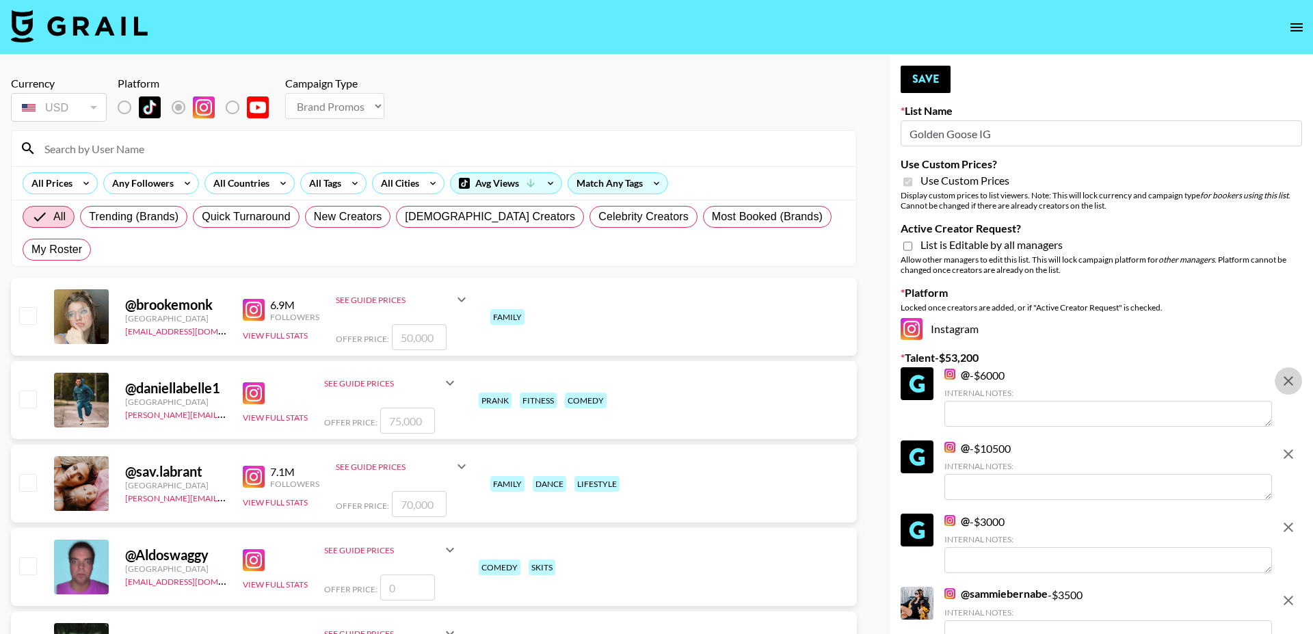
click at [1287, 373] on icon "remove" at bounding box center [1288, 381] width 16 height 16
click at [1287, 446] on icon "remove" at bounding box center [1288, 454] width 16 height 16
click at [1287, 373] on icon "remove" at bounding box center [1288, 381] width 16 height 16
click at [1287, 446] on icon "remove" at bounding box center [1288, 454] width 16 height 16
click at [1287, 373] on icon "remove" at bounding box center [1288, 381] width 16 height 16
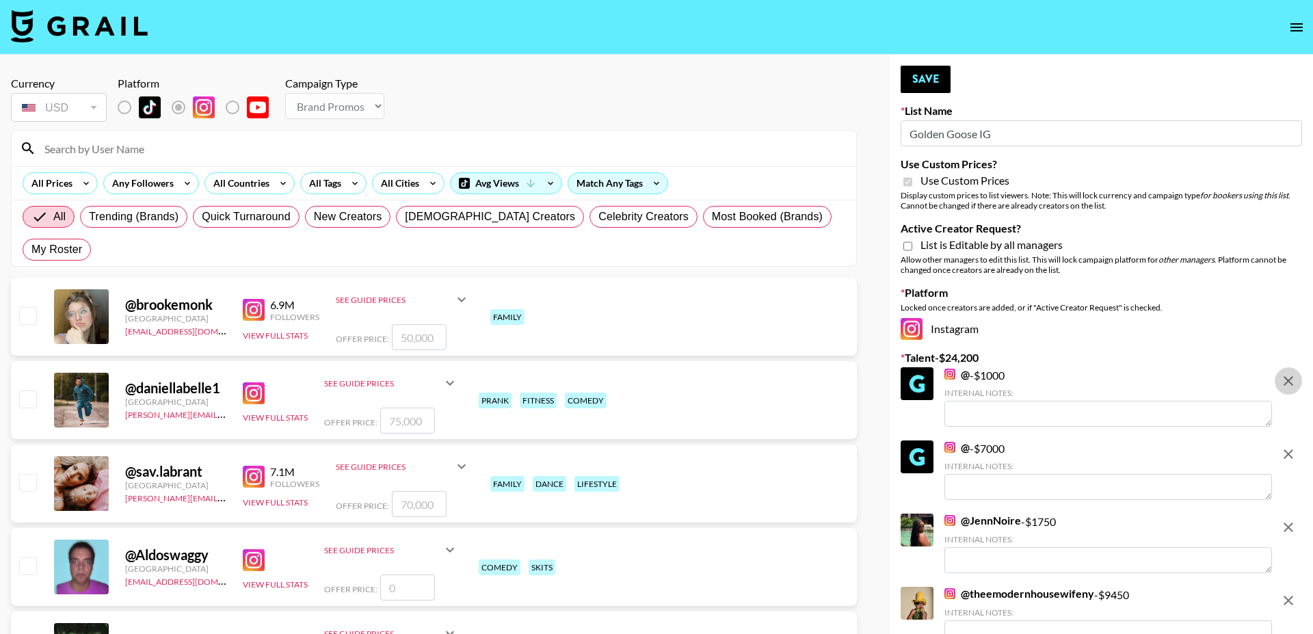
click at [1287, 373] on icon "remove" at bounding box center [1288, 381] width 16 height 16
click at [1287, 446] on icon "remove" at bounding box center [1288, 454] width 16 height 16
click at [1287, 519] on icon "remove" at bounding box center [1288, 527] width 16 height 16
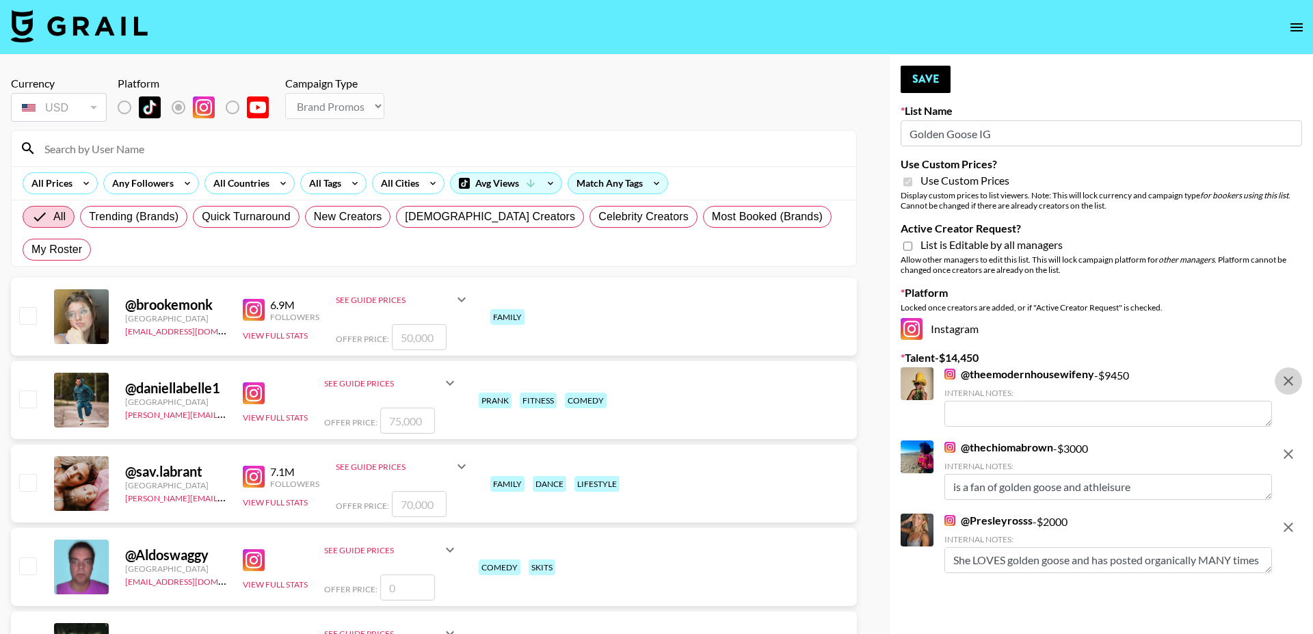
click at [1287, 373] on icon "remove" at bounding box center [1288, 381] width 16 height 16
click at [1287, 446] on icon "remove" at bounding box center [1288, 454] width 16 height 16
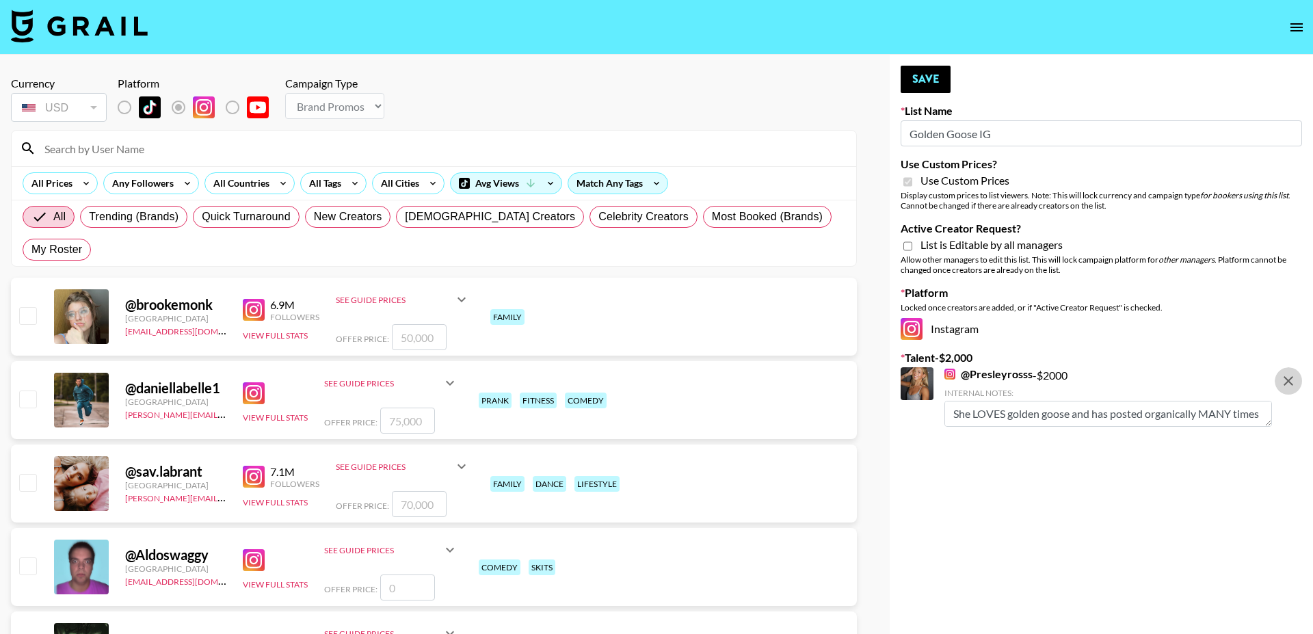
click at [1287, 373] on icon "remove" at bounding box center [1288, 381] width 16 height 16
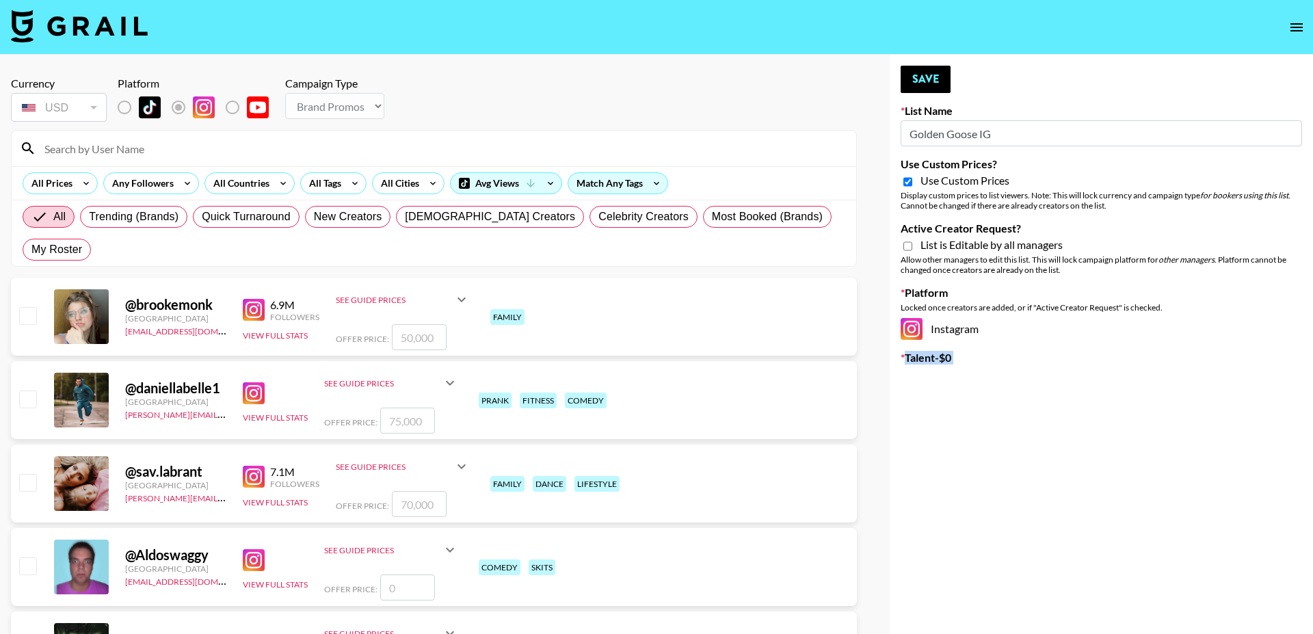
click at [933, 137] on input "Golden Goose IG" at bounding box center [1102, 133] width 402 height 26
click at [934, 137] on input "Golden Goose IG" at bounding box center [1102, 133] width 402 height 26
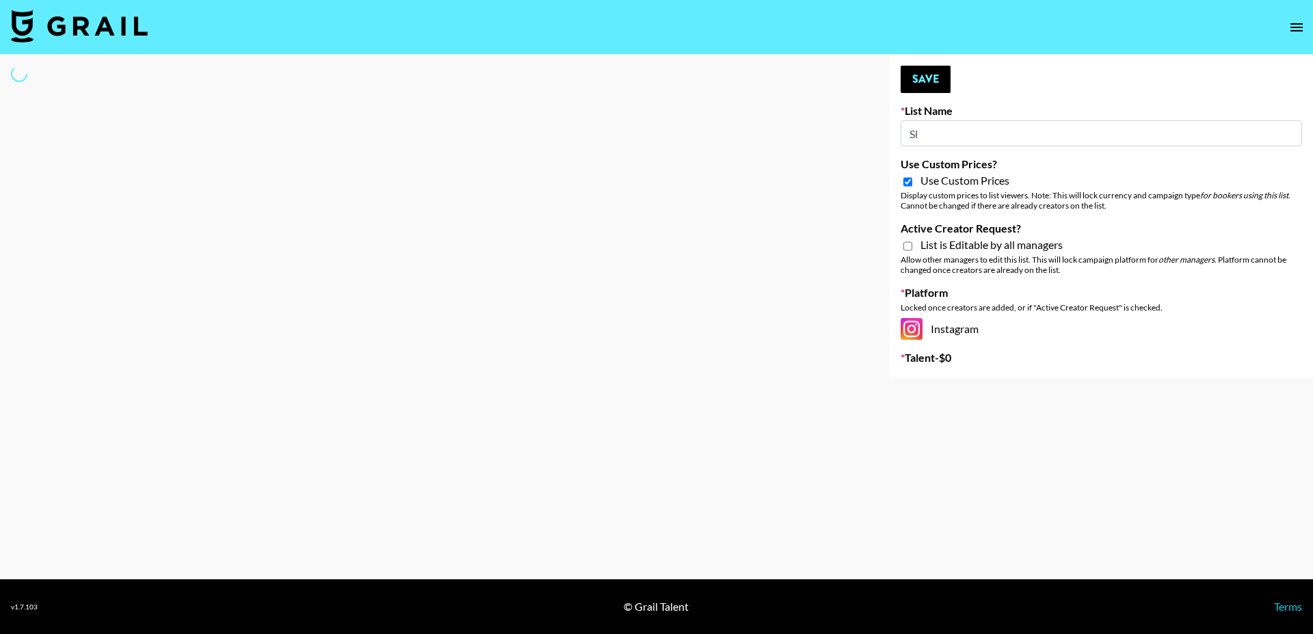
type input "Sle"
select select "Brand"
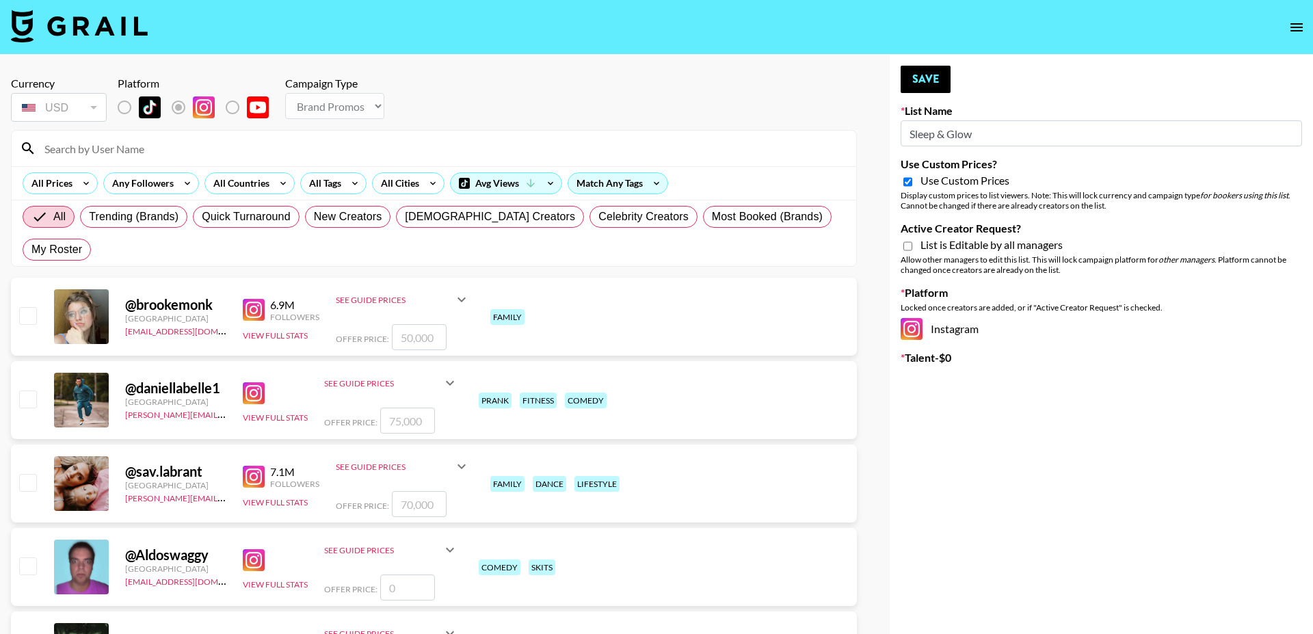
type input "Sleep & Glow"
click at [904, 249] on input "Active Creator Request?" at bounding box center [908, 246] width 9 height 12
checkbox input "true"
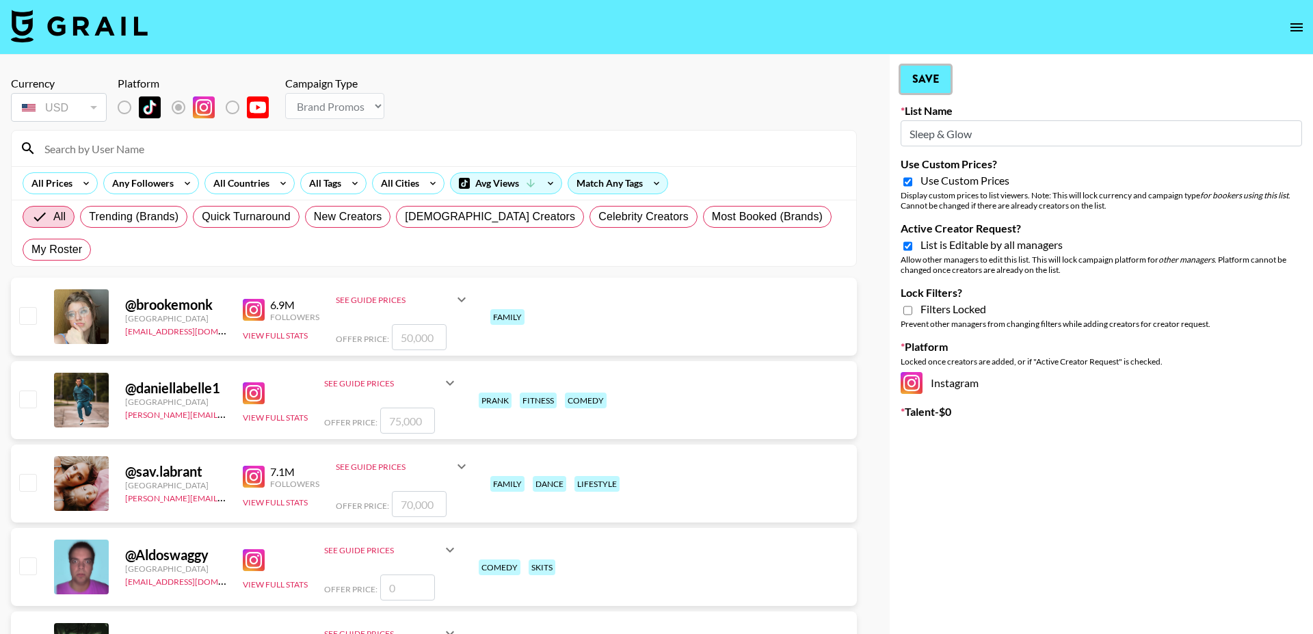
click at [937, 75] on button "Save" at bounding box center [926, 79] width 50 height 27
type input "Golden Goose IG"
checkbox input "false"
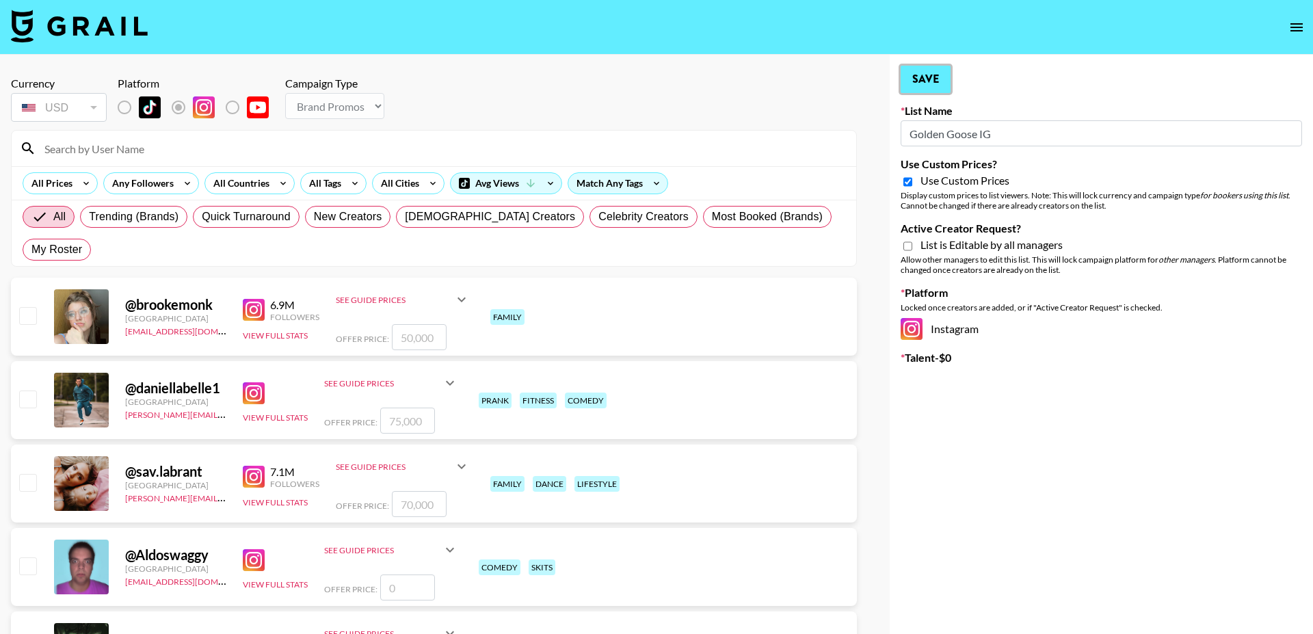
type input "Sleep & Glow"
checkbox input "true"
